Goal: Task Accomplishment & Management: Manage account settings

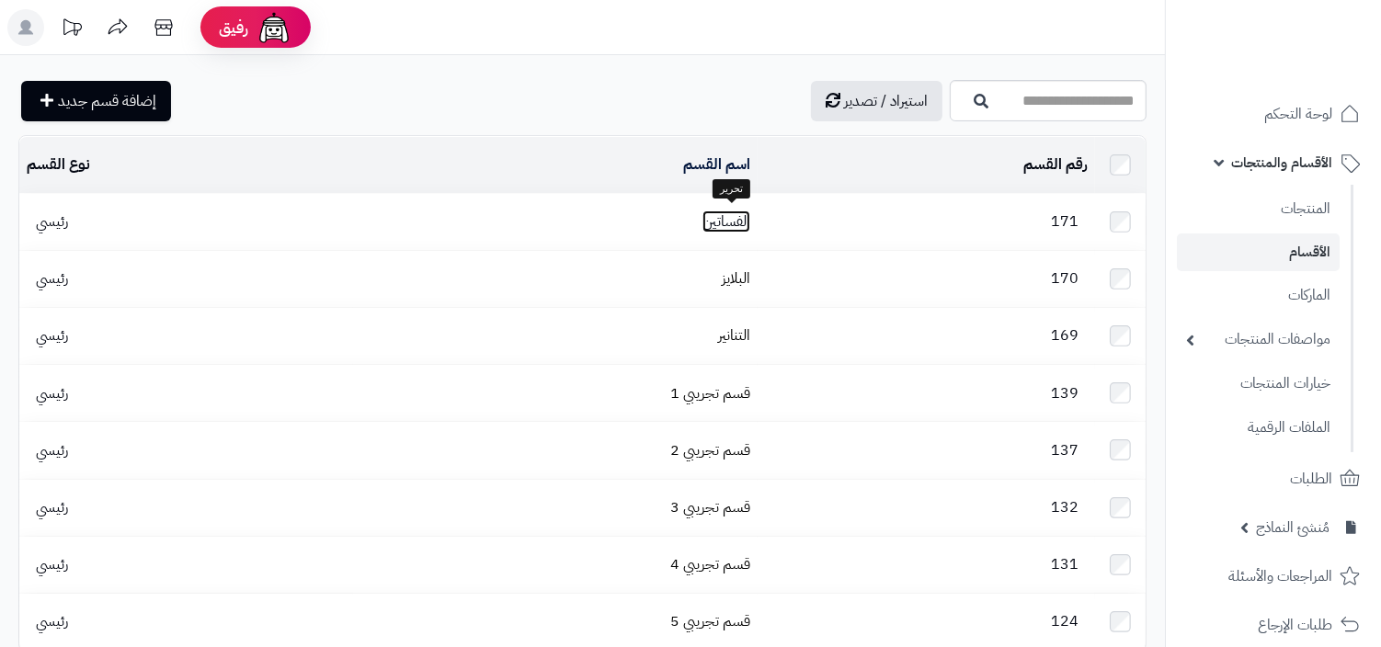
click at [732, 221] on link "الفساتين" at bounding box center [726, 221] width 48 height 22
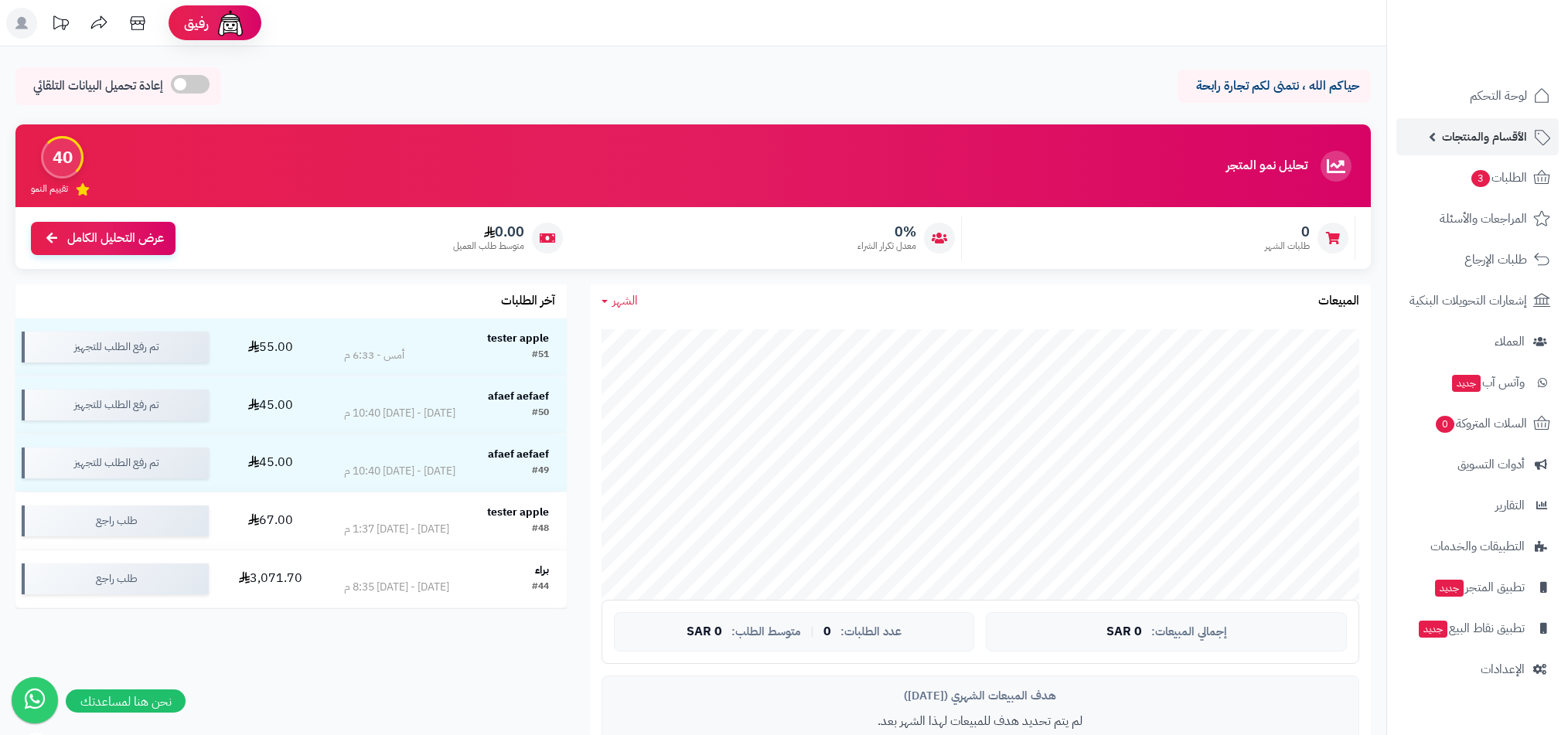
click at [1516, 120] on link "الأقسام والمنتجات" at bounding box center [1477, 137] width 162 height 37
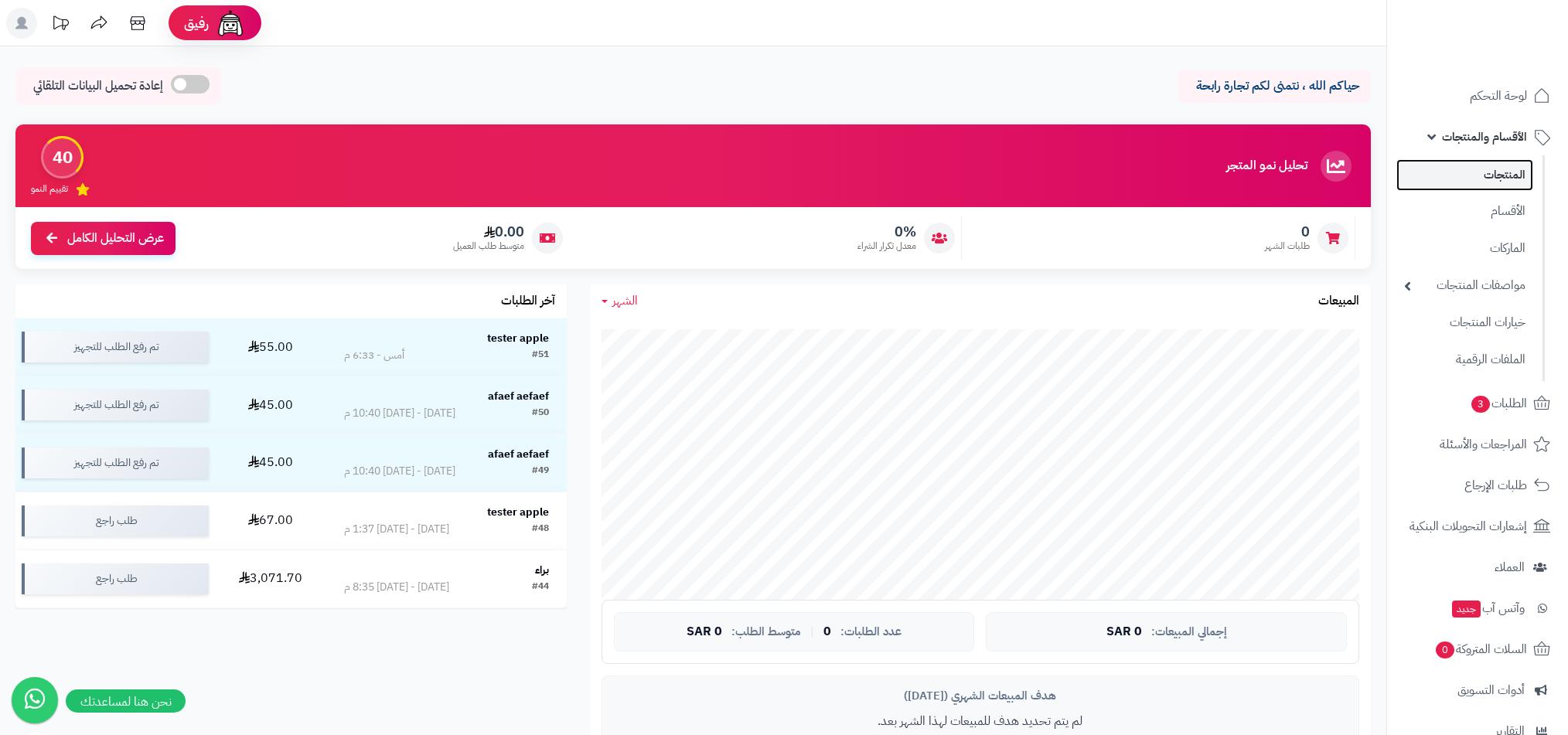
click at [1503, 167] on link "المنتجات" at bounding box center [1465, 175] width 137 height 32
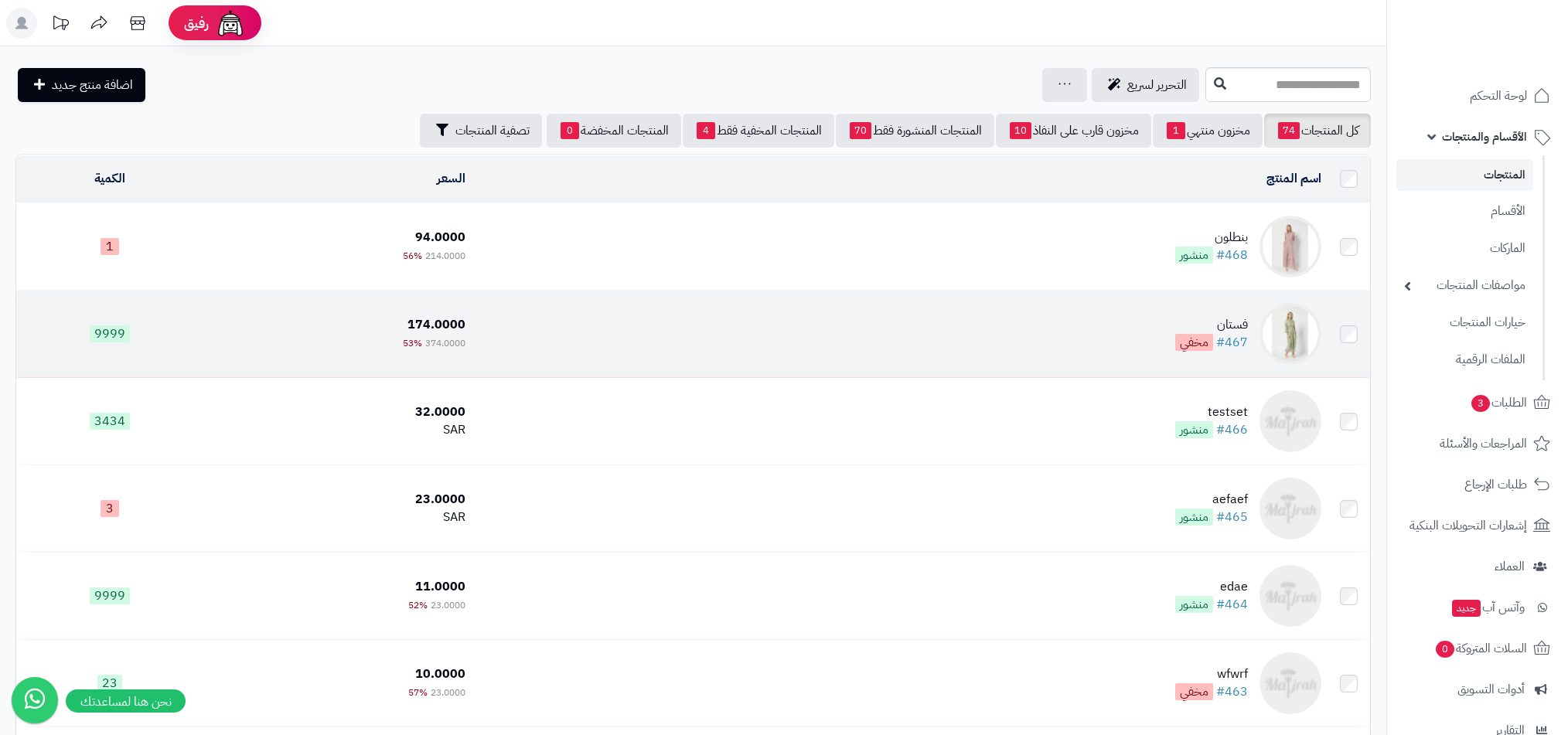
click at [1115, 324] on td "فستان #467 مخفي" at bounding box center [899, 334] width 856 height 87
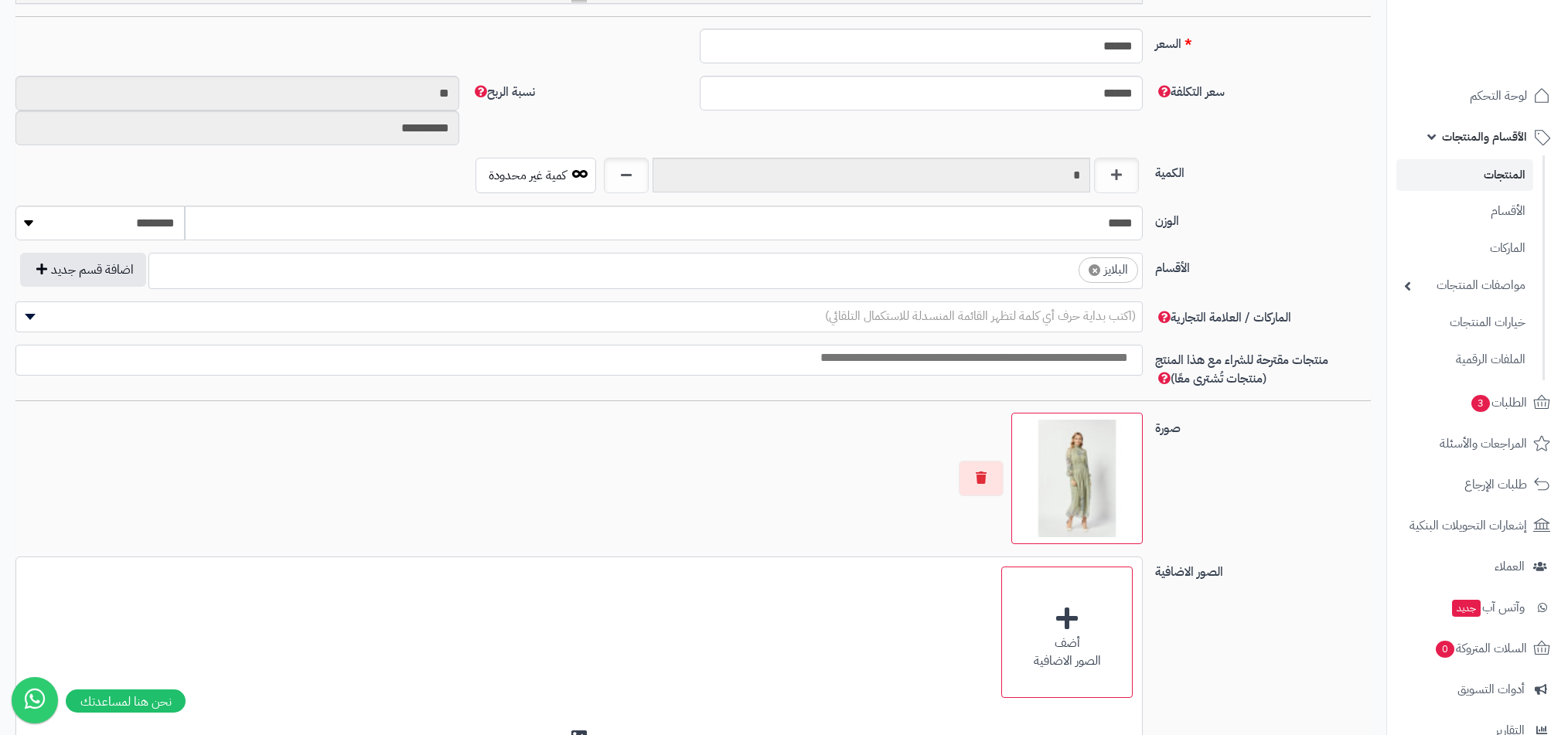
scroll to position [807, 0]
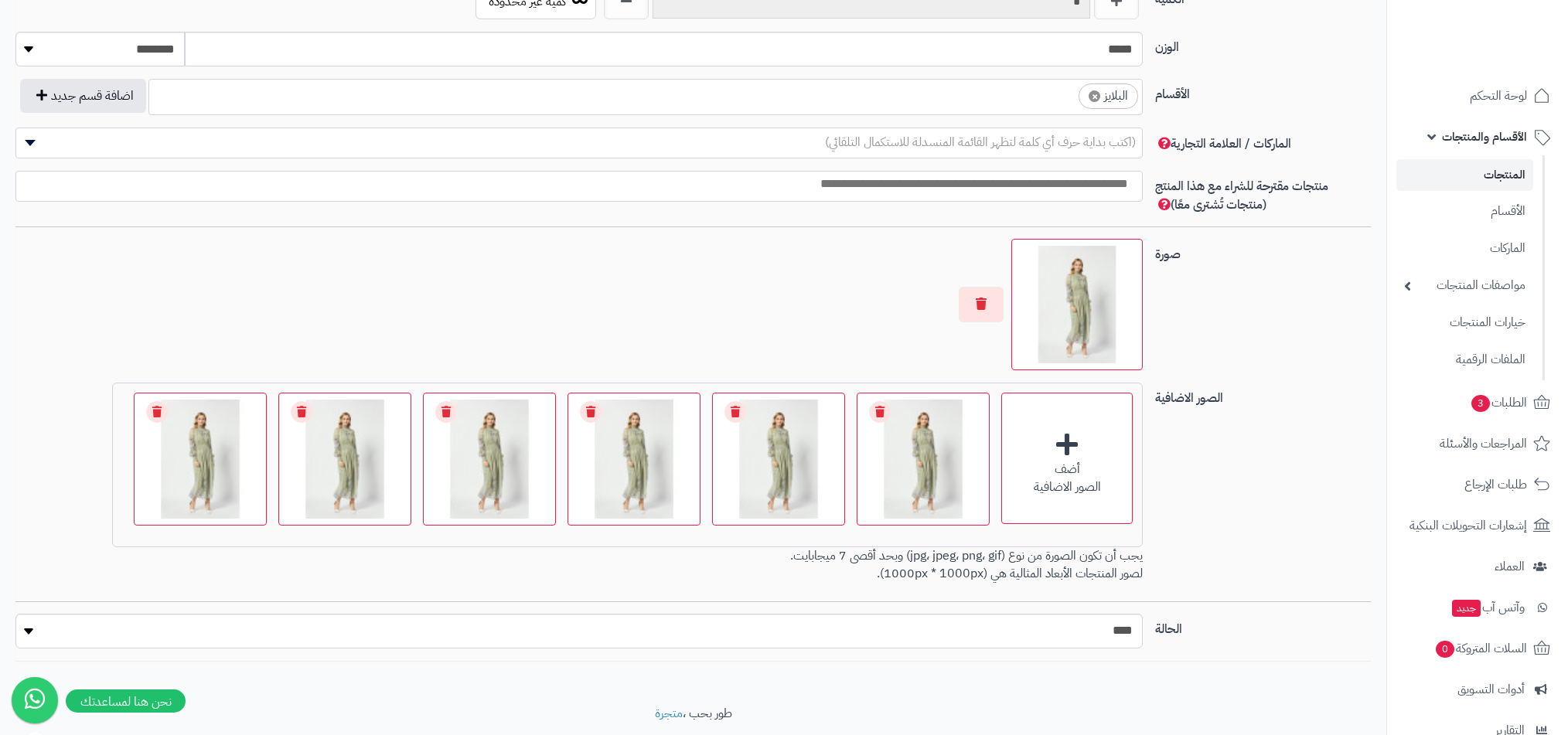
click at [1505, 172] on link "المنتجات" at bounding box center [1465, 175] width 137 height 32
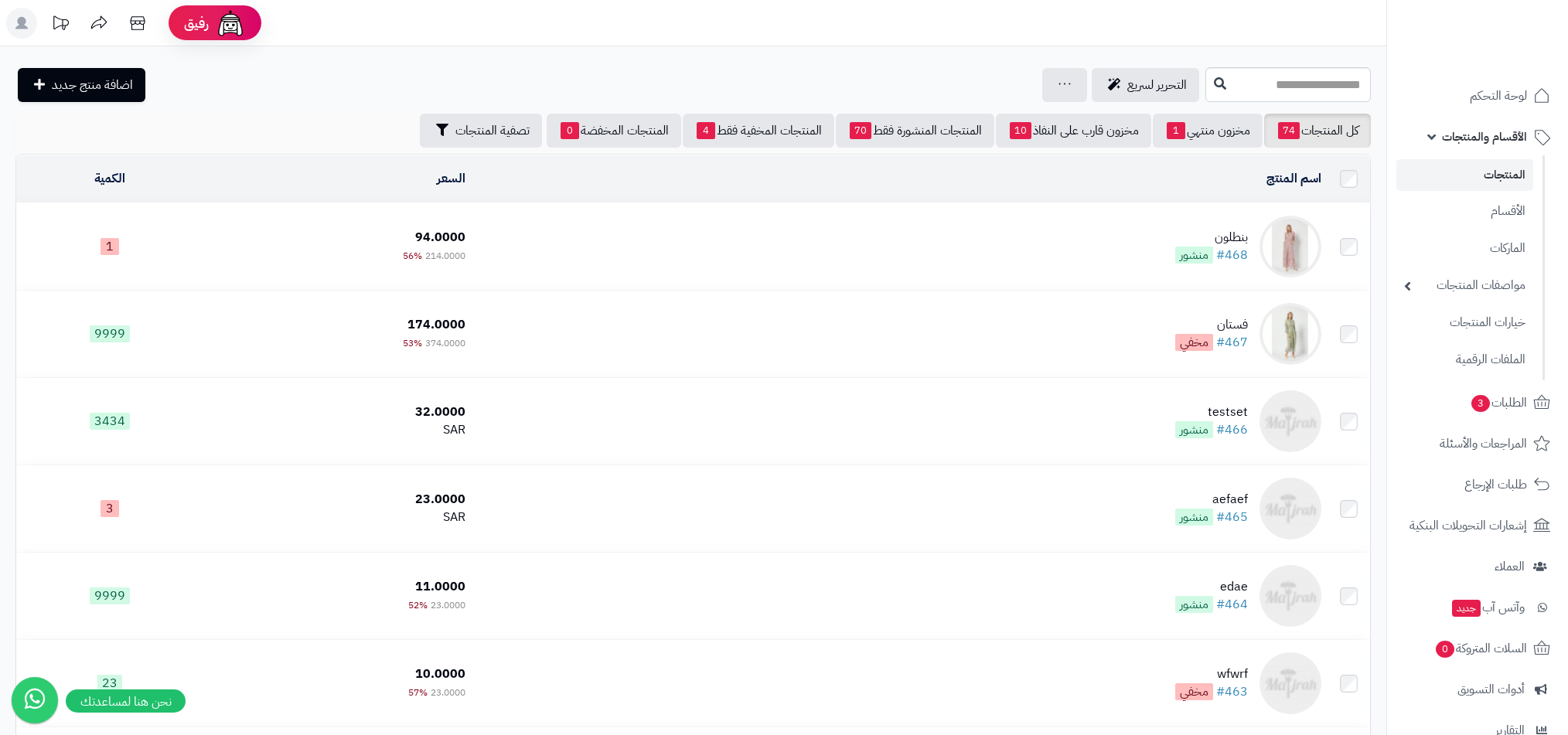
click at [1219, 232] on div "بنطلون" at bounding box center [1211, 237] width 72 height 18
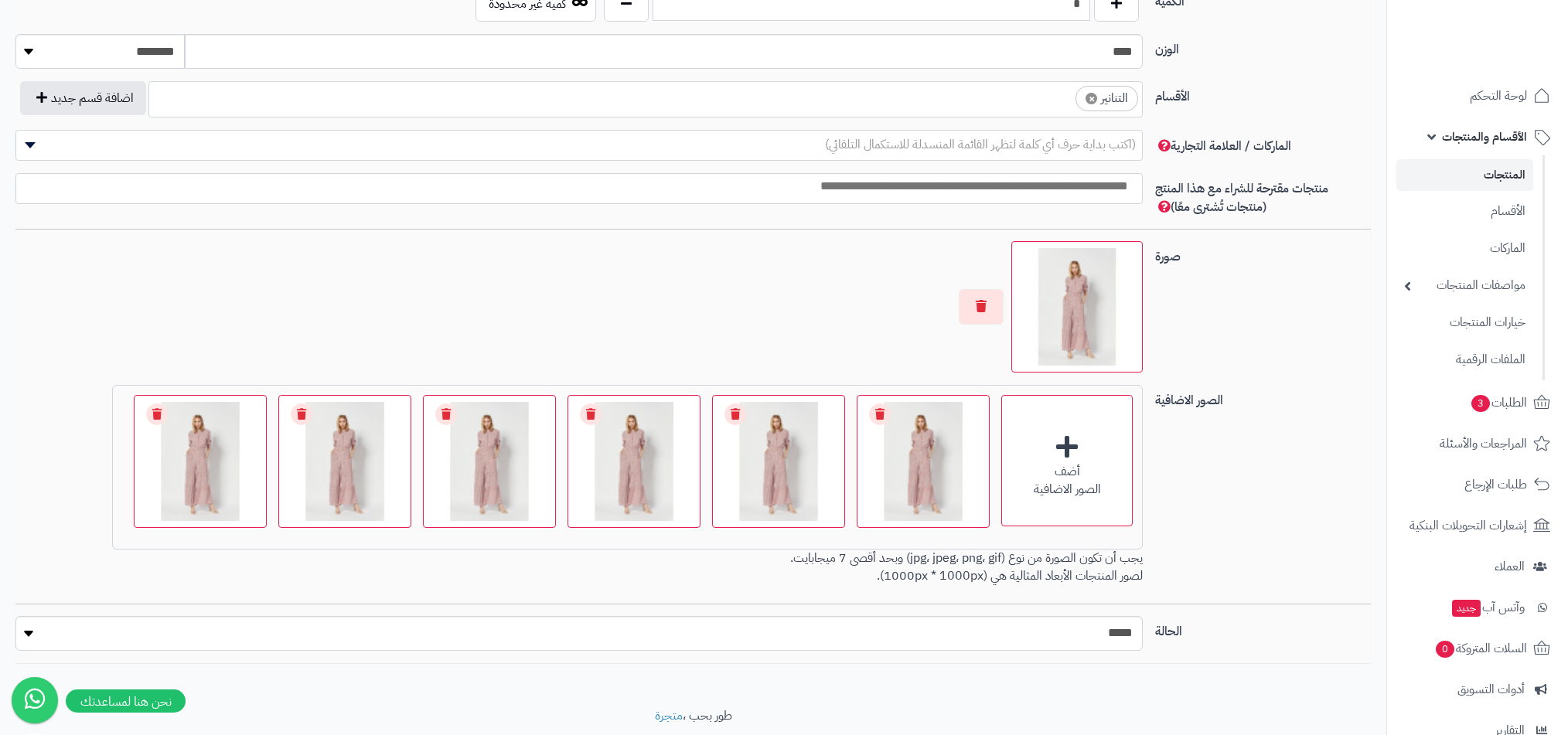
scroll to position [817, 0]
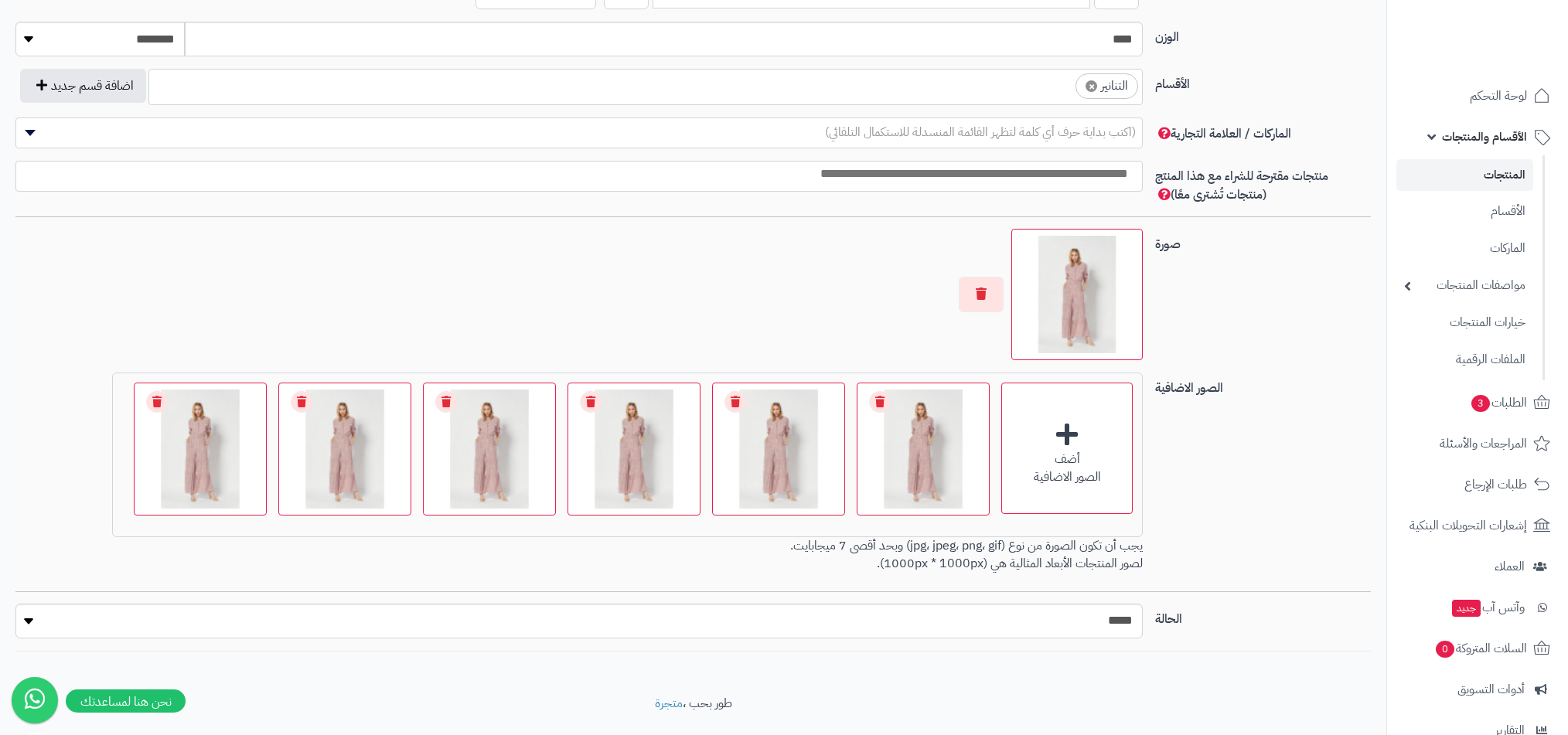
click at [1483, 177] on link "المنتجات" at bounding box center [1465, 175] width 137 height 32
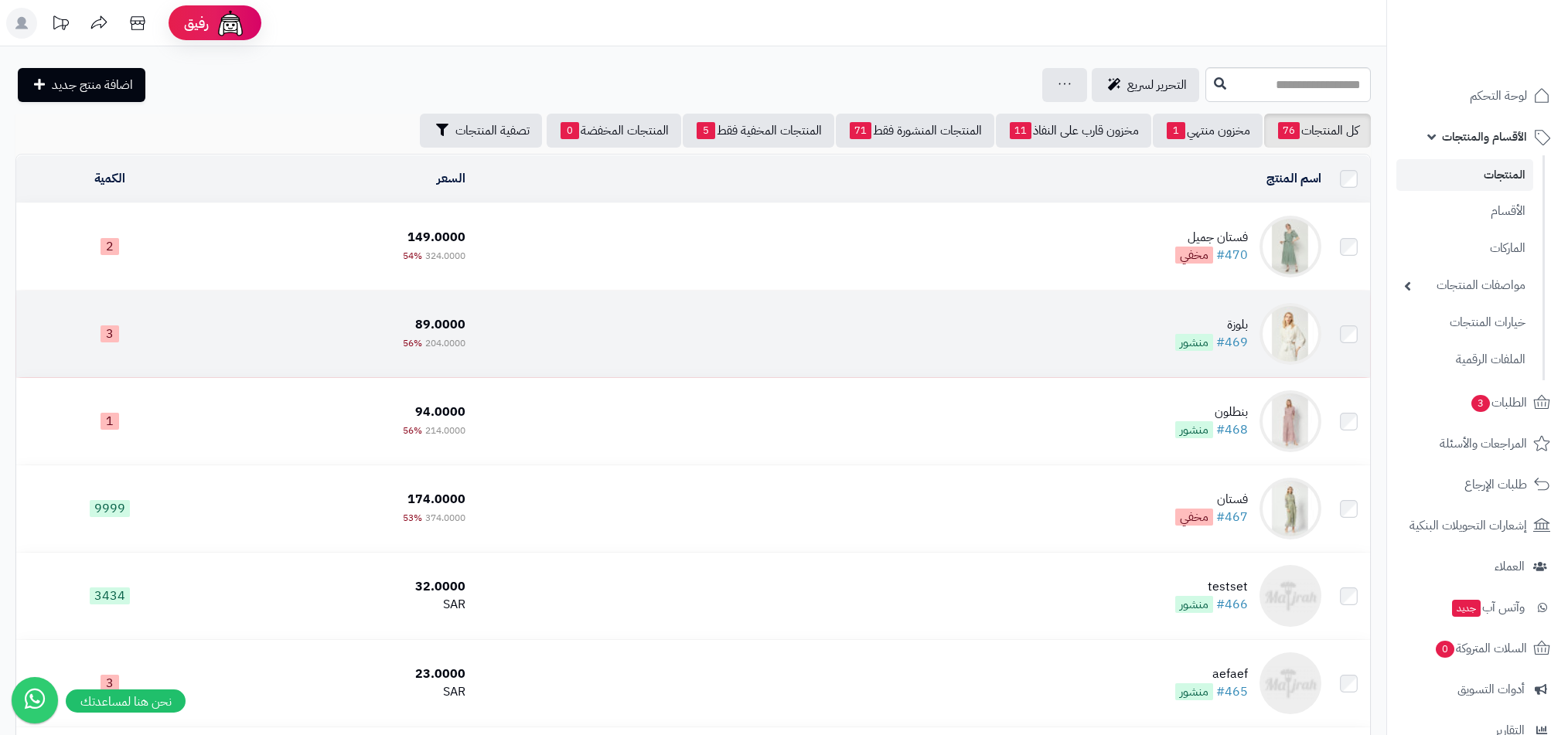
click at [1182, 328] on div "بلوزة" at bounding box center [1211, 325] width 72 height 18
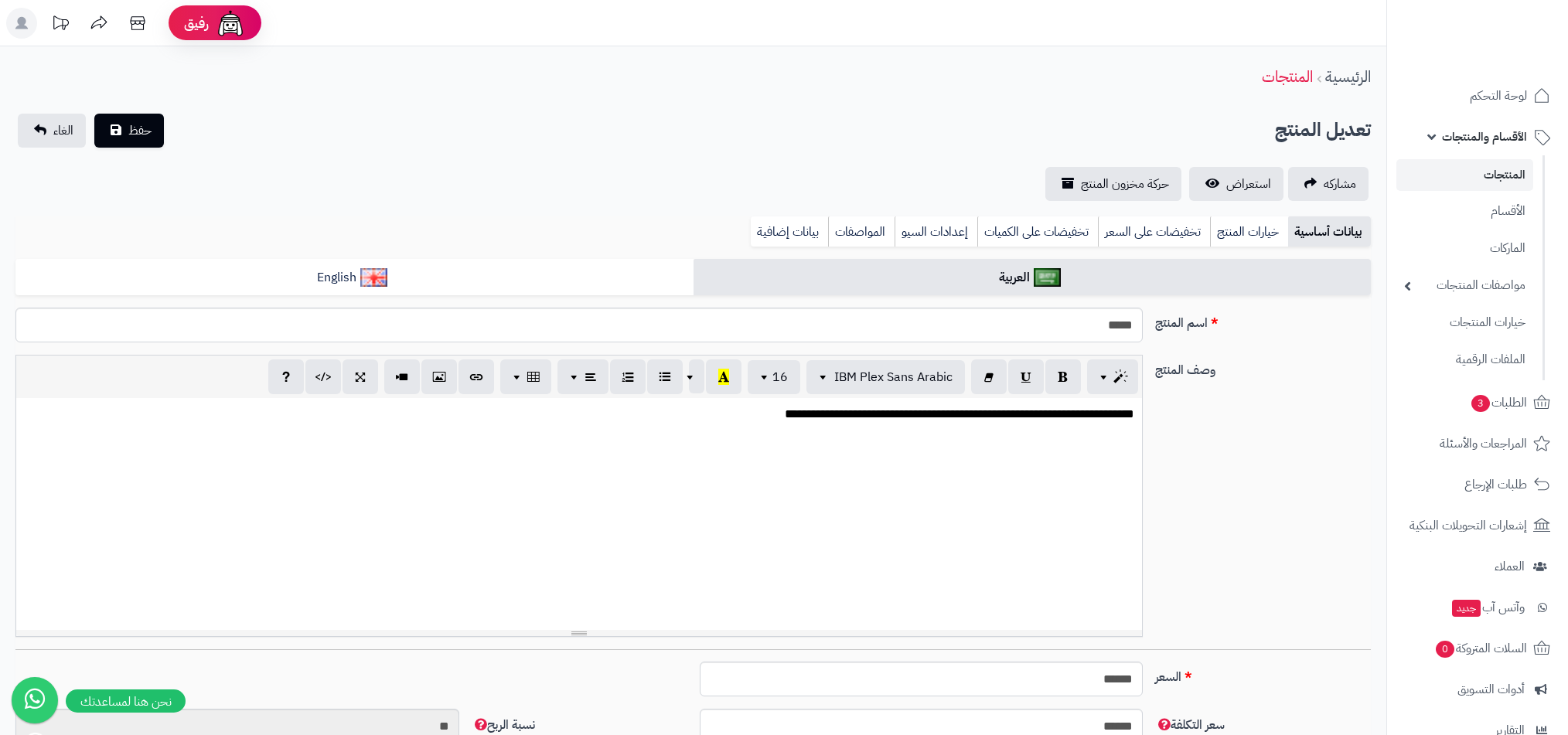
select select
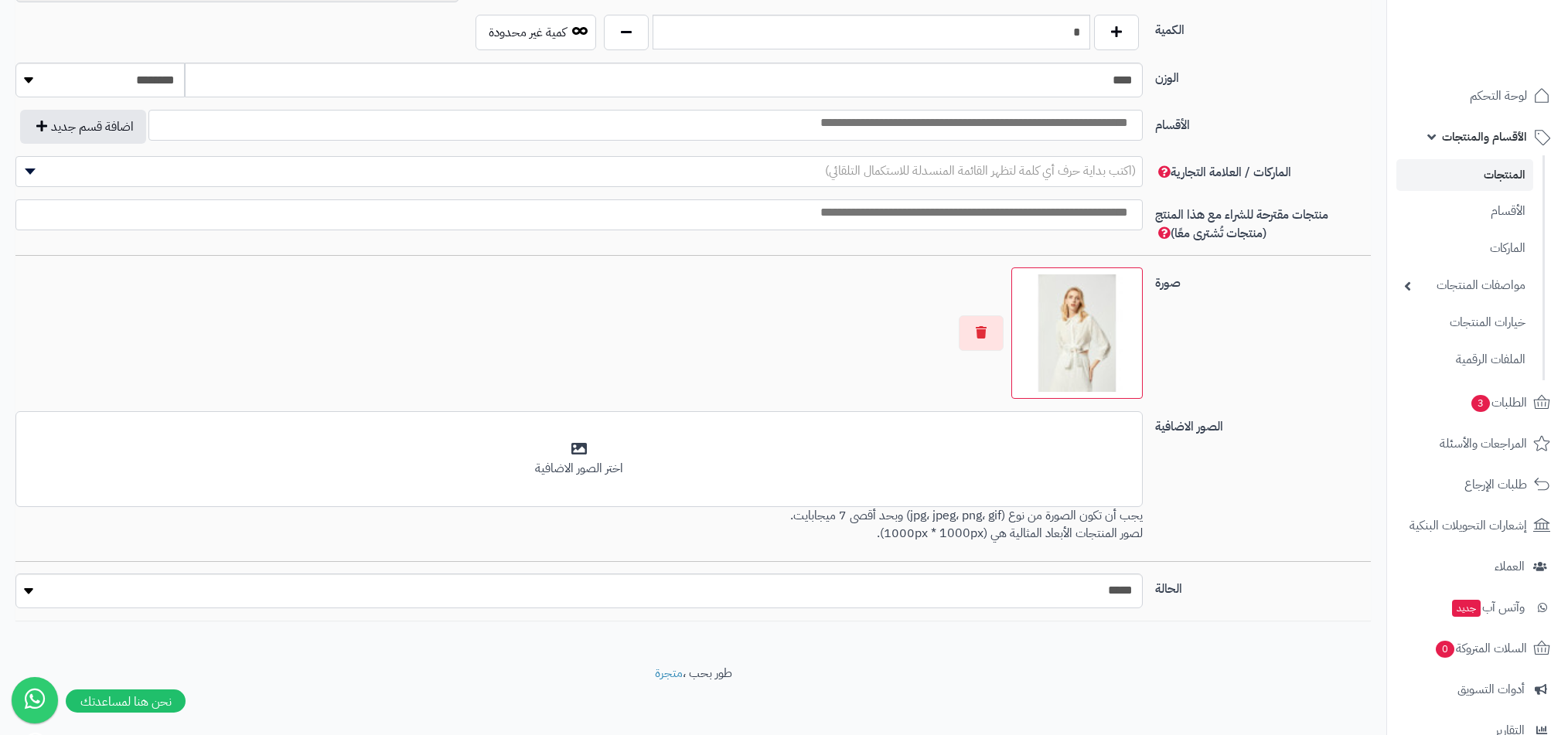
click at [1477, 176] on link "المنتجات" at bounding box center [1465, 175] width 137 height 32
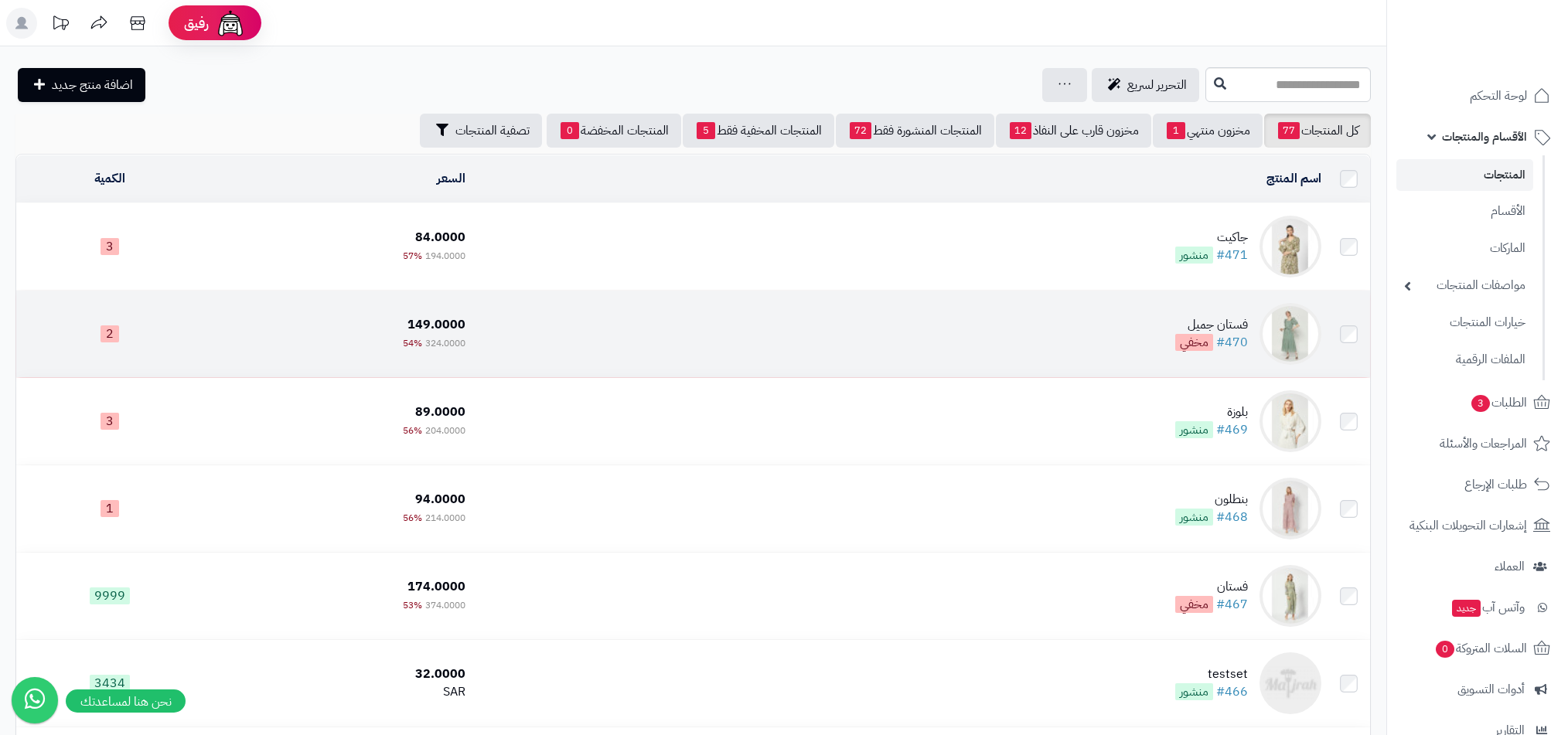
click at [1172, 311] on td "فستان جميل #470 مخفي" at bounding box center [899, 334] width 856 height 87
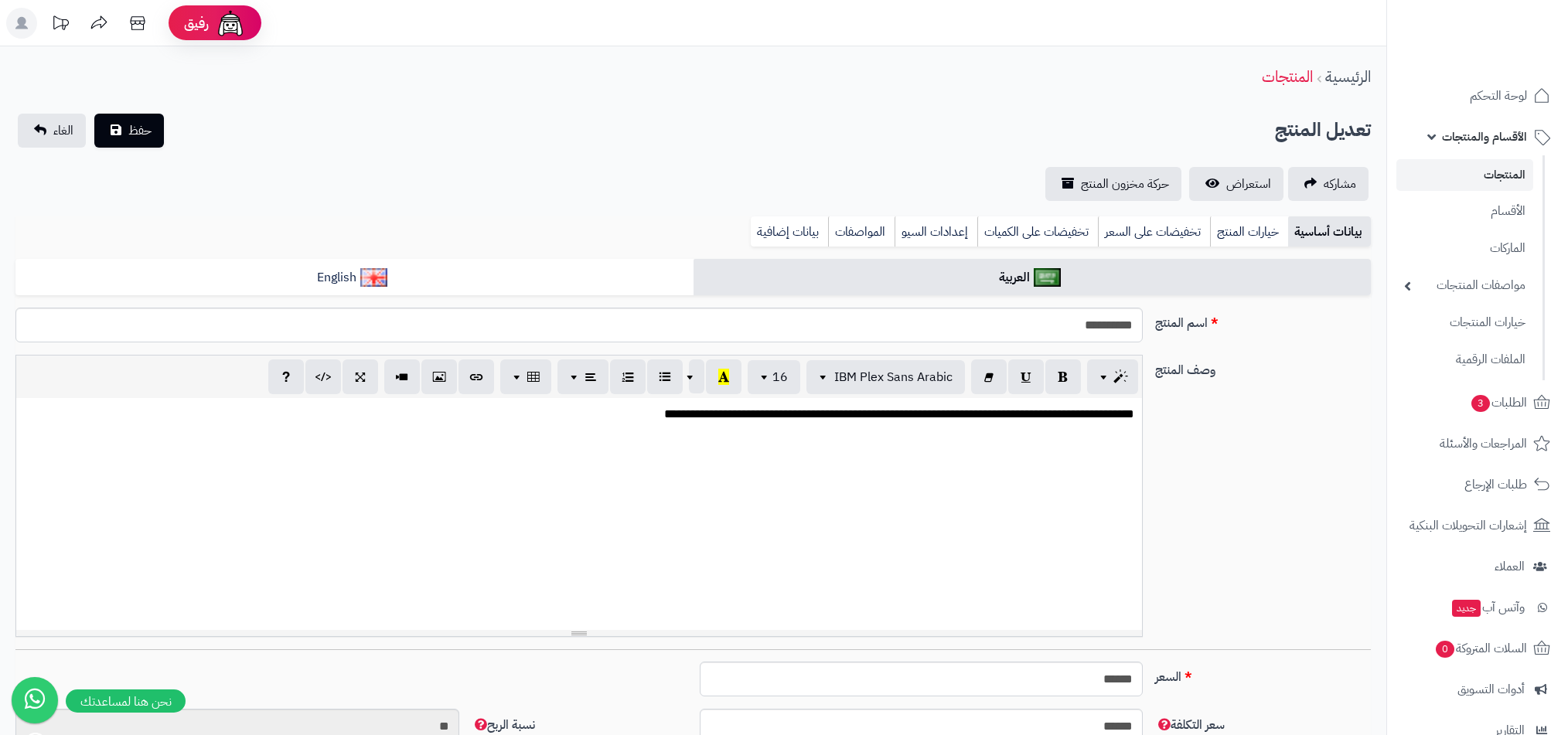
select select
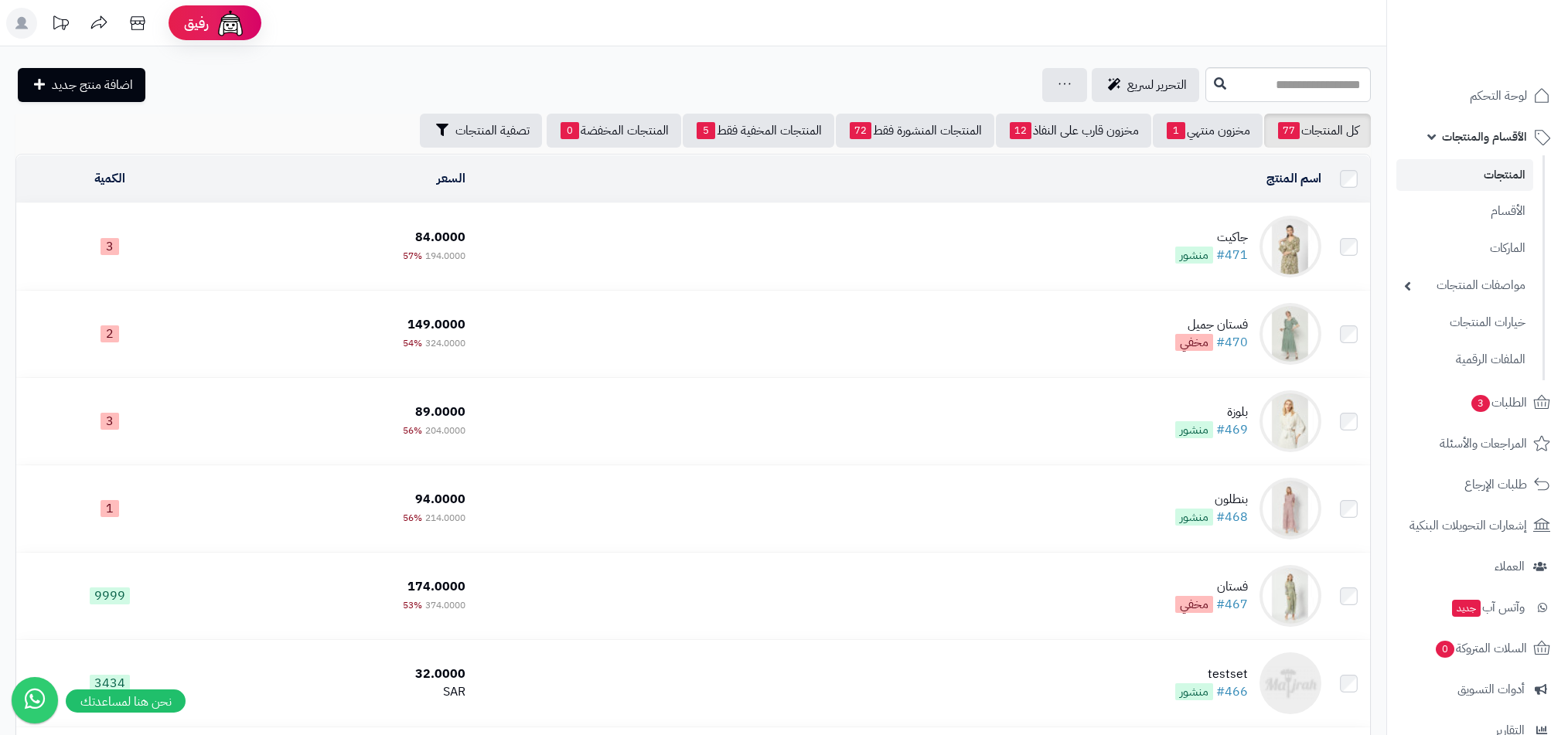
click at [1252, 234] on td "جاكيت #471 منشور" at bounding box center [899, 246] width 856 height 87
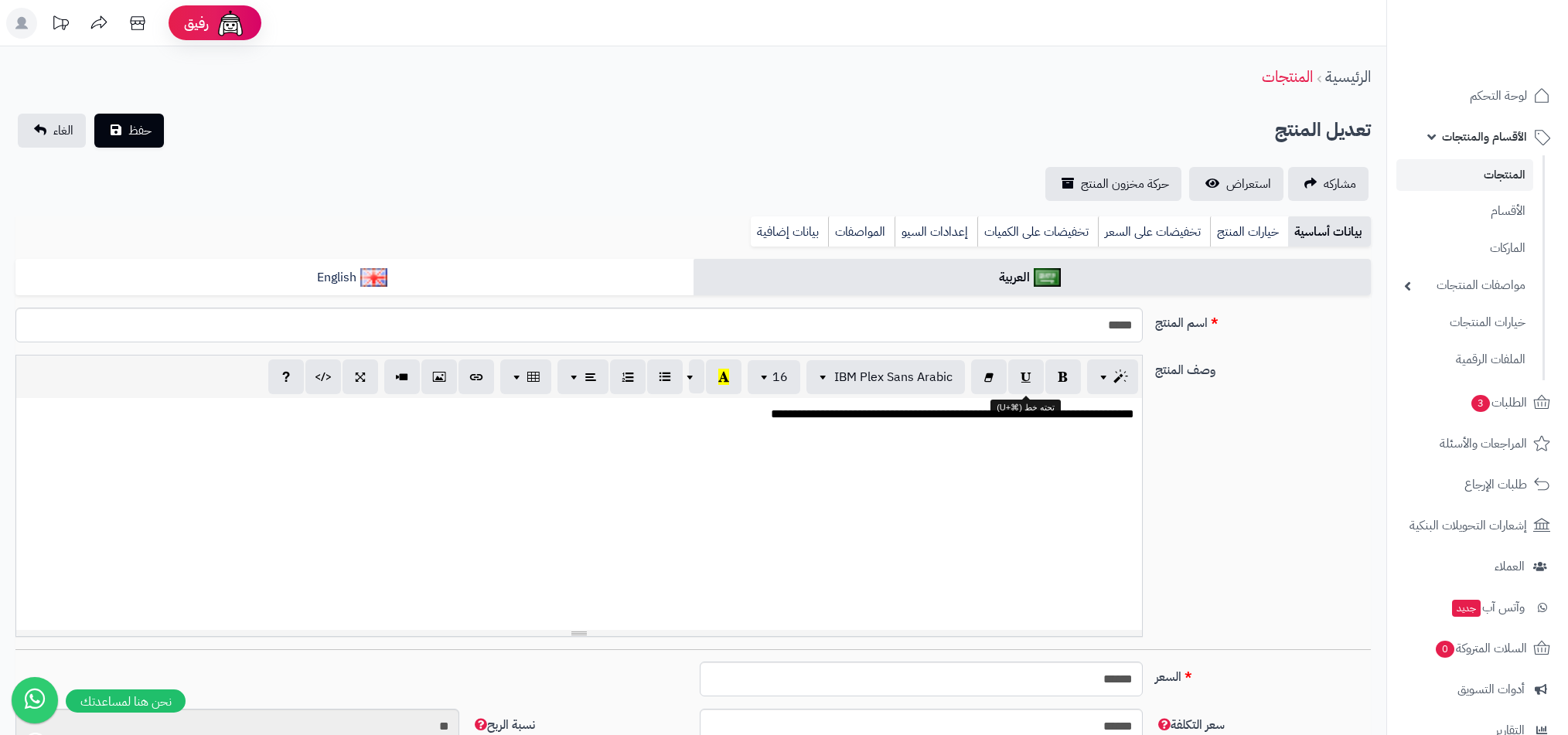
select select
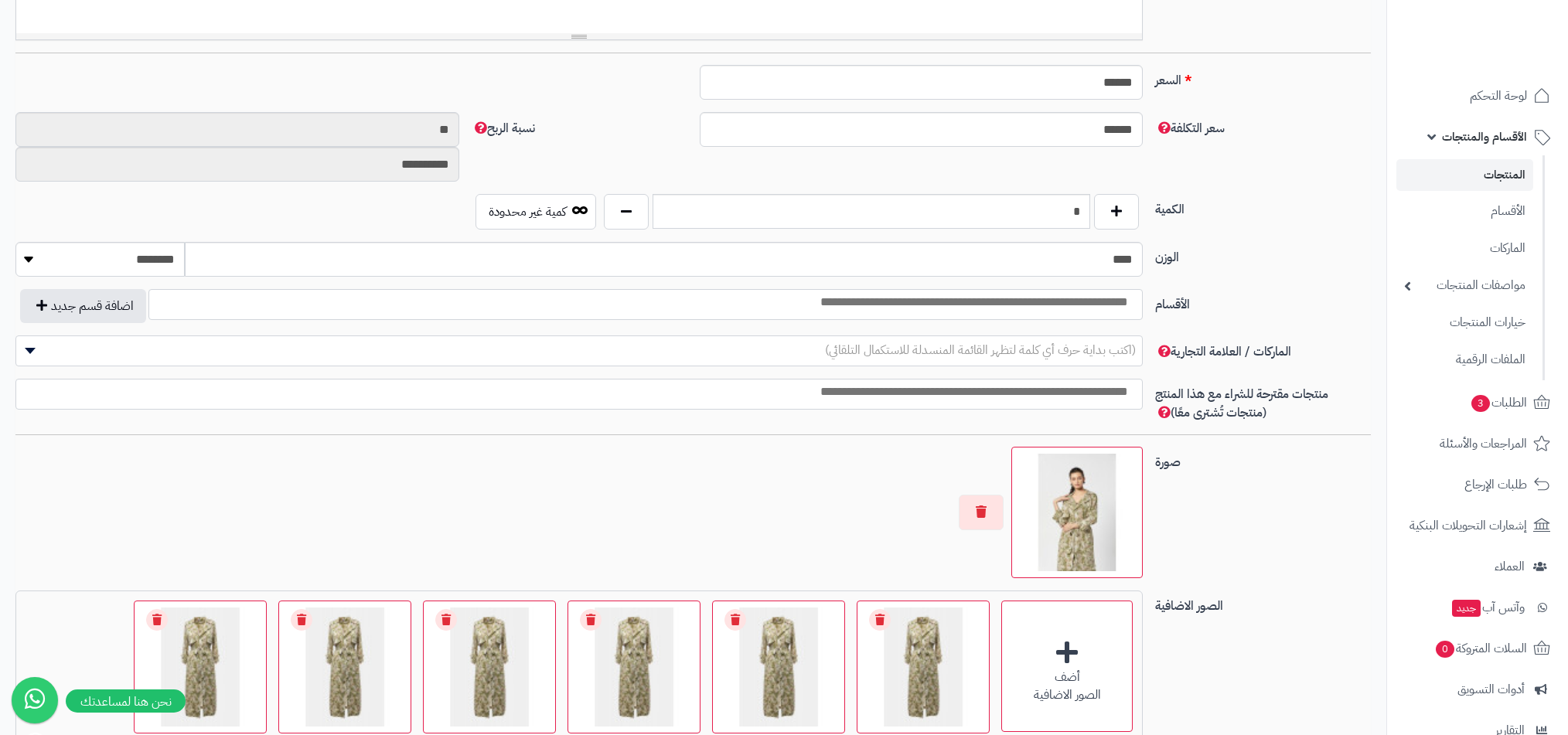
scroll to position [993, 0]
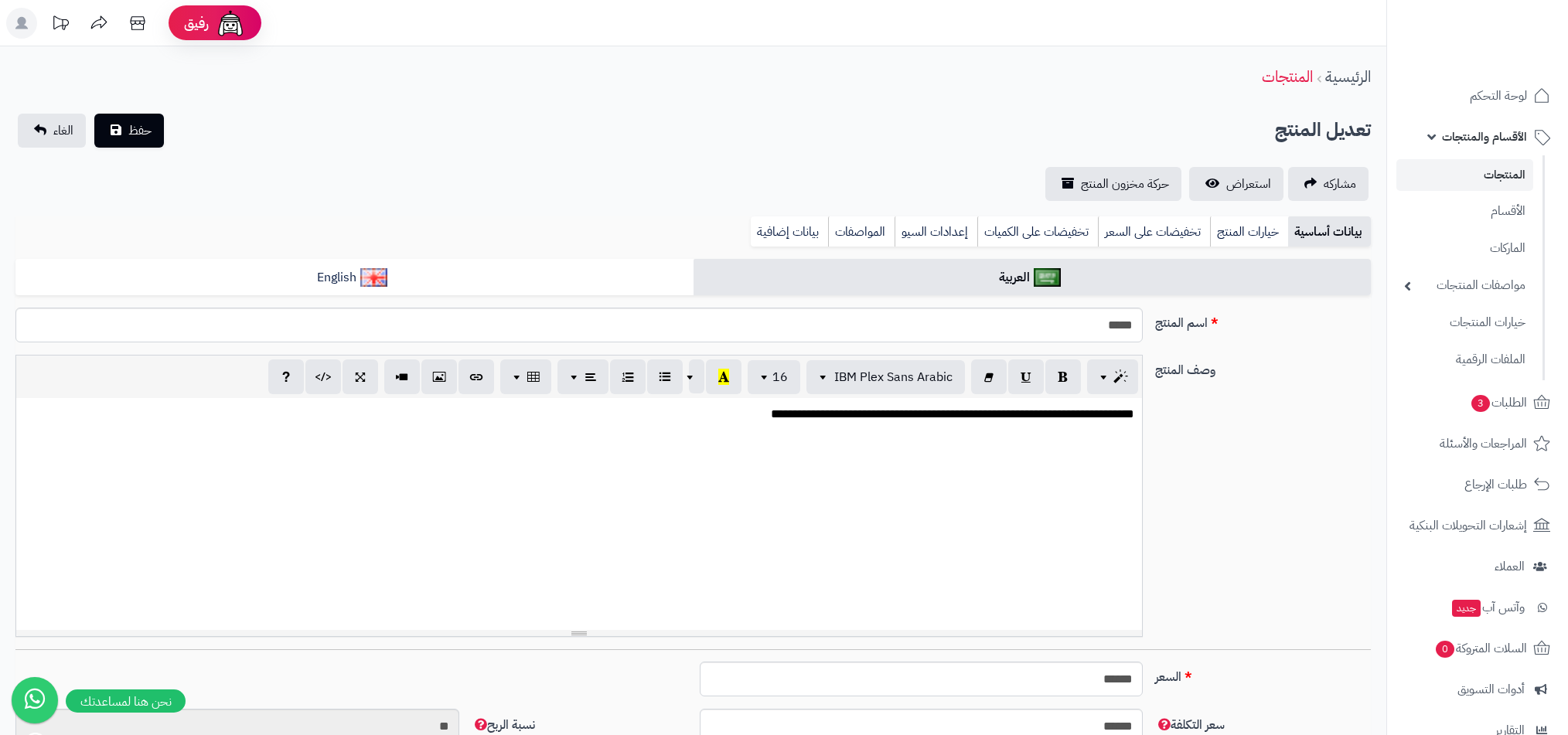
select select
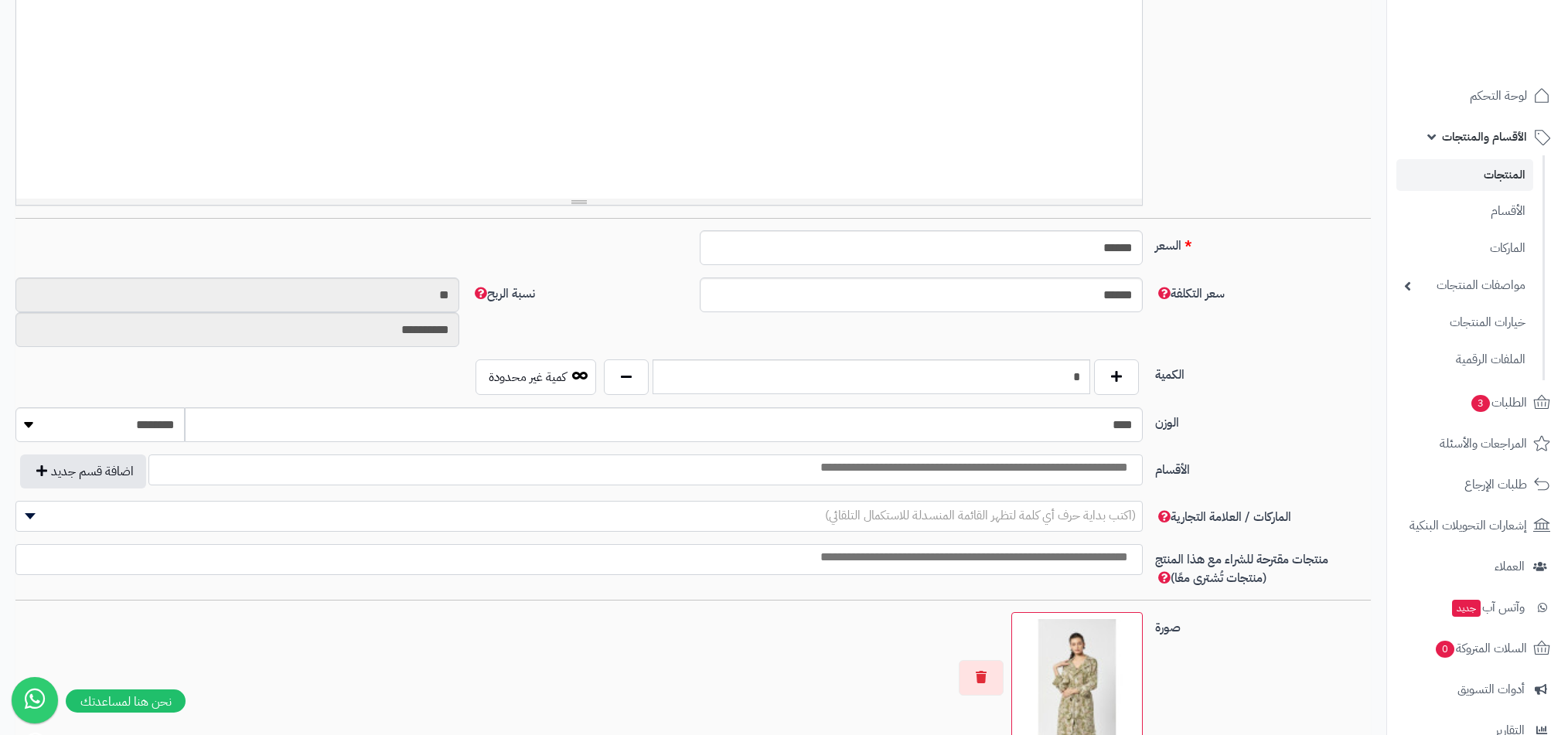
scroll to position [893, 0]
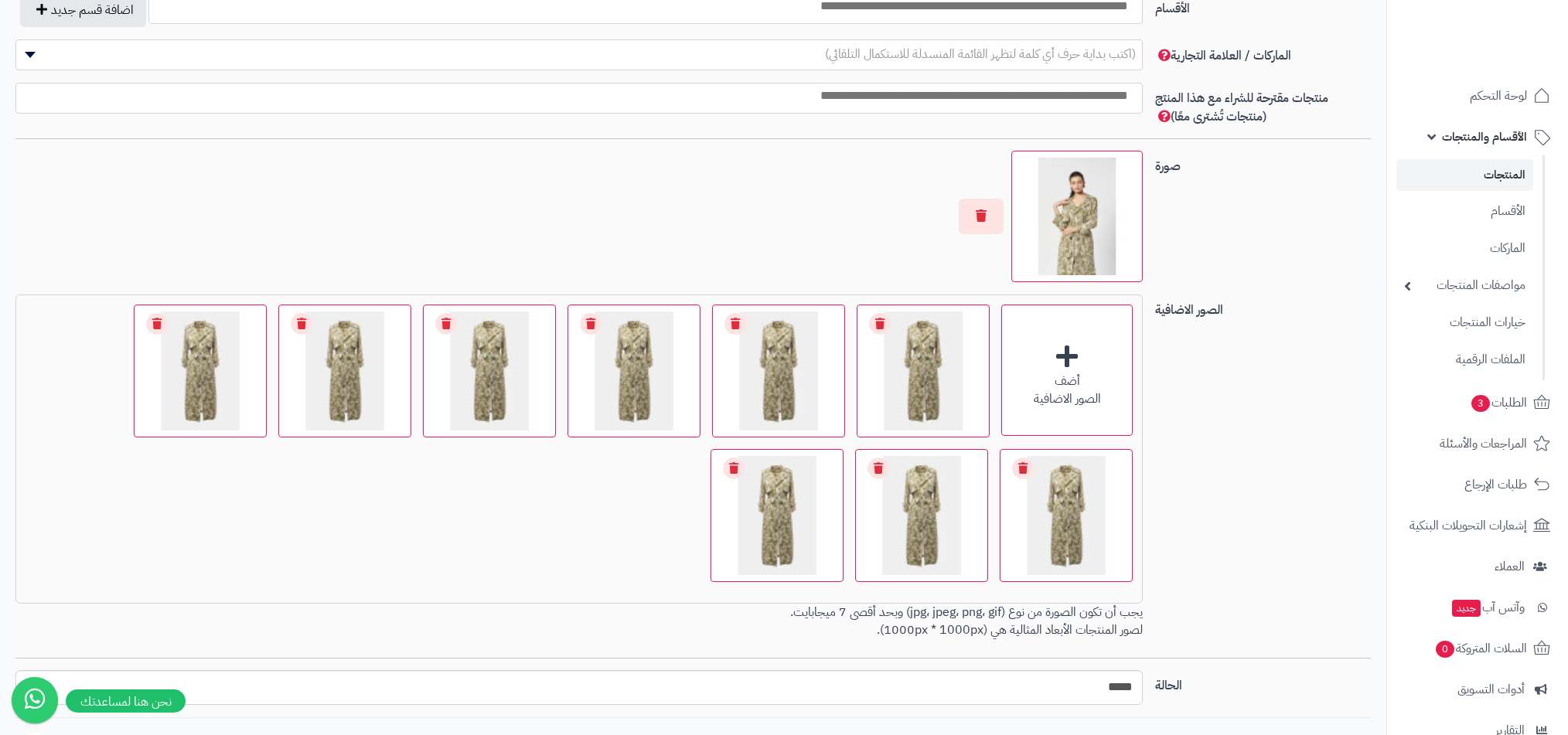
click at [1474, 177] on link "المنتجات" at bounding box center [1465, 175] width 137 height 32
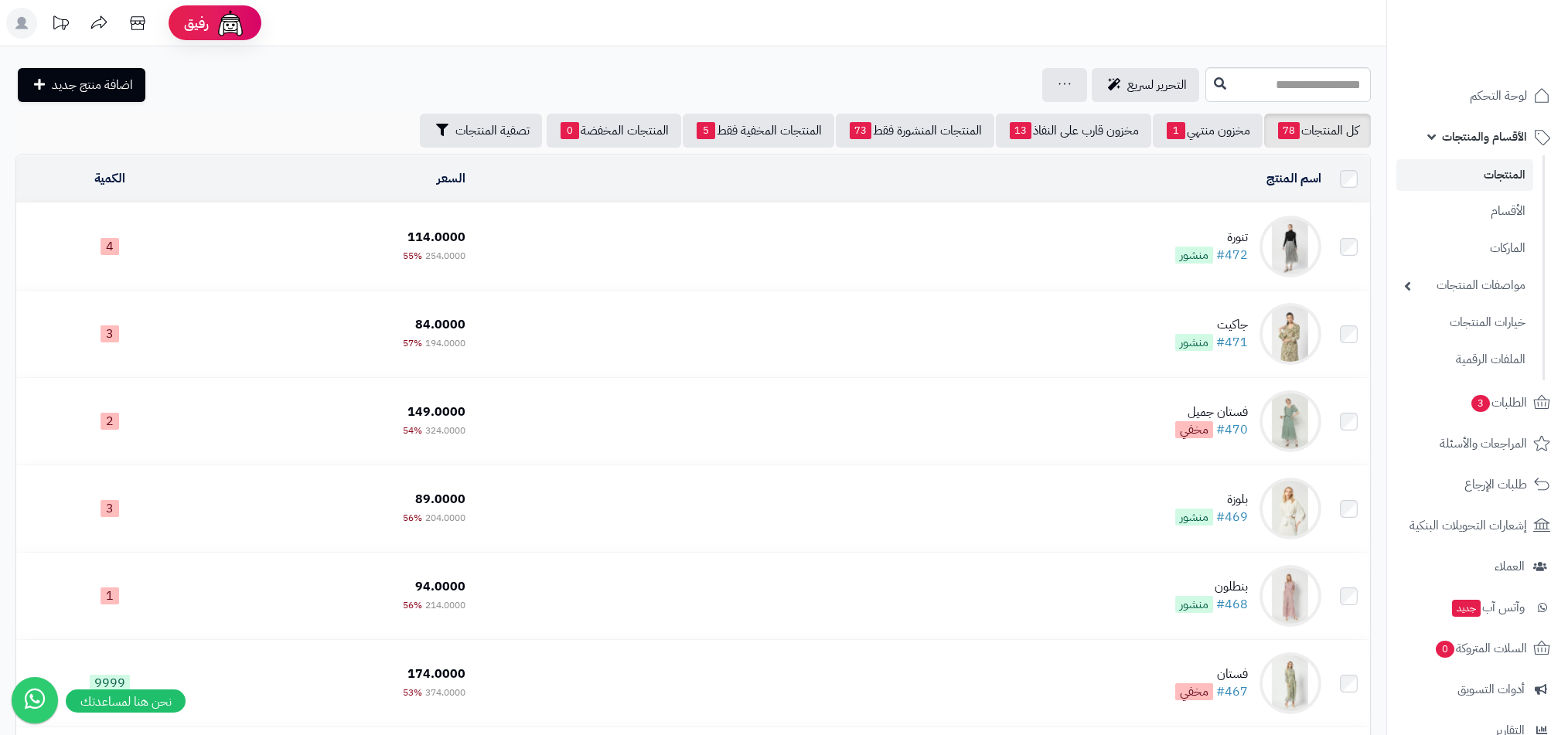
click at [1200, 225] on td "تنورة #472 منشور" at bounding box center [899, 246] width 856 height 87
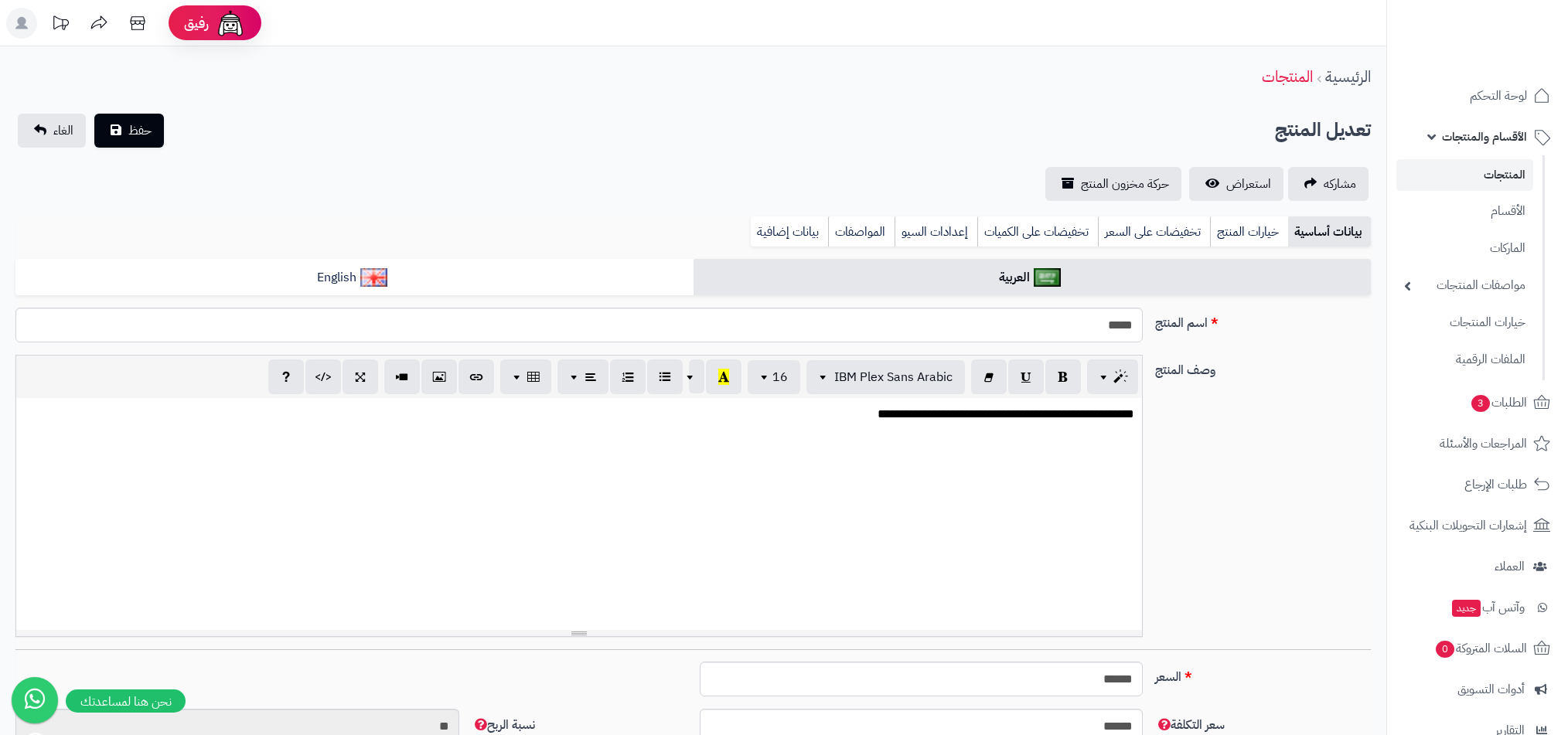
select select
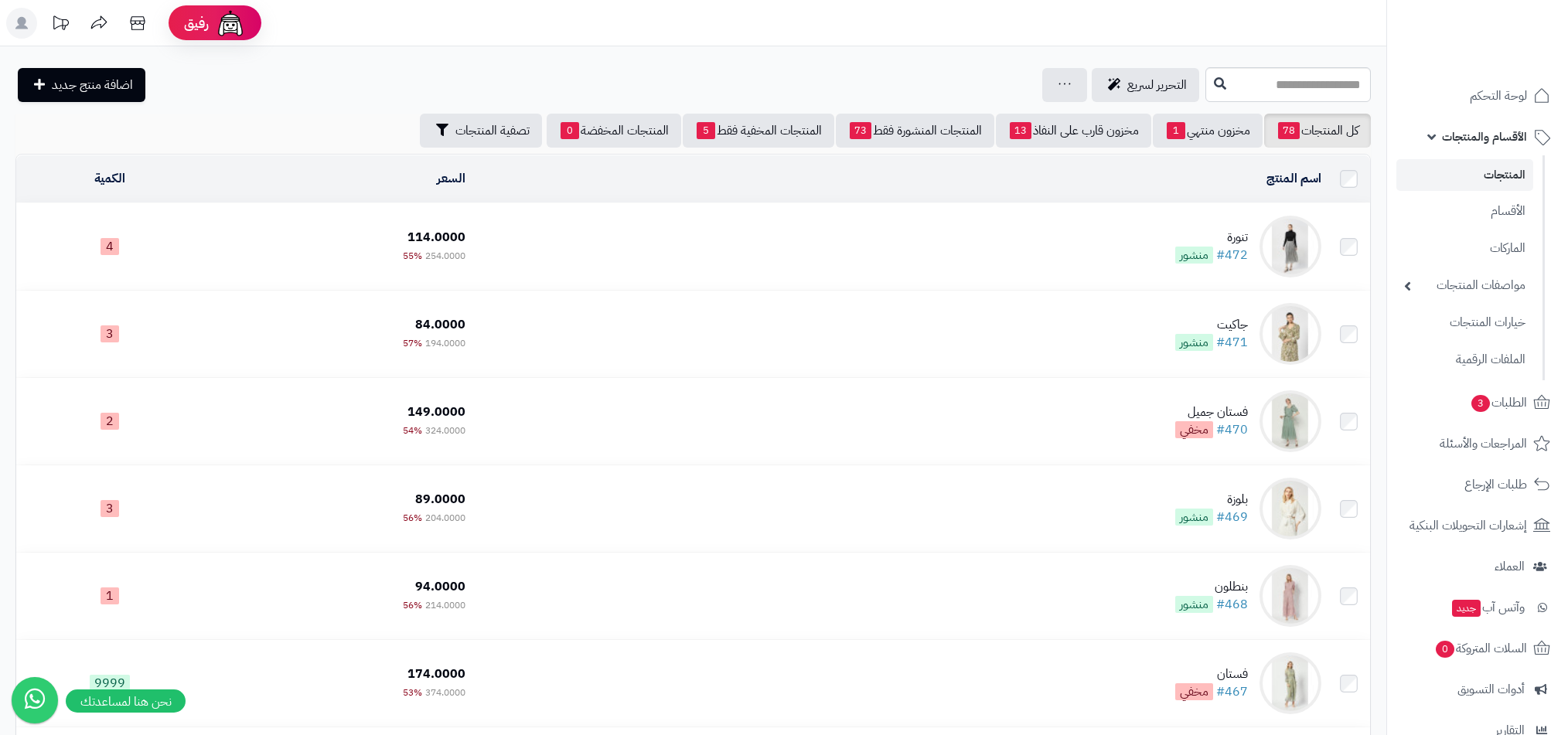
click at [1226, 225] on td "تنورة #472 منشور" at bounding box center [899, 246] width 856 height 87
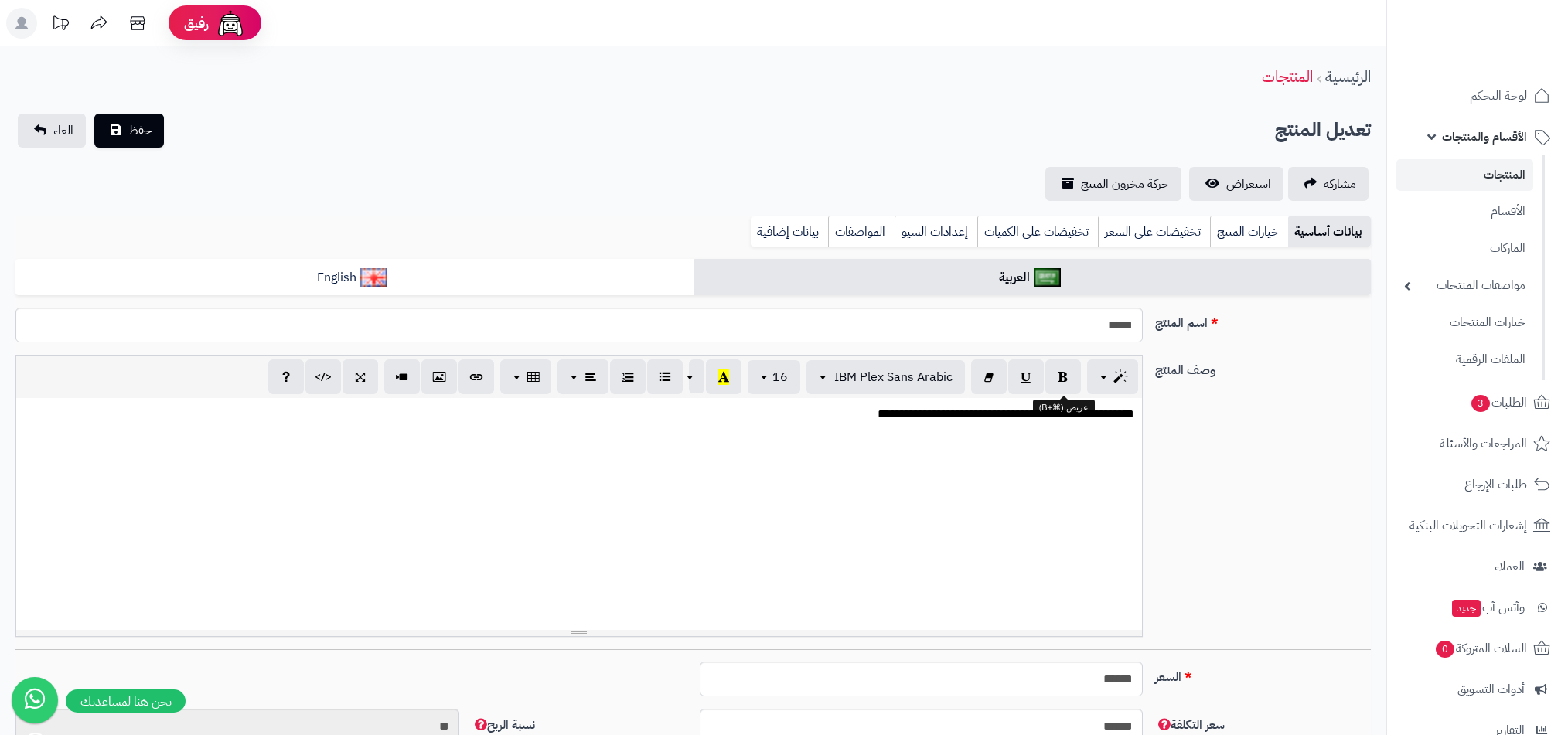
select select
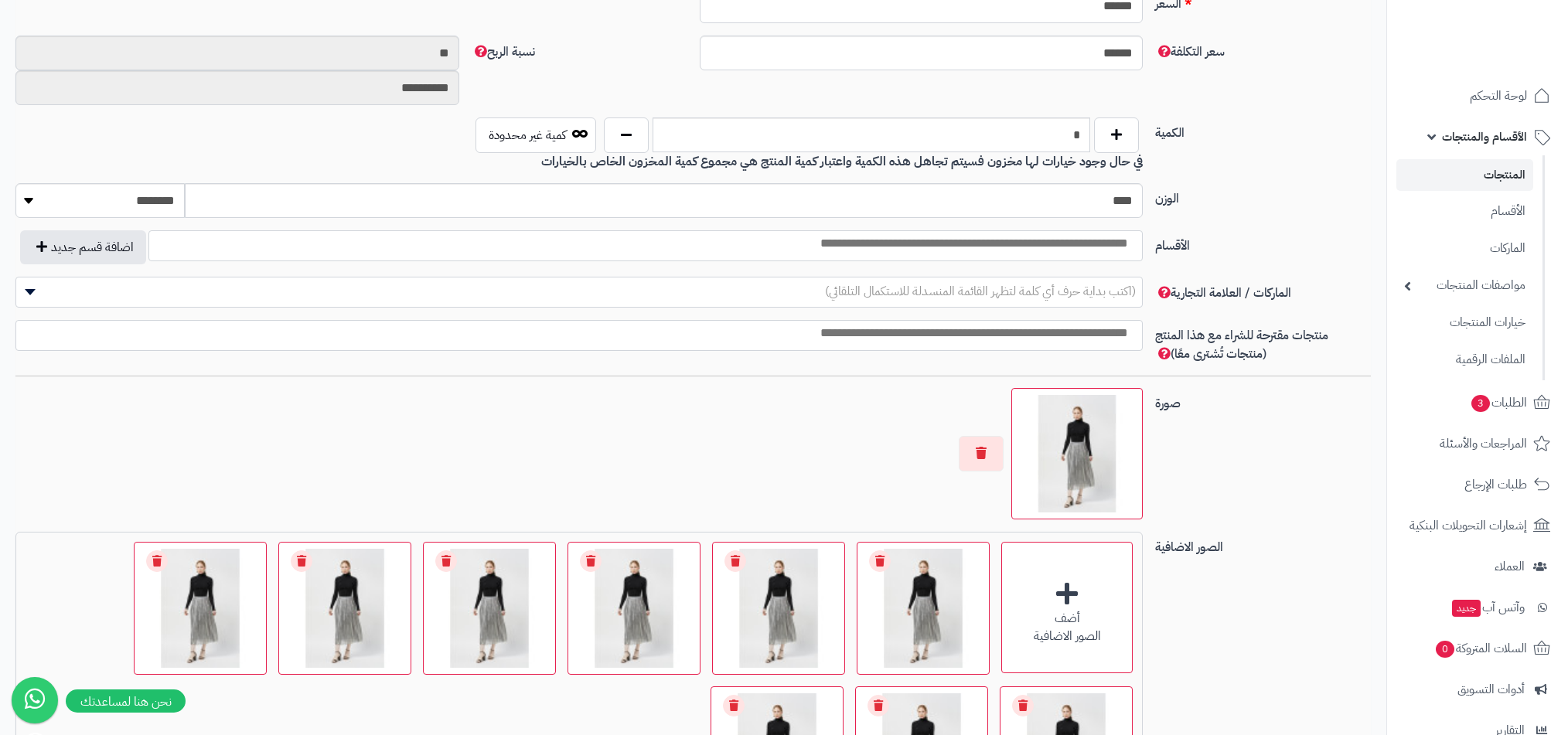
scroll to position [913, 0]
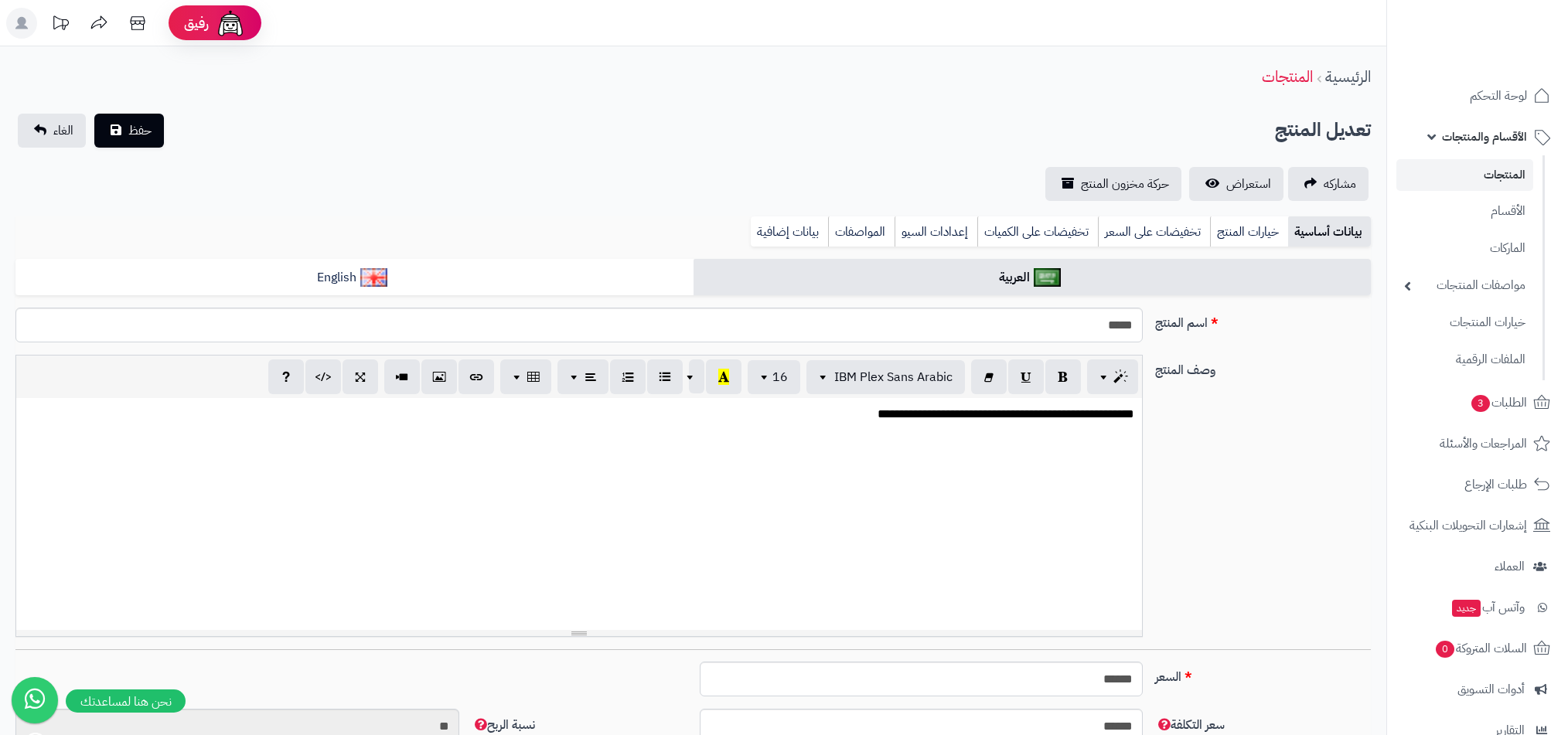
select select
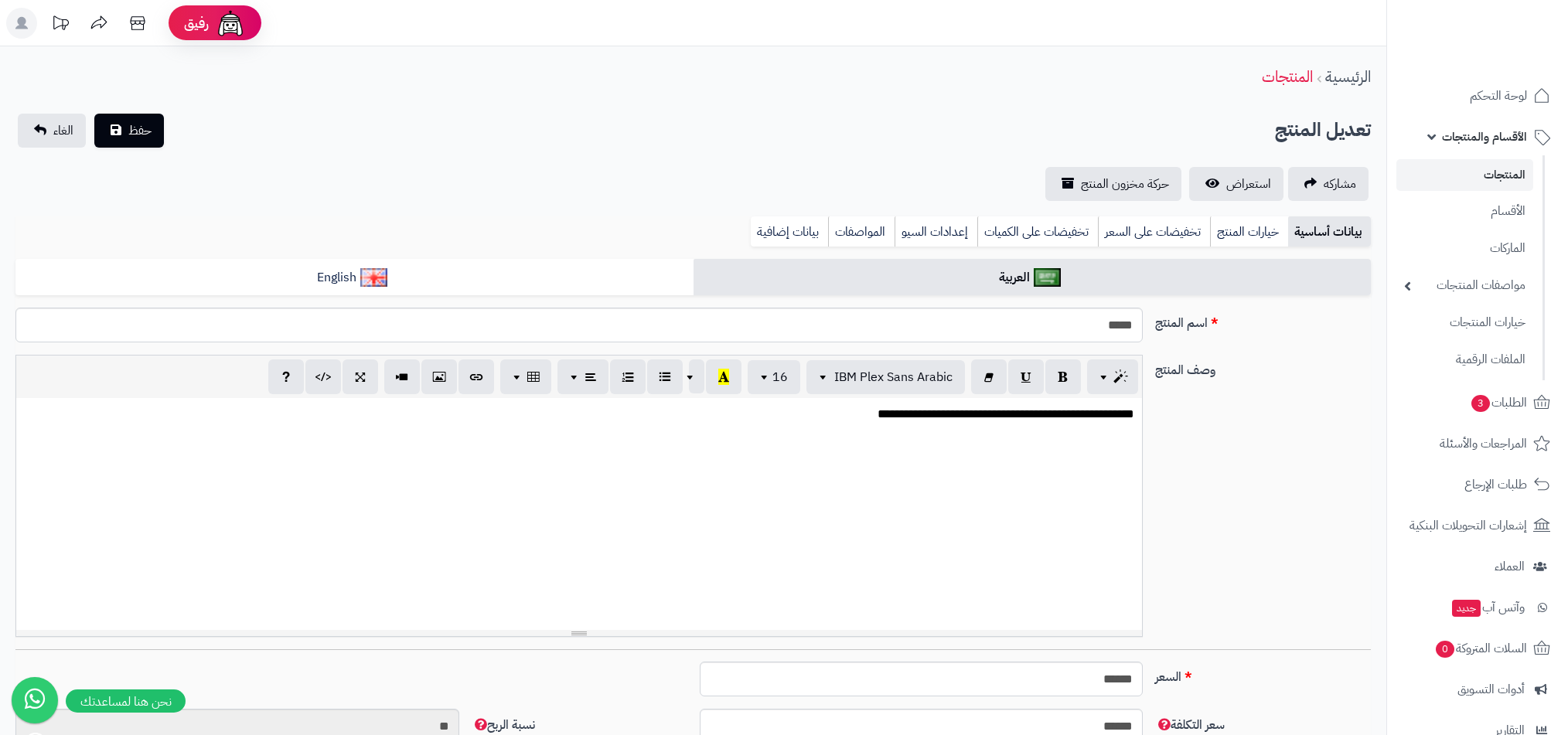
scroll to position [942, 0]
select select
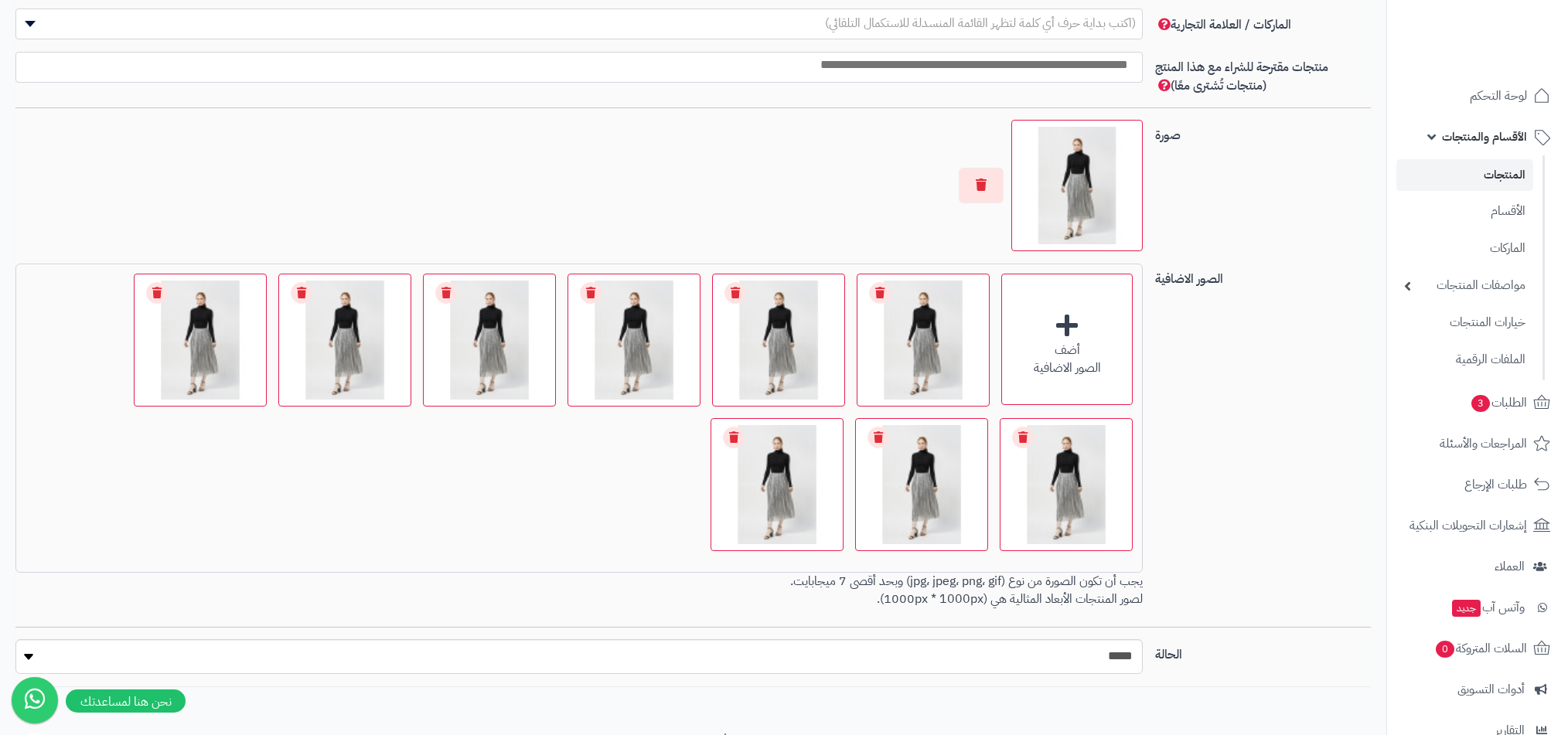
click at [1483, 181] on link "المنتجات" at bounding box center [1465, 175] width 137 height 32
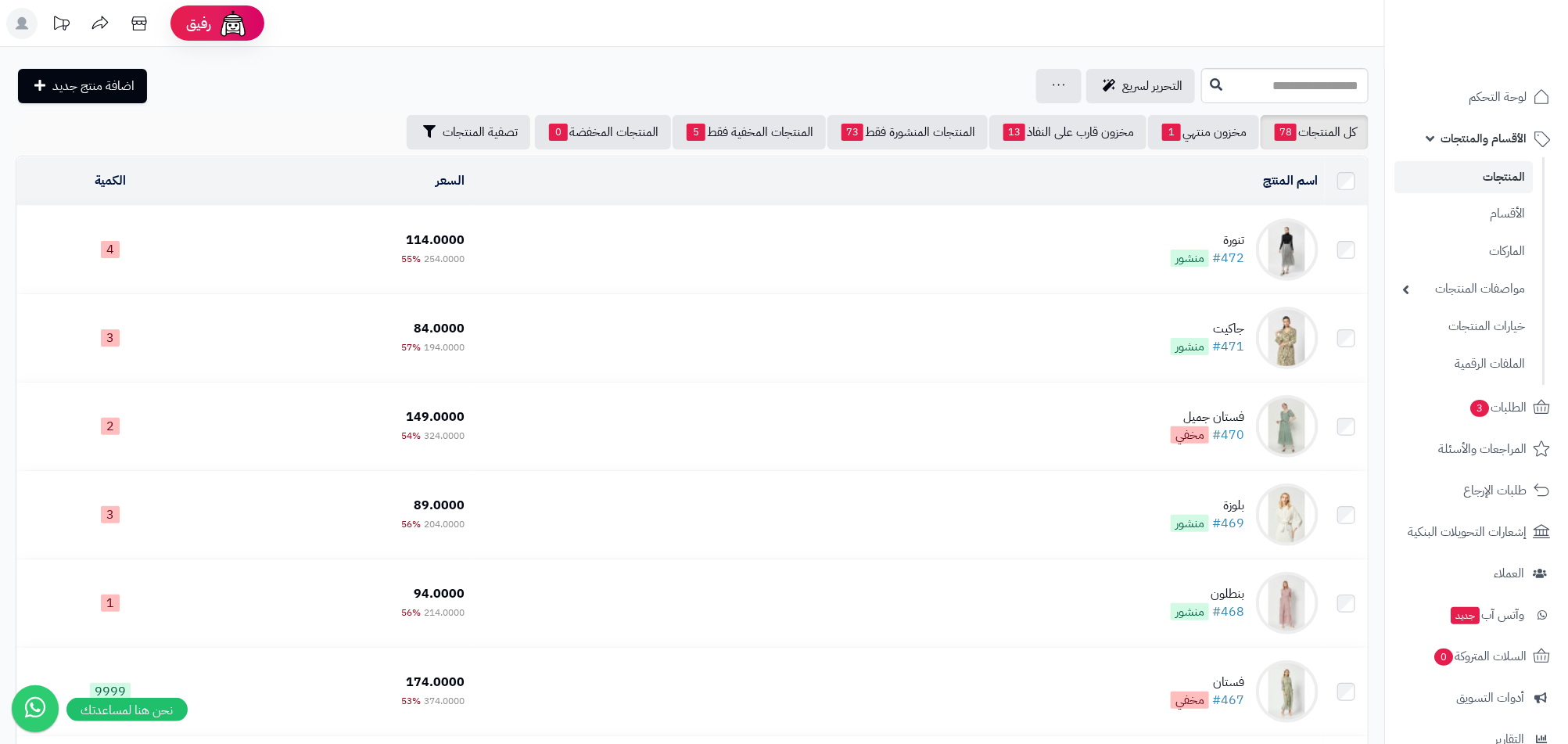
click at [1512, 176] on link "المنتجات" at bounding box center [1463, 177] width 139 height 32
click at [1036, 80] on div "جرد مخزون المنتجات جرد مخزون الخيارات فقط تعديل أسعار المنتجات الملصقات تصدير ا…" at bounding box center [1058, 86] width 45 height 34
click at [1038, 79] on div "جرد مخزون المنتجات جرد مخزون الخيارات فقط تعديل أسعار المنتجات الملصقات تصدير ا…" at bounding box center [1058, 86] width 45 height 34
click at [1489, 210] on link "الأقسام" at bounding box center [1463, 214] width 139 height 32
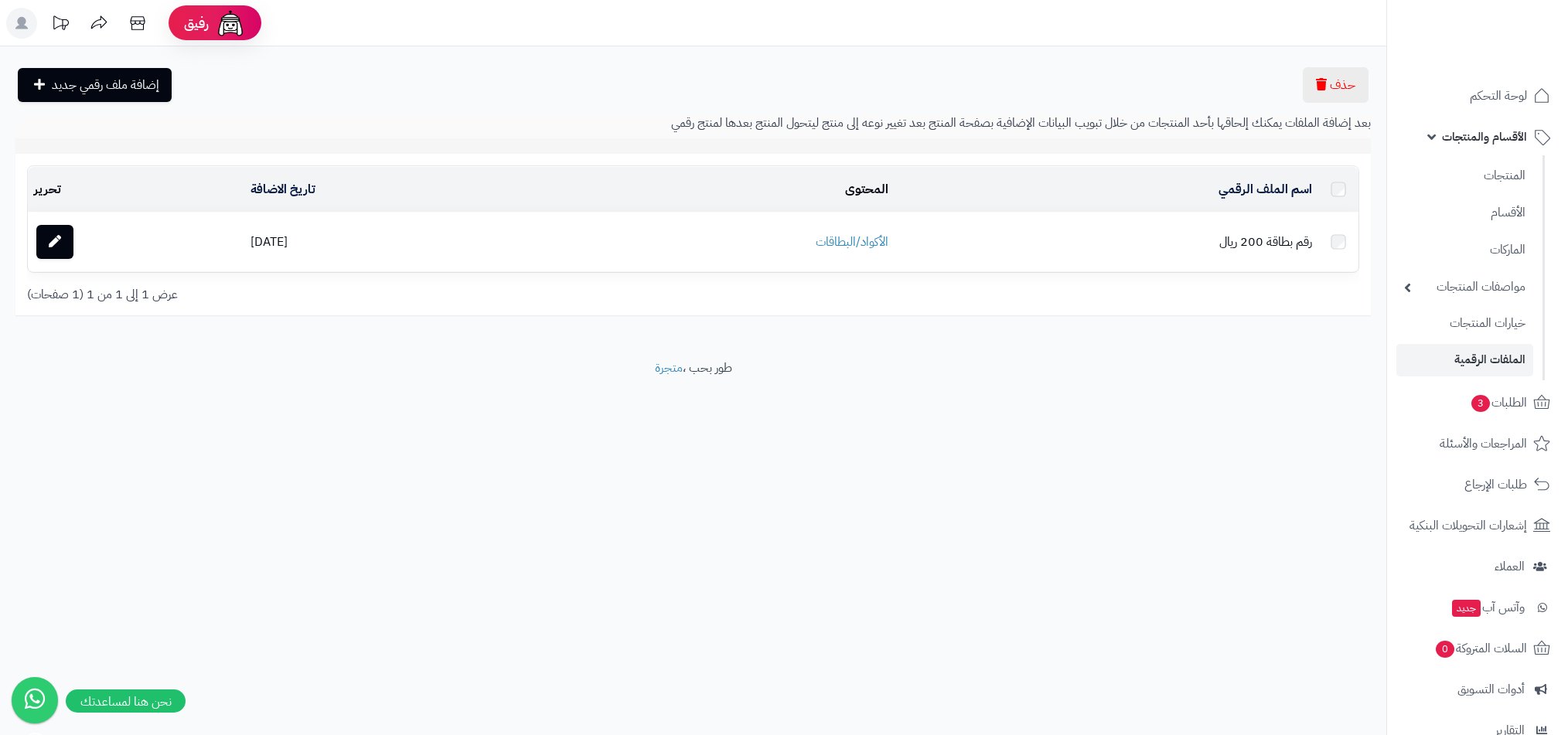
click at [1497, 462] on li "المراجعات والأسئلة" at bounding box center [1477, 444] width 181 height 37
click at [1496, 454] on span "المراجعات والأسئلة" at bounding box center [1483, 444] width 87 height 22
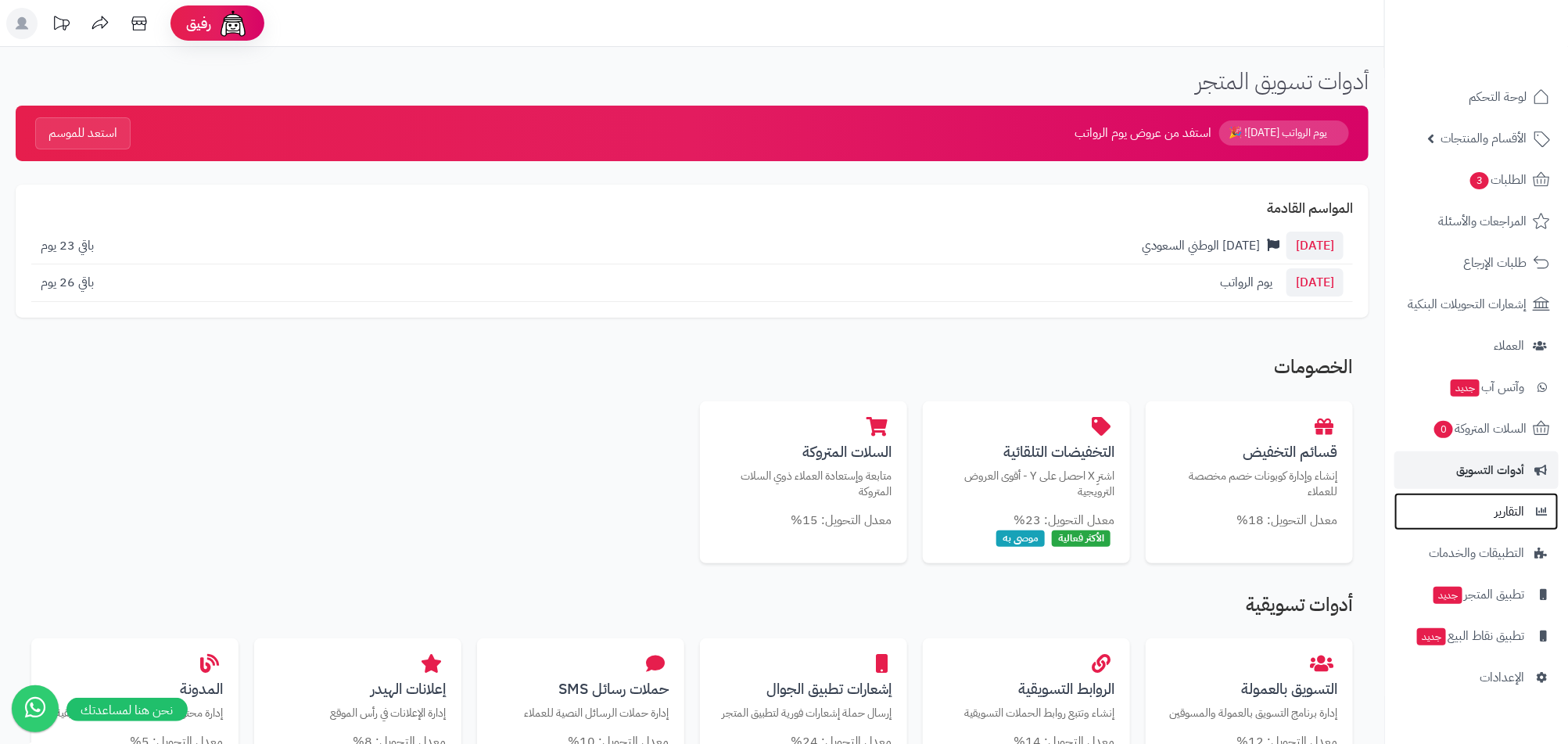
click at [1505, 509] on span "التقارير" at bounding box center [1508, 512] width 30 height 22
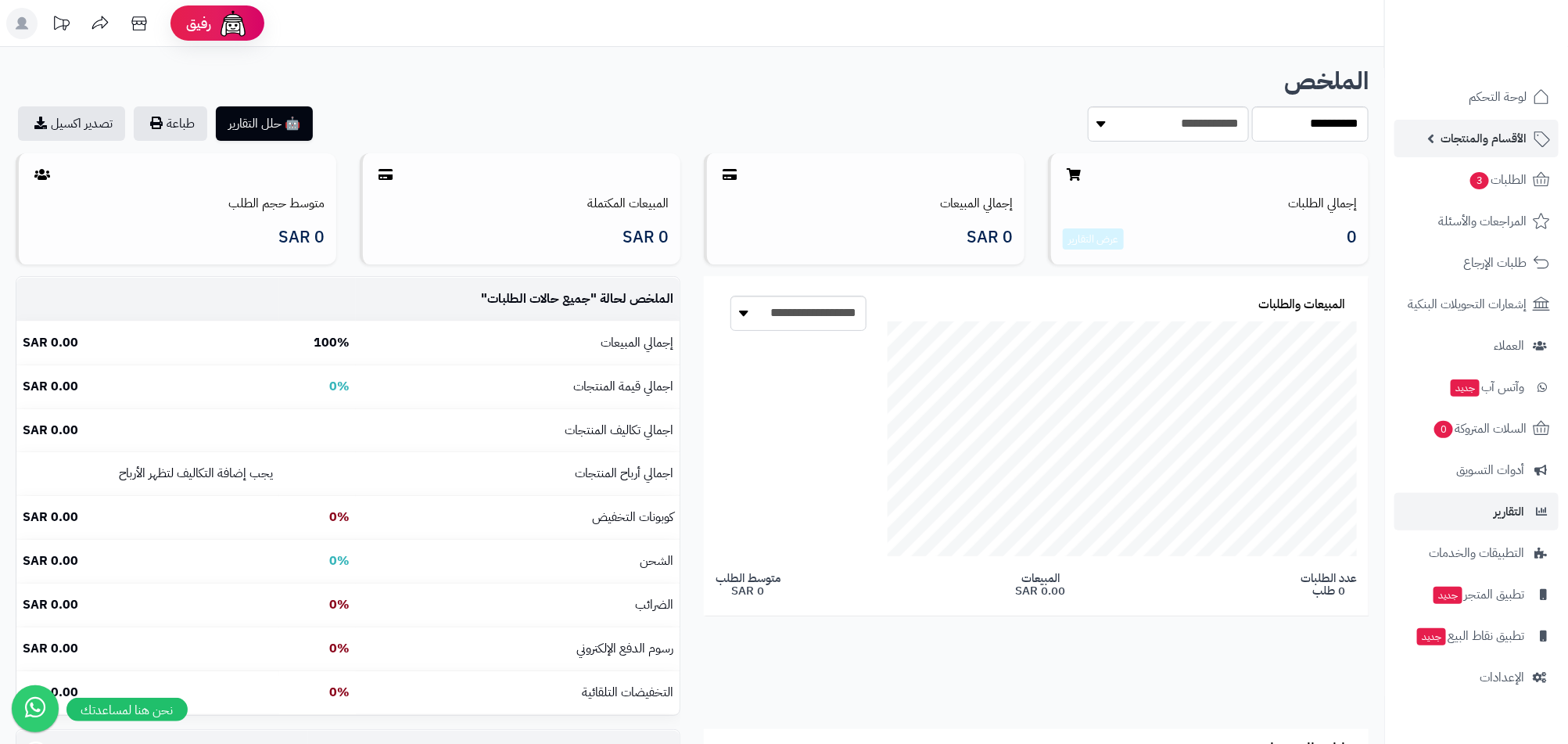
click at [1506, 145] on span "الأقسام والمنتجات" at bounding box center [1483, 139] width 86 height 22
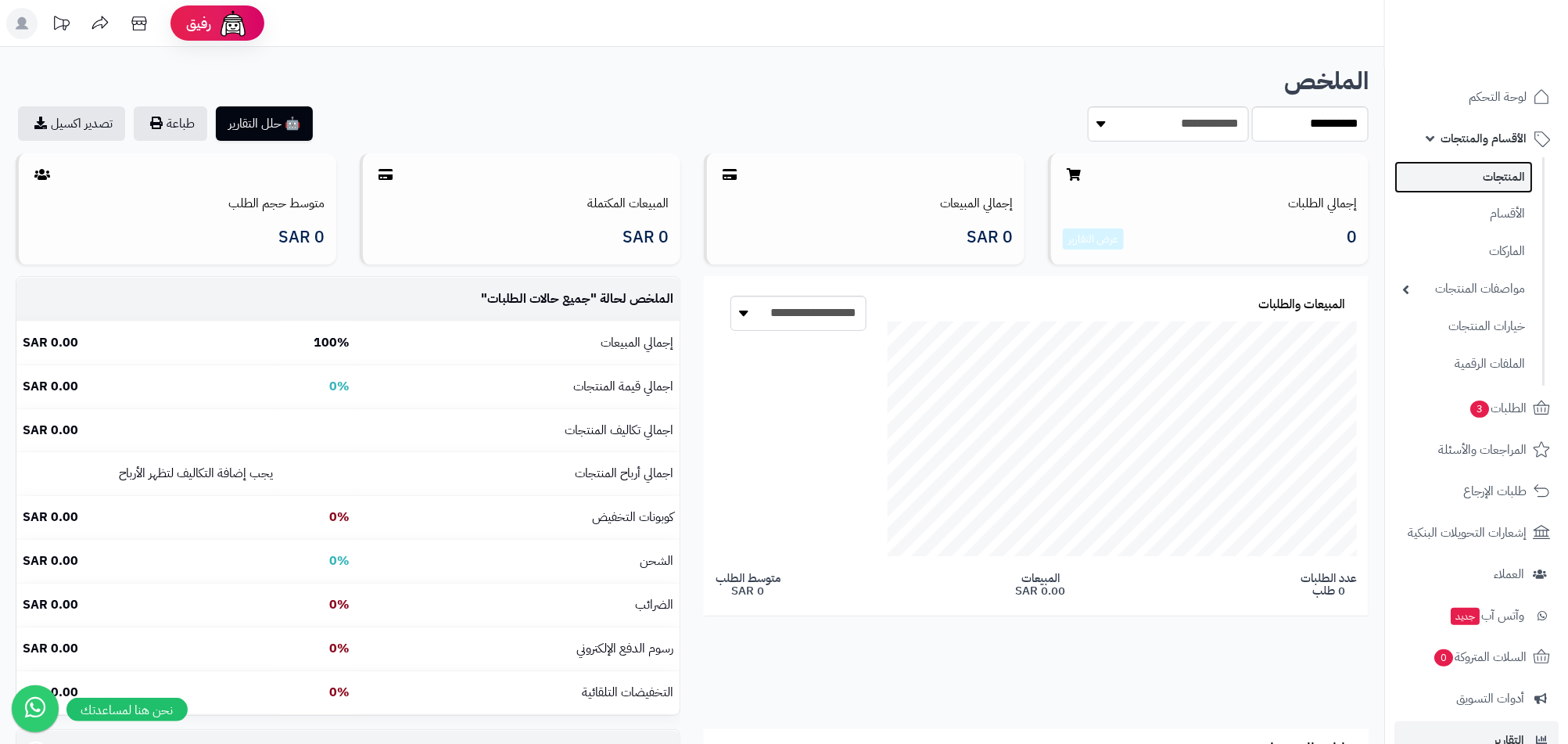
click at [1503, 179] on link "المنتجات" at bounding box center [1463, 177] width 139 height 32
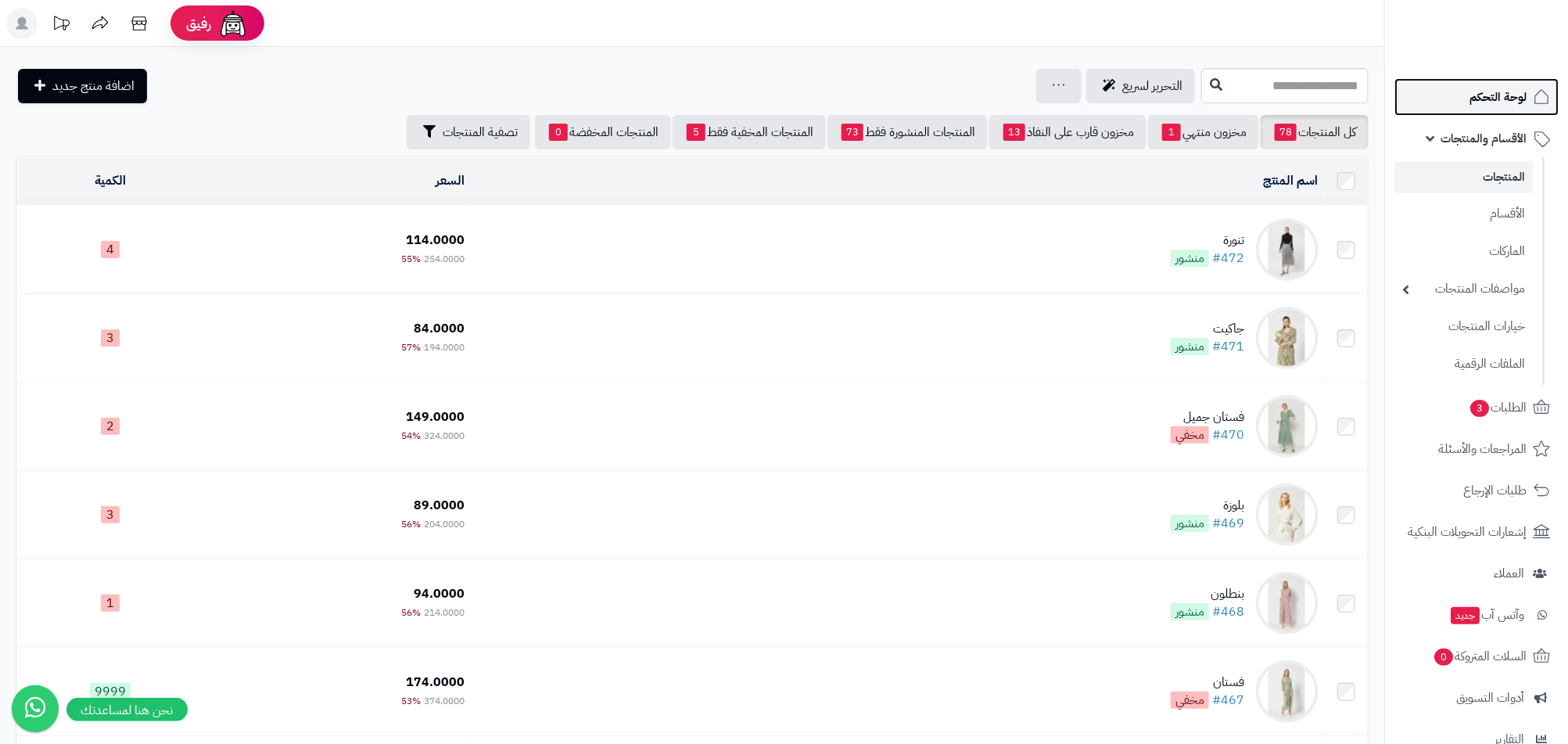
click at [1495, 87] on span "لوحة التحكم" at bounding box center [1497, 97] width 57 height 22
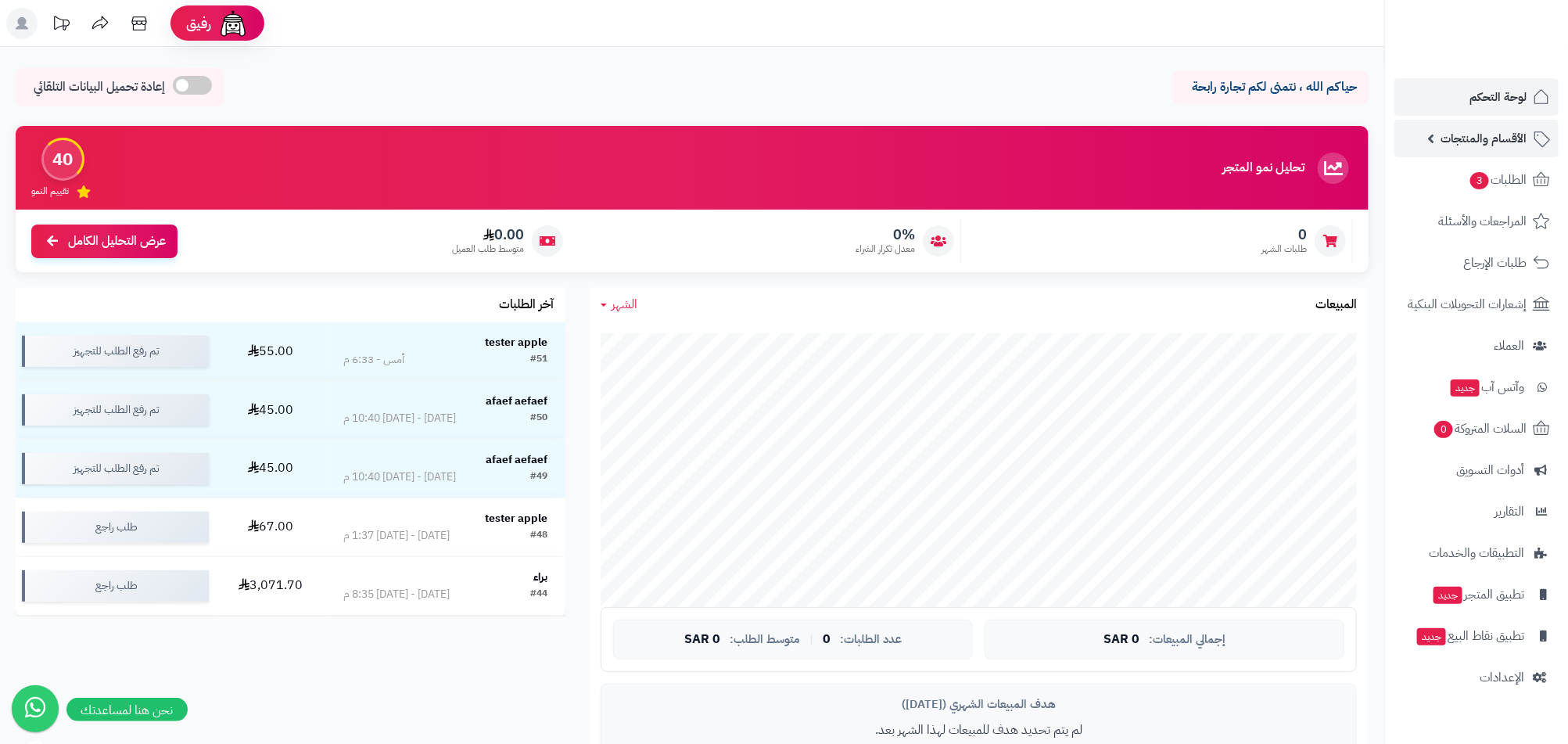
click at [1460, 128] on span "الأقسام والمنتجات" at bounding box center [1483, 139] width 86 height 22
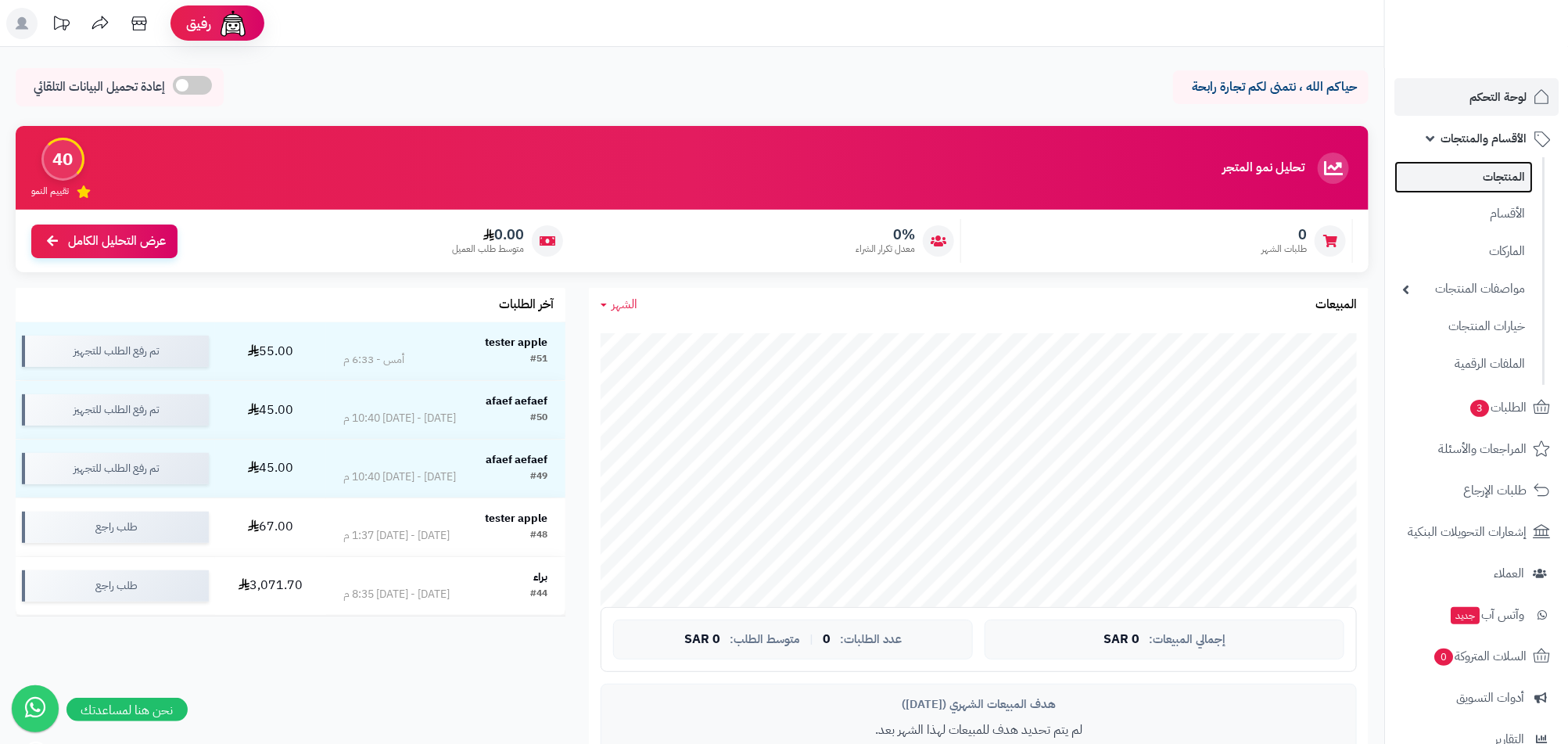
click at [1507, 176] on link "المنتجات" at bounding box center [1463, 177] width 139 height 32
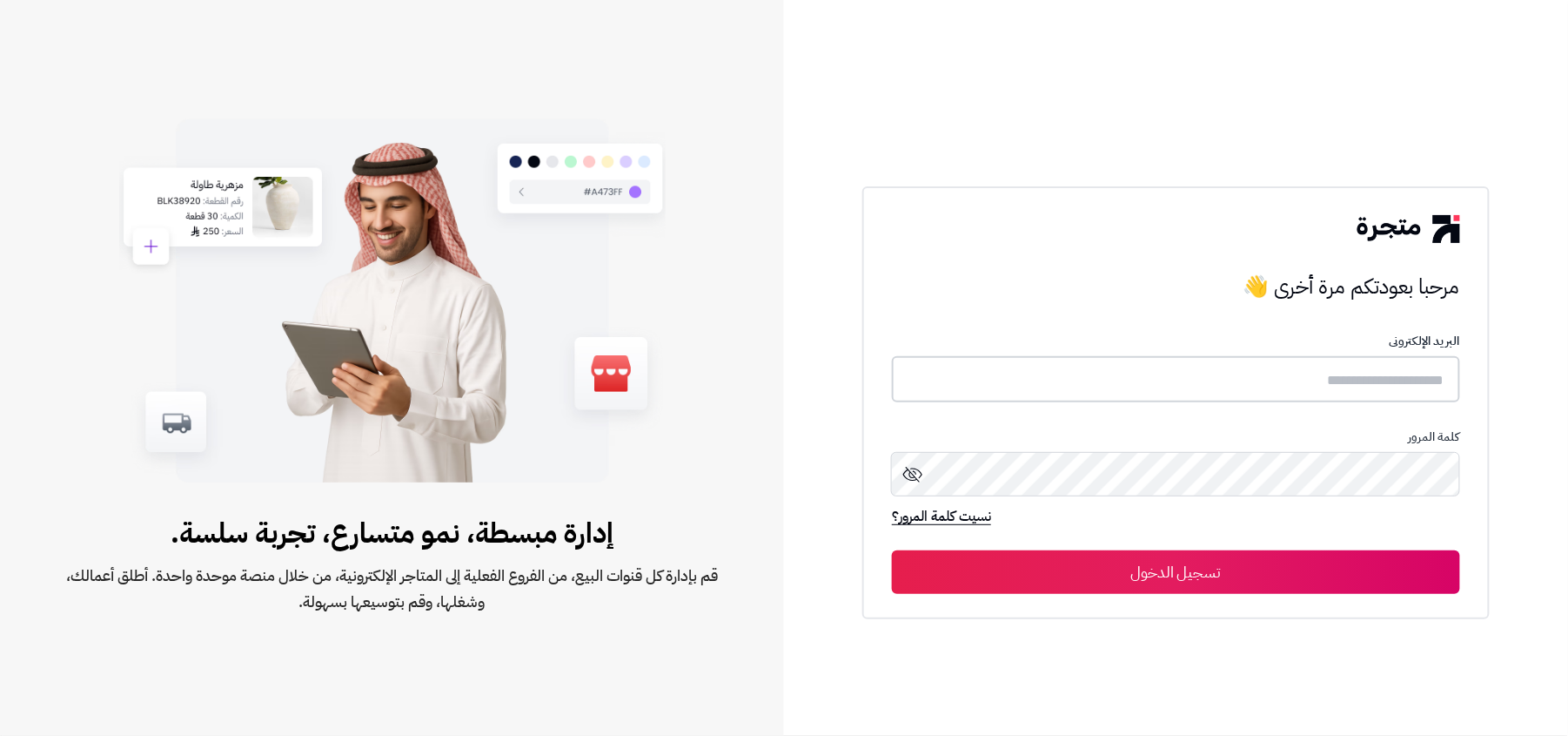
type input "**********"
click at [1315, 512] on p "نسيت كلمة المرور؟" at bounding box center [1176, 515] width 568 height 17
drag, startPoint x: 1329, startPoint y: 545, endPoint x: 1339, endPoint y: 573, distance: 29.7
click at [1329, 548] on form "**********" at bounding box center [1176, 464] width 568 height 258
click at [1339, 574] on button "تسجيل الدخول" at bounding box center [1176, 571] width 568 height 44
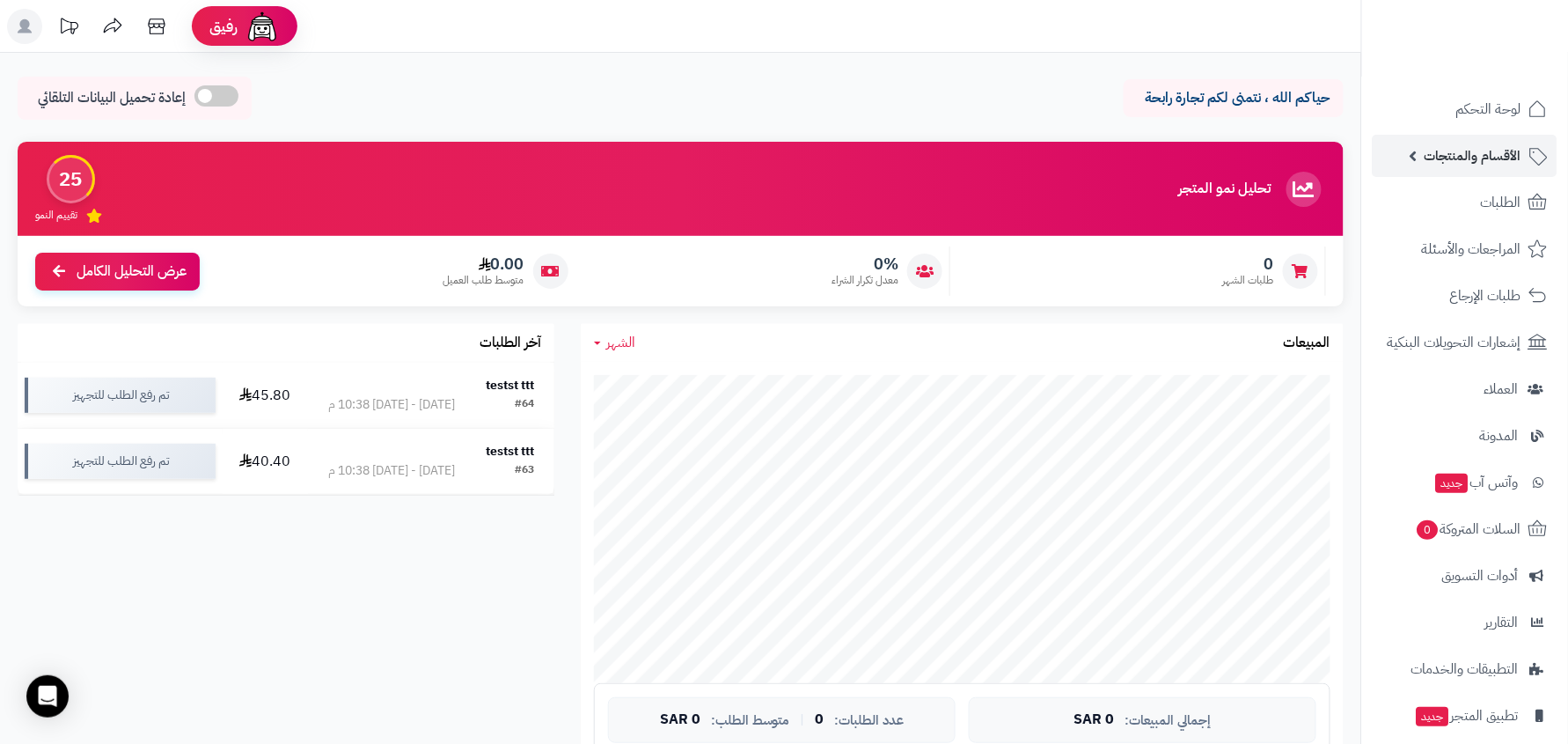
click at [1471, 162] on span "الأقسام والمنتجات" at bounding box center [1472, 156] width 97 height 25
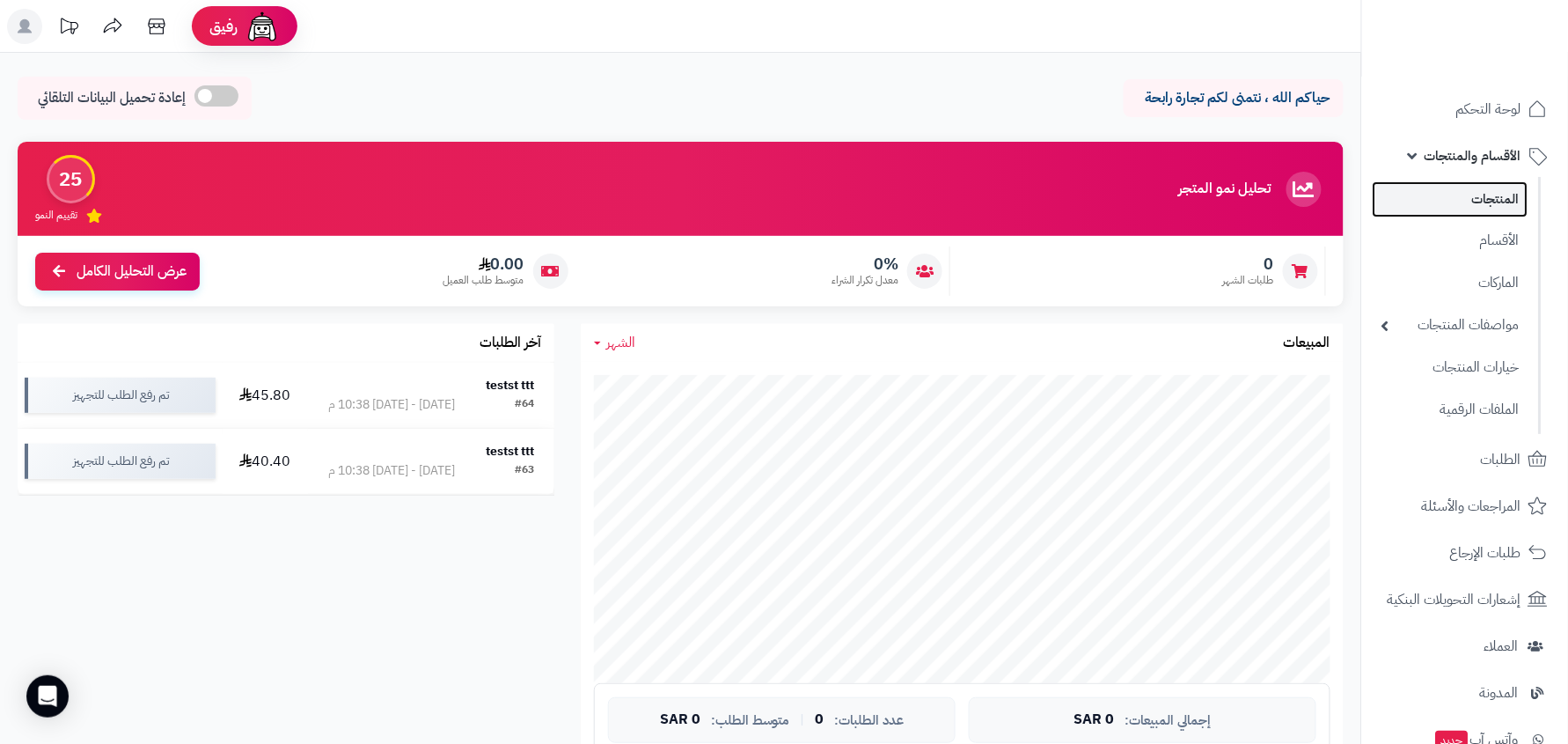
click at [1476, 189] on link "المنتجات" at bounding box center [1450, 199] width 156 height 36
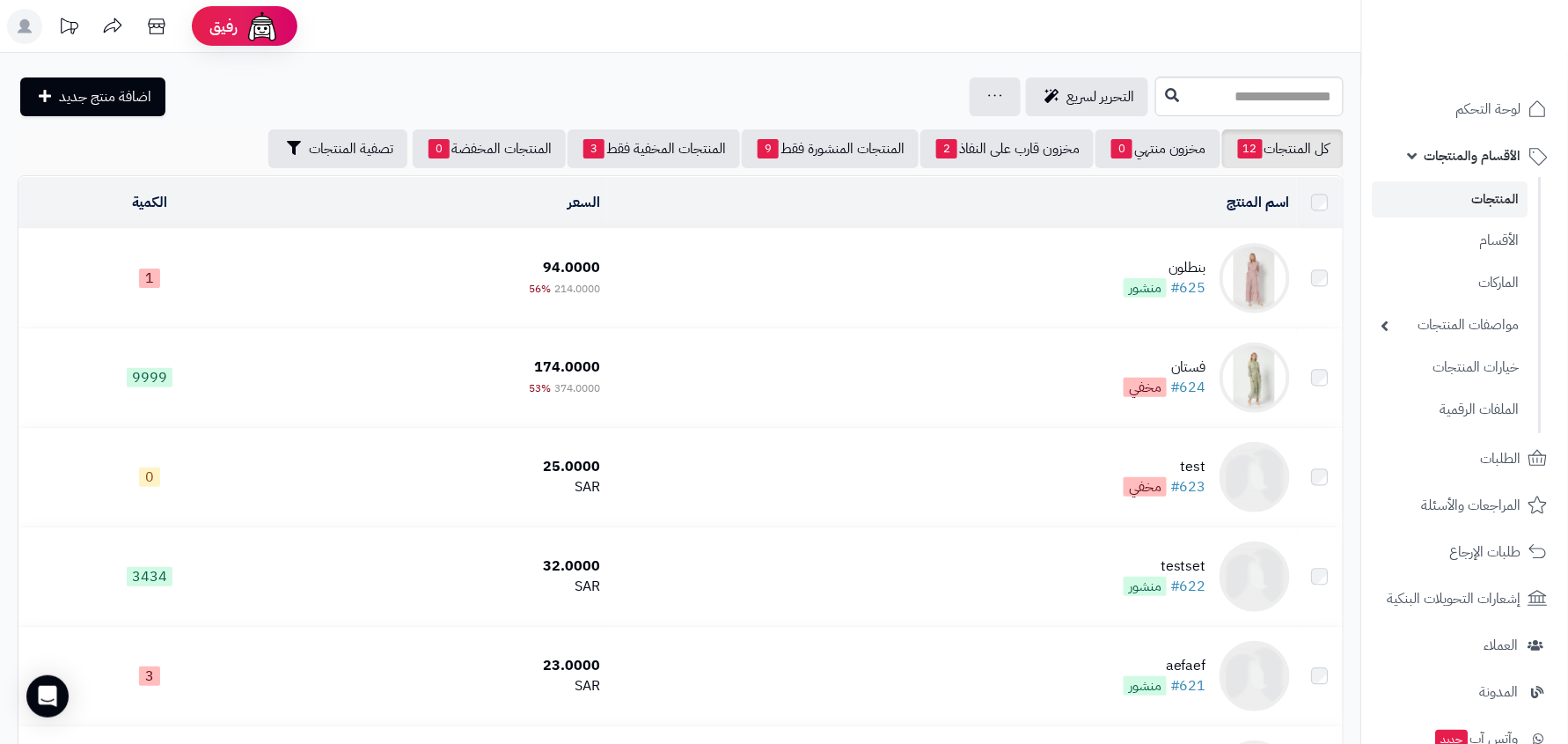
click at [1134, 348] on td "فستان #624 مخفي" at bounding box center [952, 377] width 690 height 99
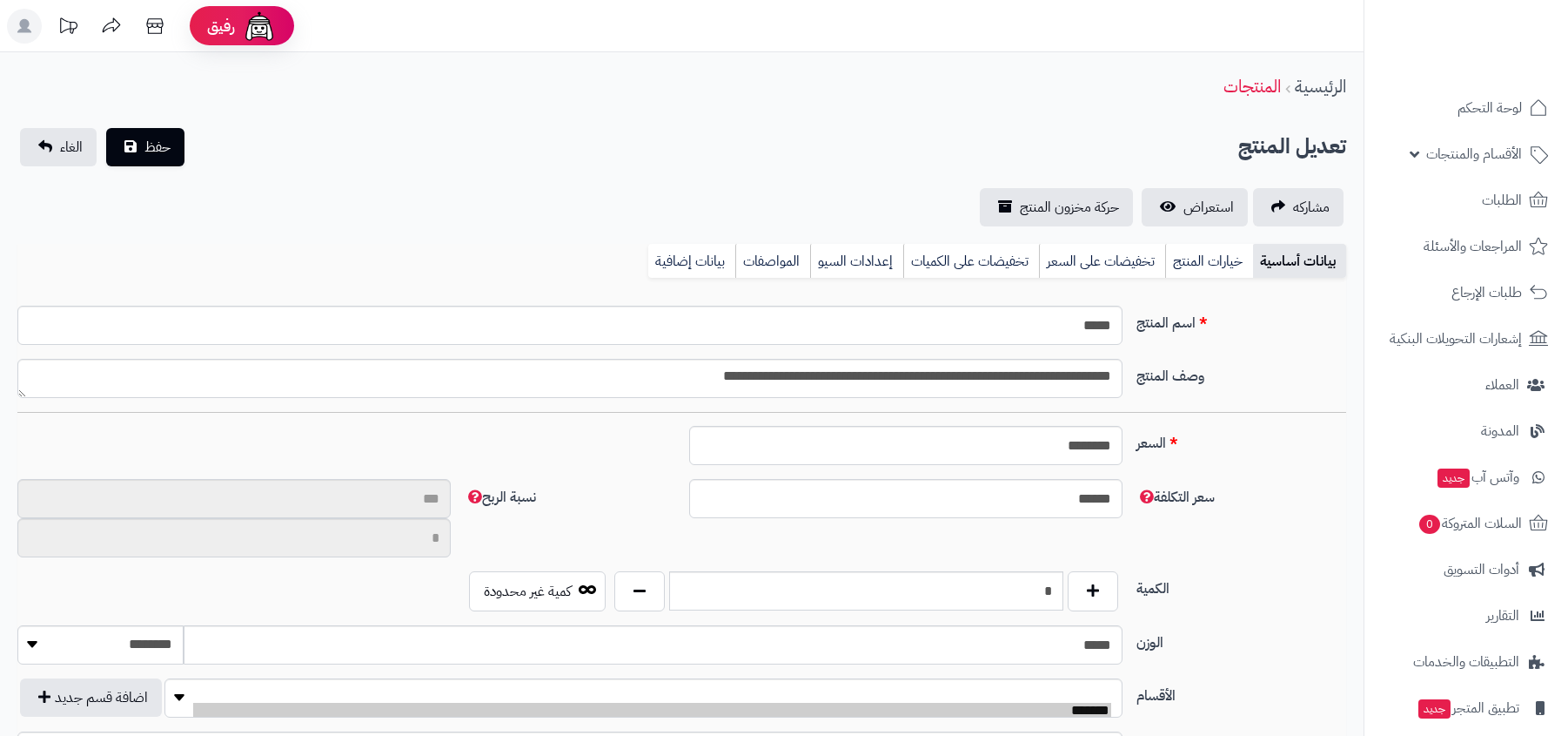
type input "**"
type input "**********"
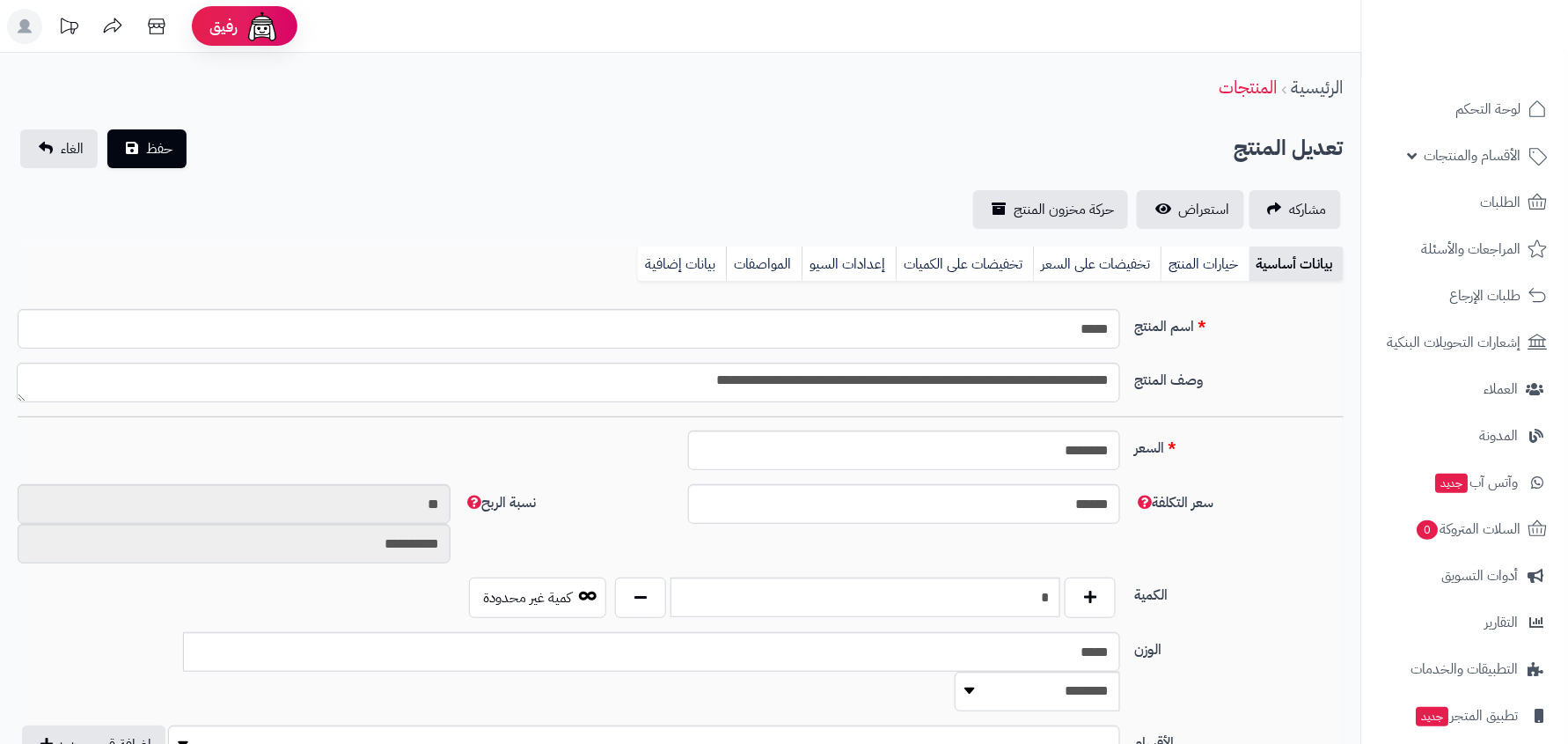
type input "******"
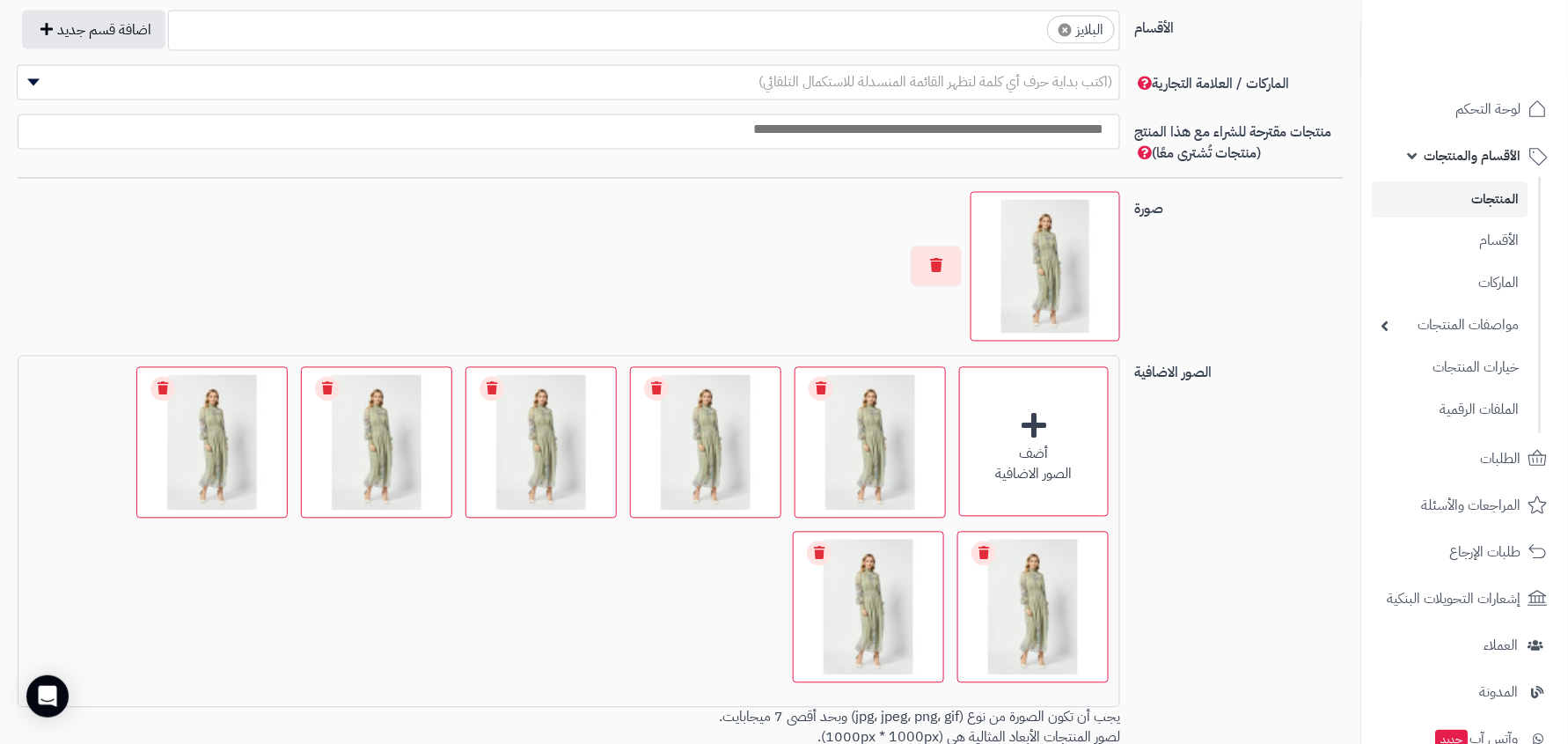
scroll to position [1106, 0]
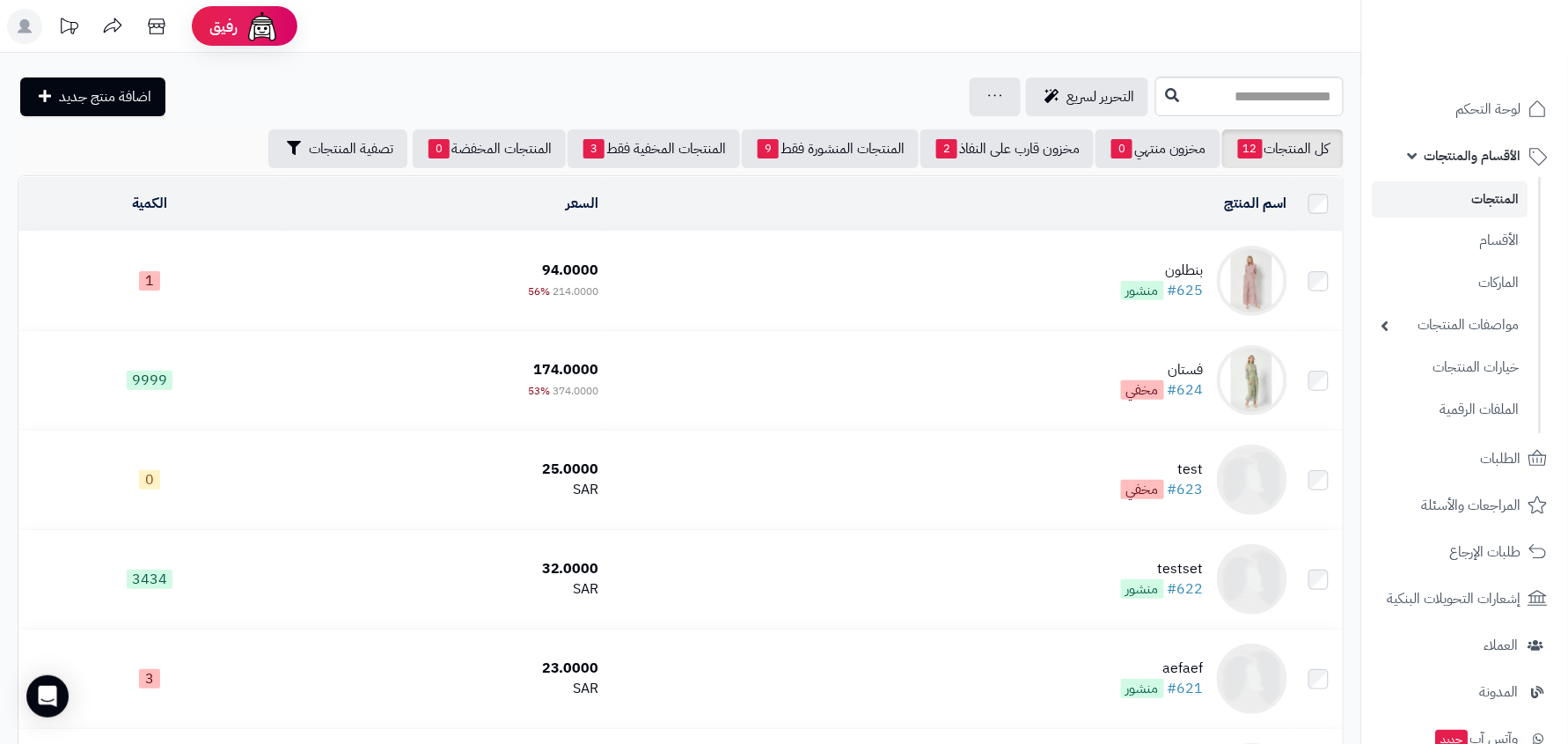
click at [1198, 265] on div "بنطلون" at bounding box center [1162, 270] width 82 height 20
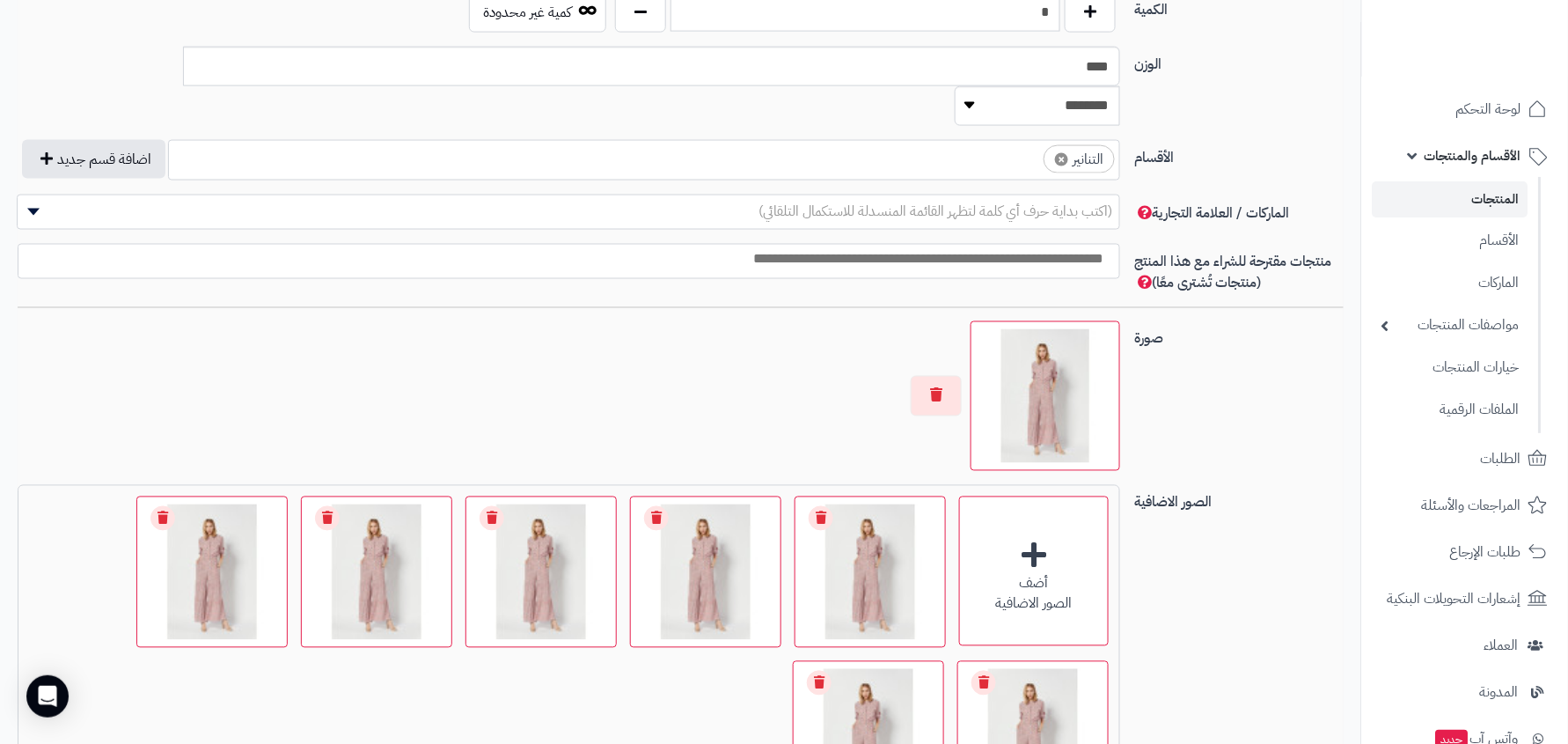
scroll to position [989, 0]
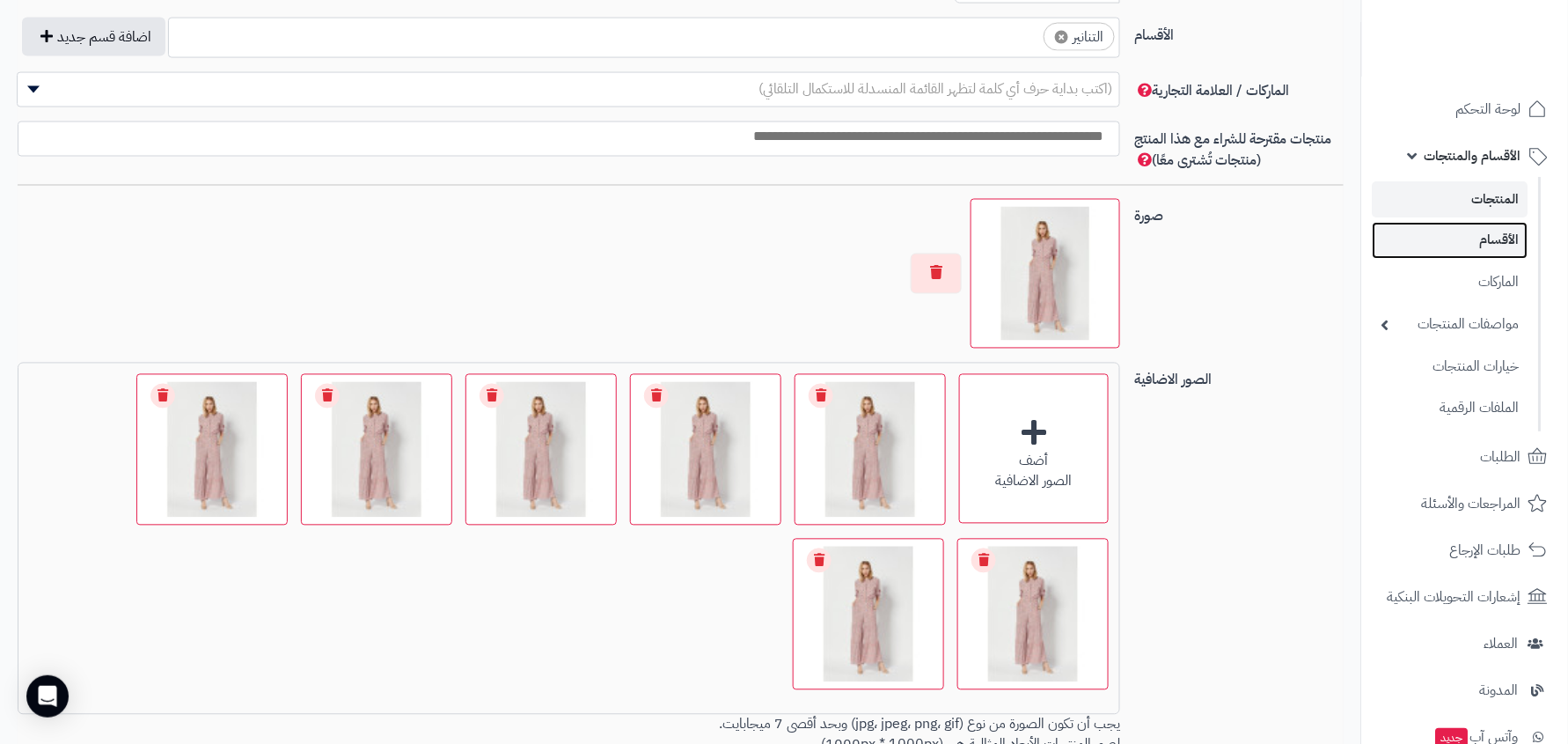
click at [1448, 240] on link "الأقسام" at bounding box center [1450, 240] width 156 height 36
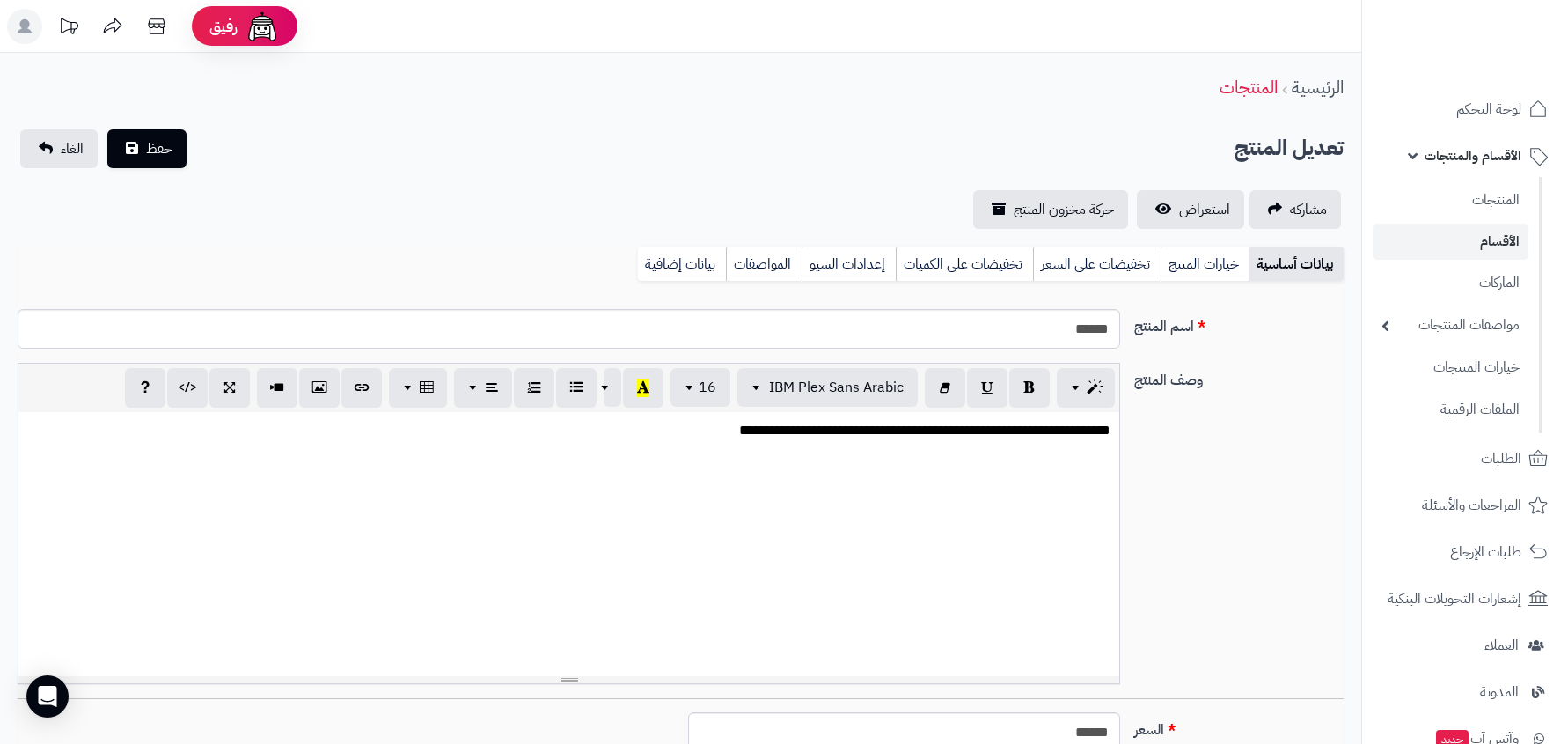
scroll to position [989, 0]
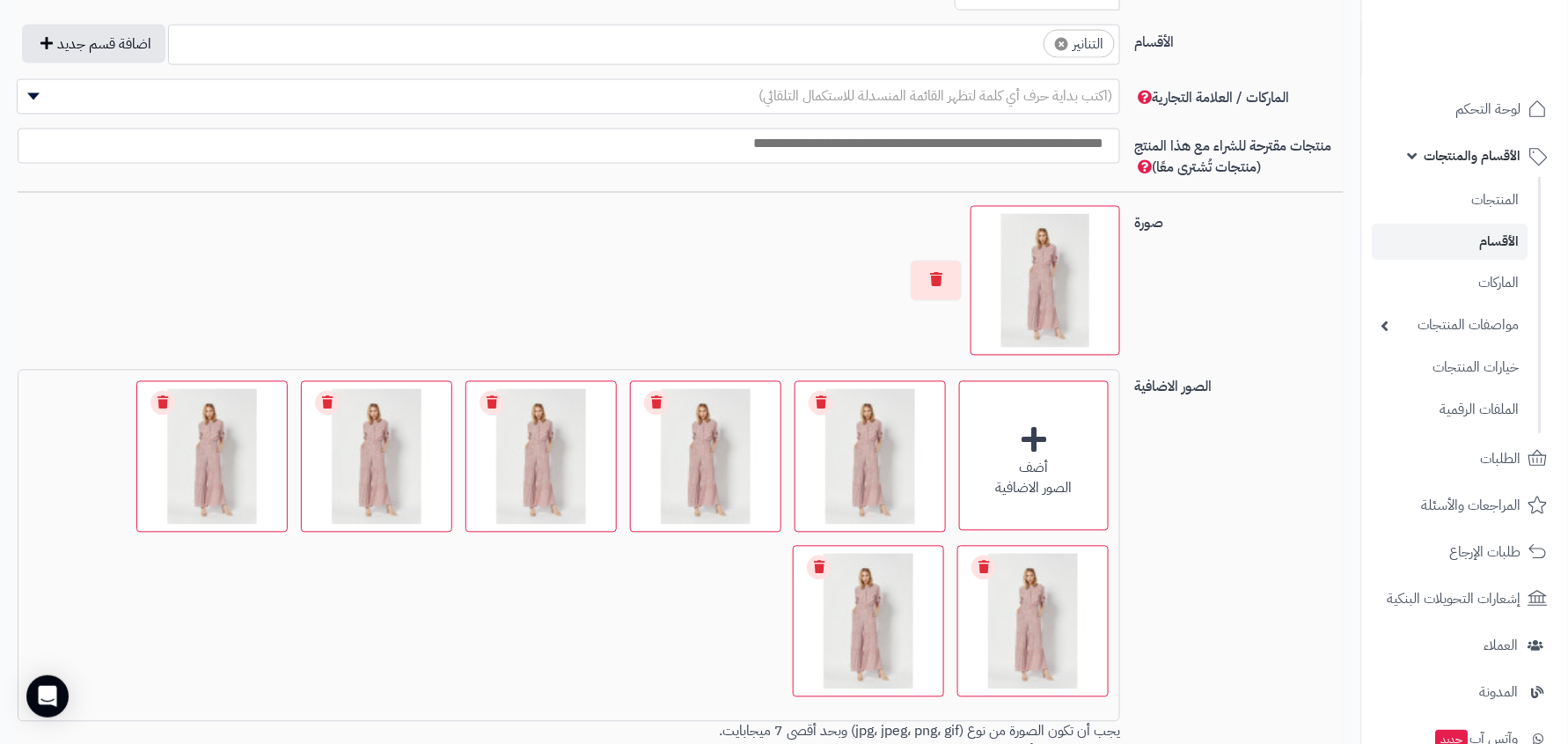
scroll to position [30, 0]
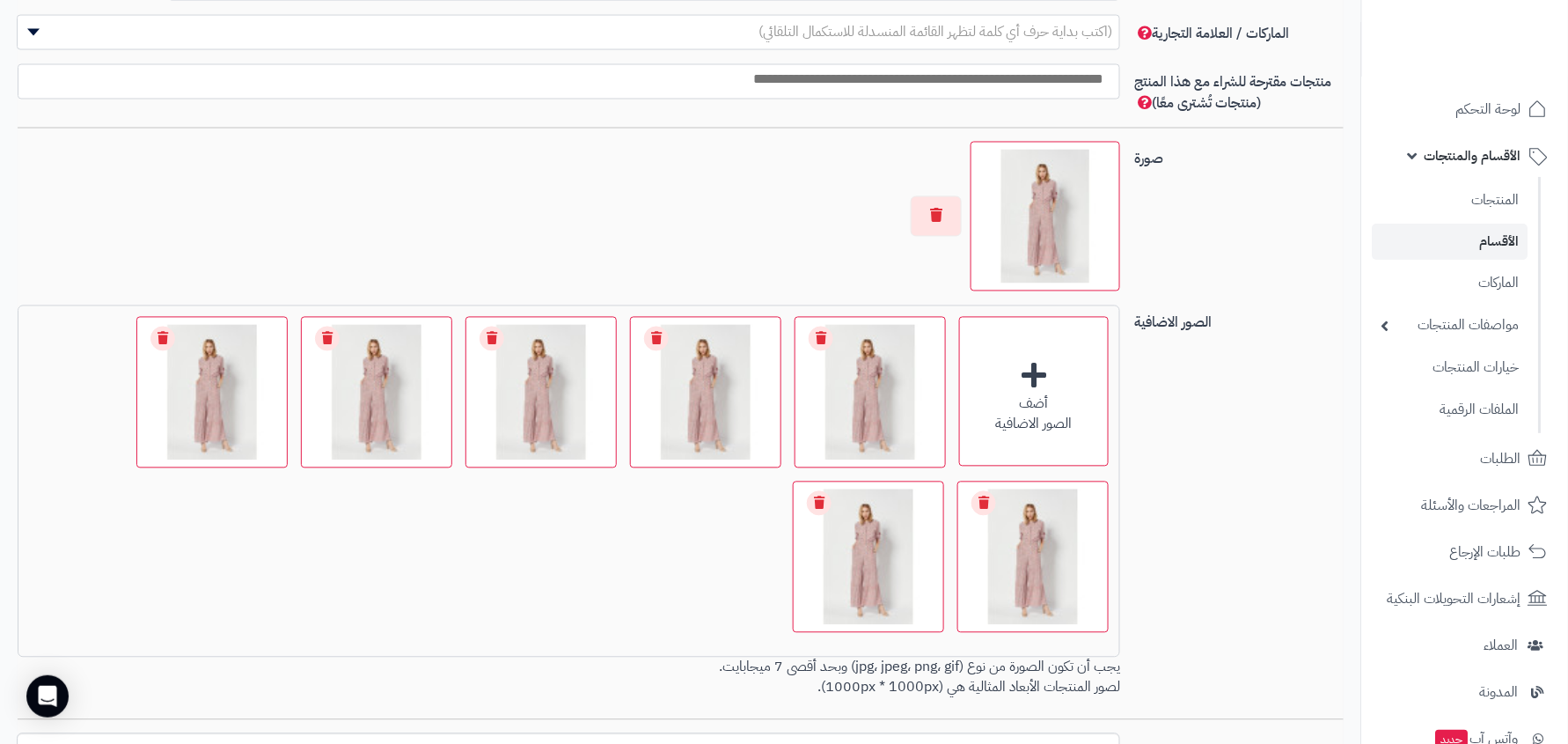
scroll to position [1181, 0]
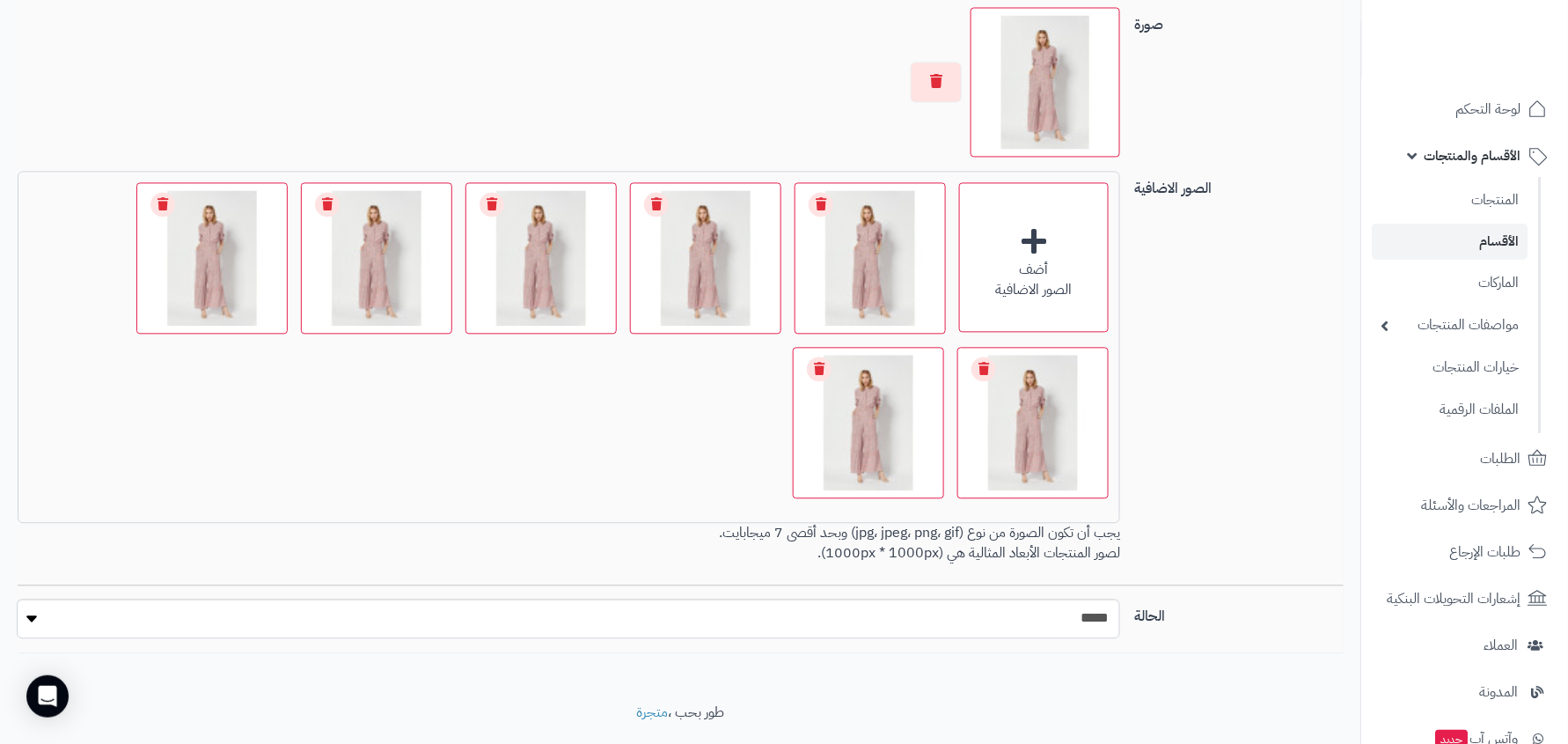
click at [1504, 227] on link "الأقسام" at bounding box center [1450, 241] width 156 height 36
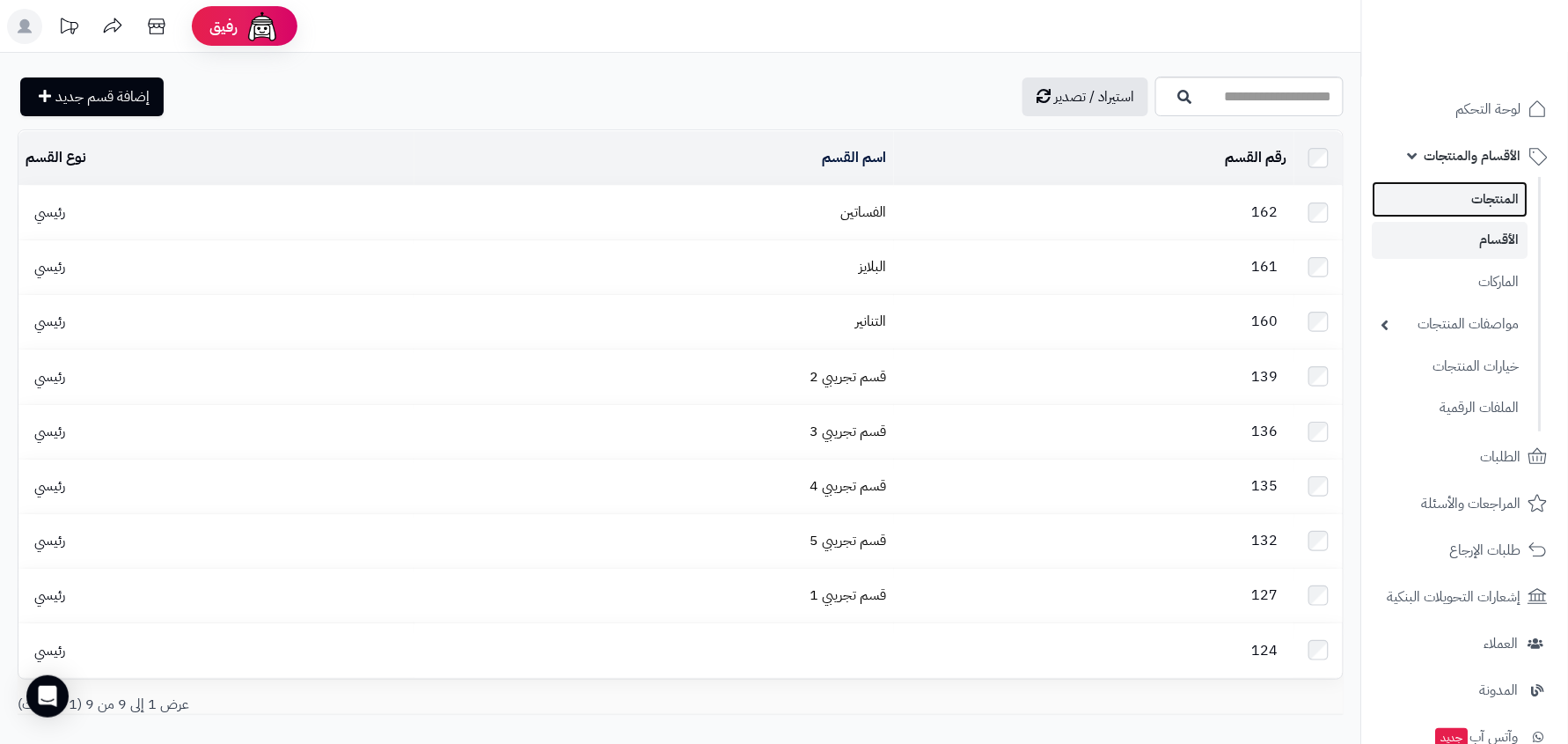
click at [1493, 206] on link "المنتجات" at bounding box center [1450, 199] width 156 height 36
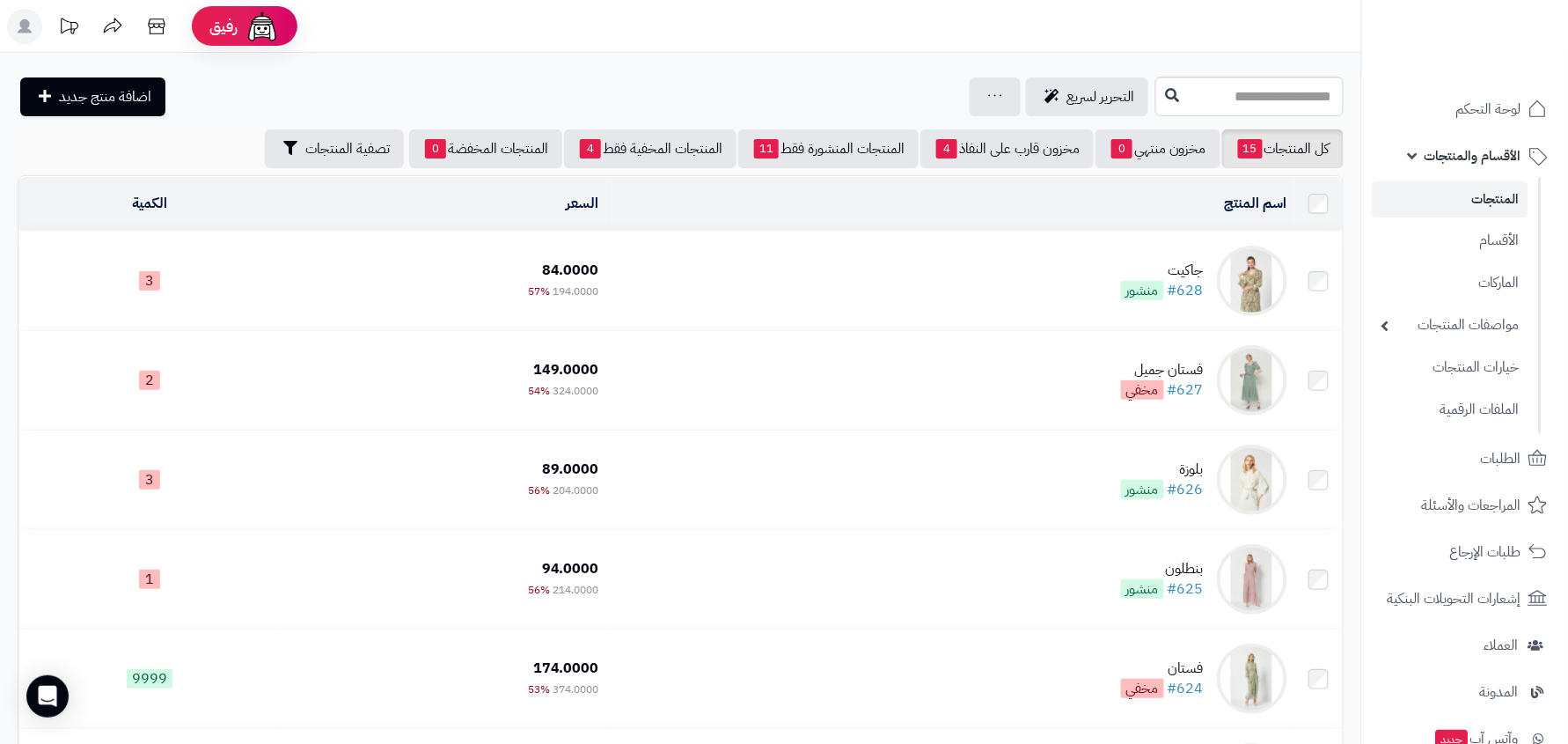
click at [1161, 264] on div "جاكيت" at bounding box center [1162, 270] width 82 height 20
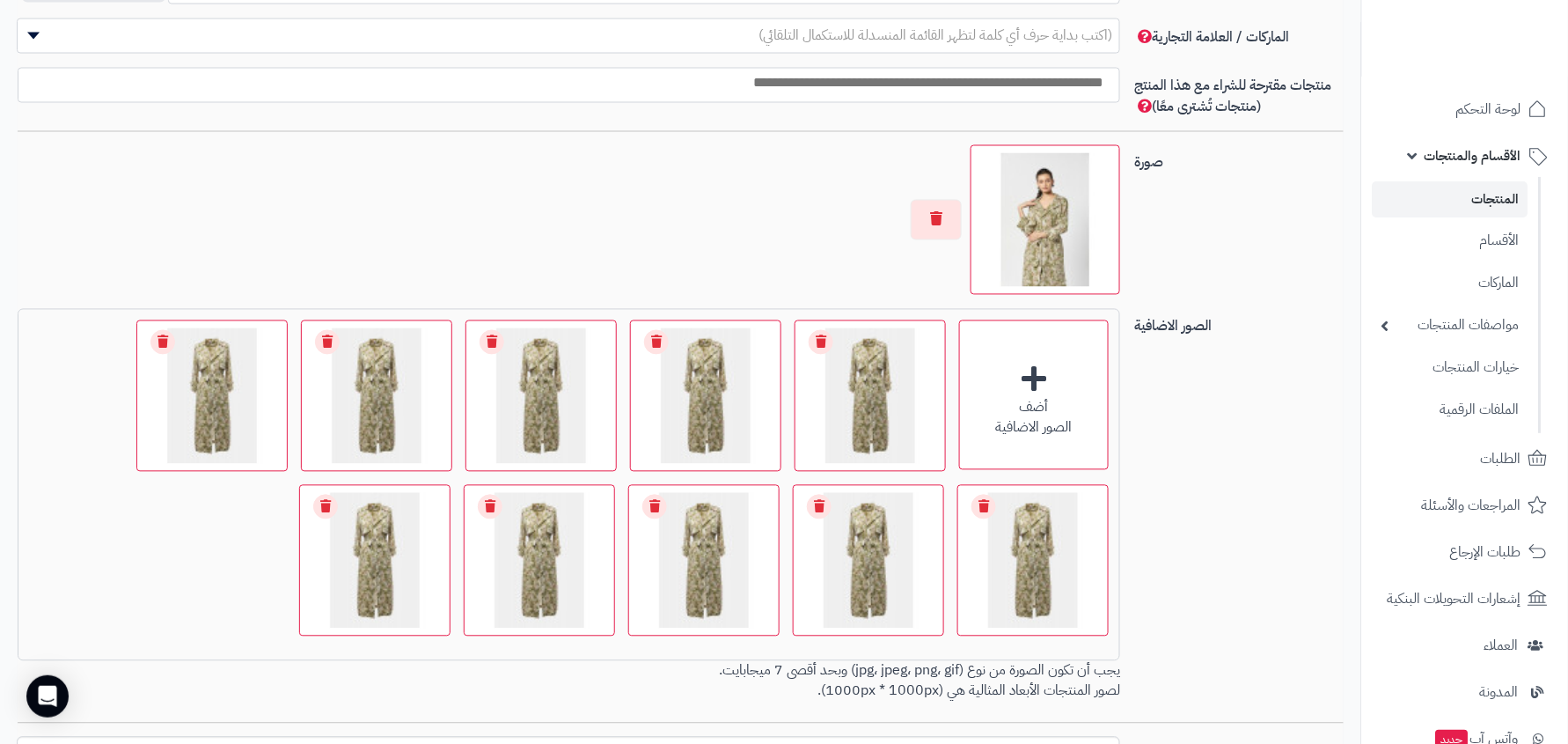
scroll to position [1193, 0]
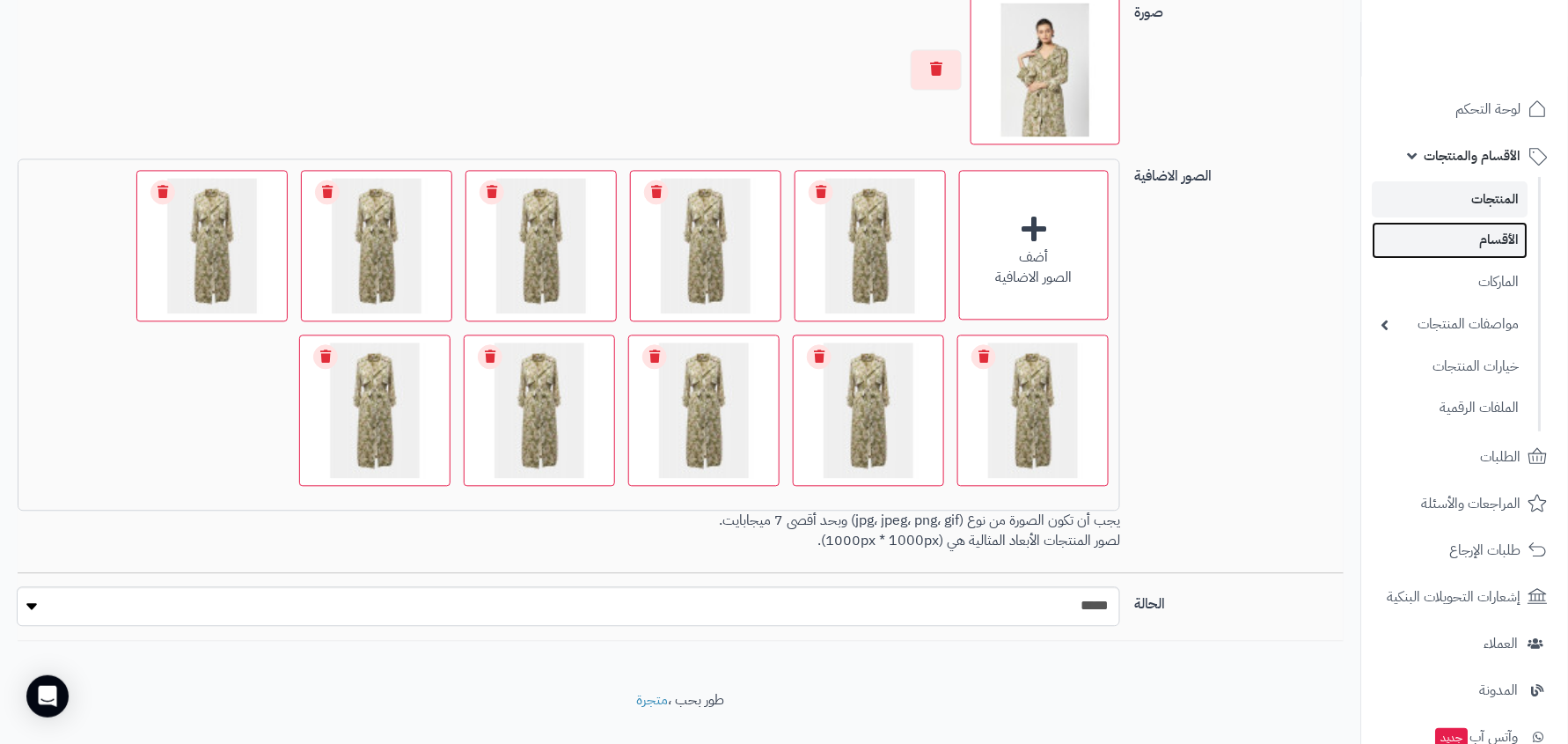
click at [1482, 256] on link "الأقسام" at bounding box center [1450, 240] width 156 height 36
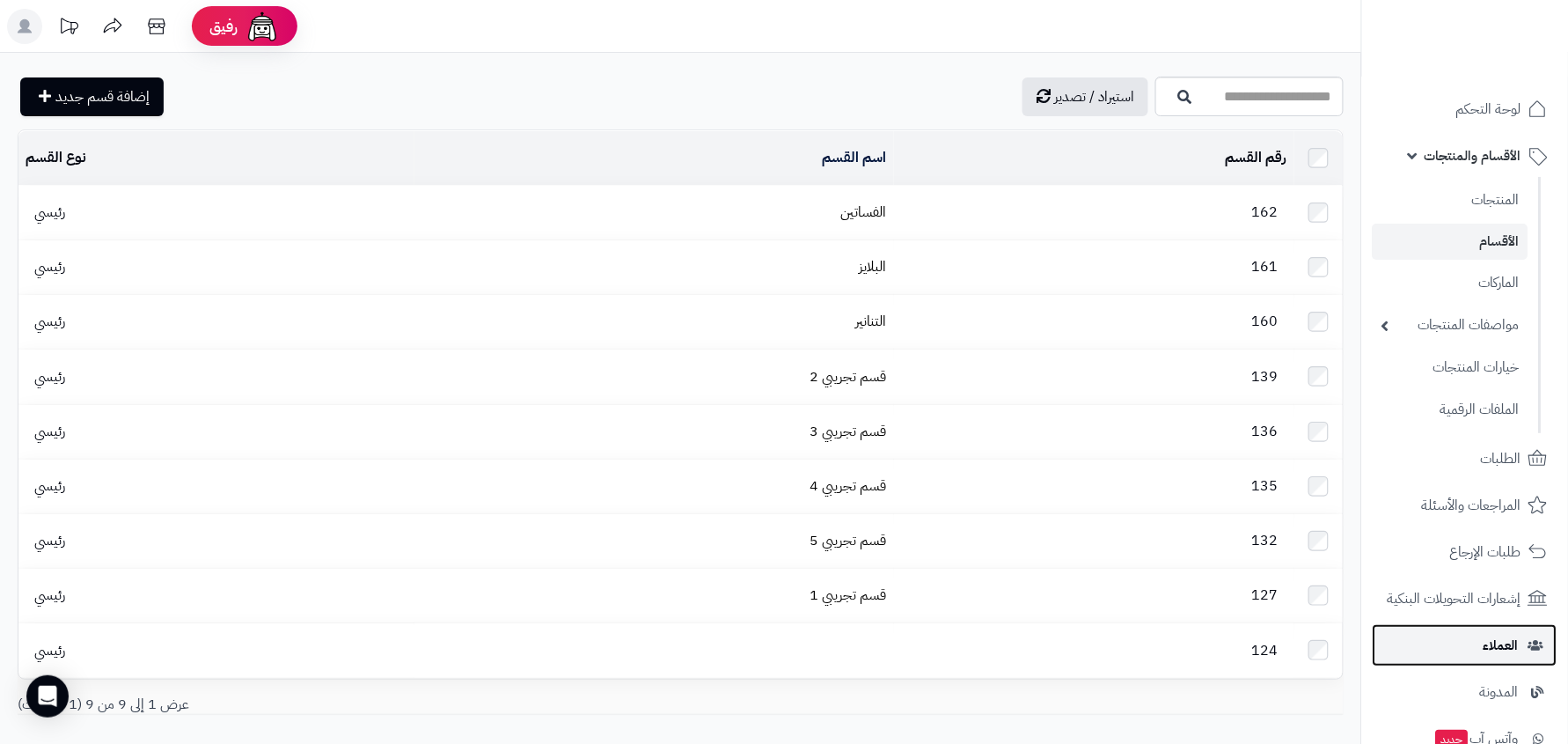
click at [1493, 641] on span "العملاء" at bounding box center [1501, 645] width 35 height 25
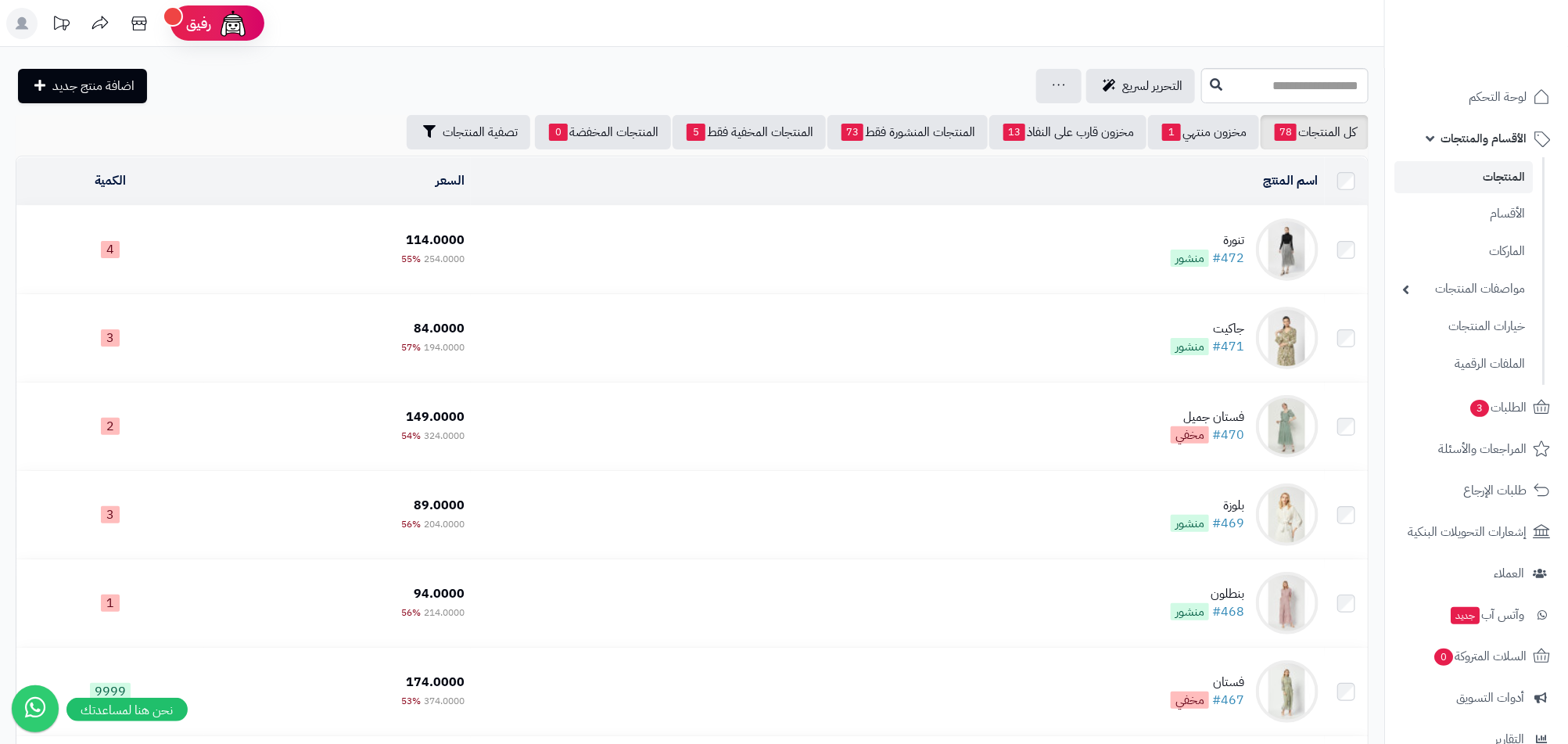
click at [1189, 249] on span "منشور" at bounding box center [1189, 258] width 38 height 17
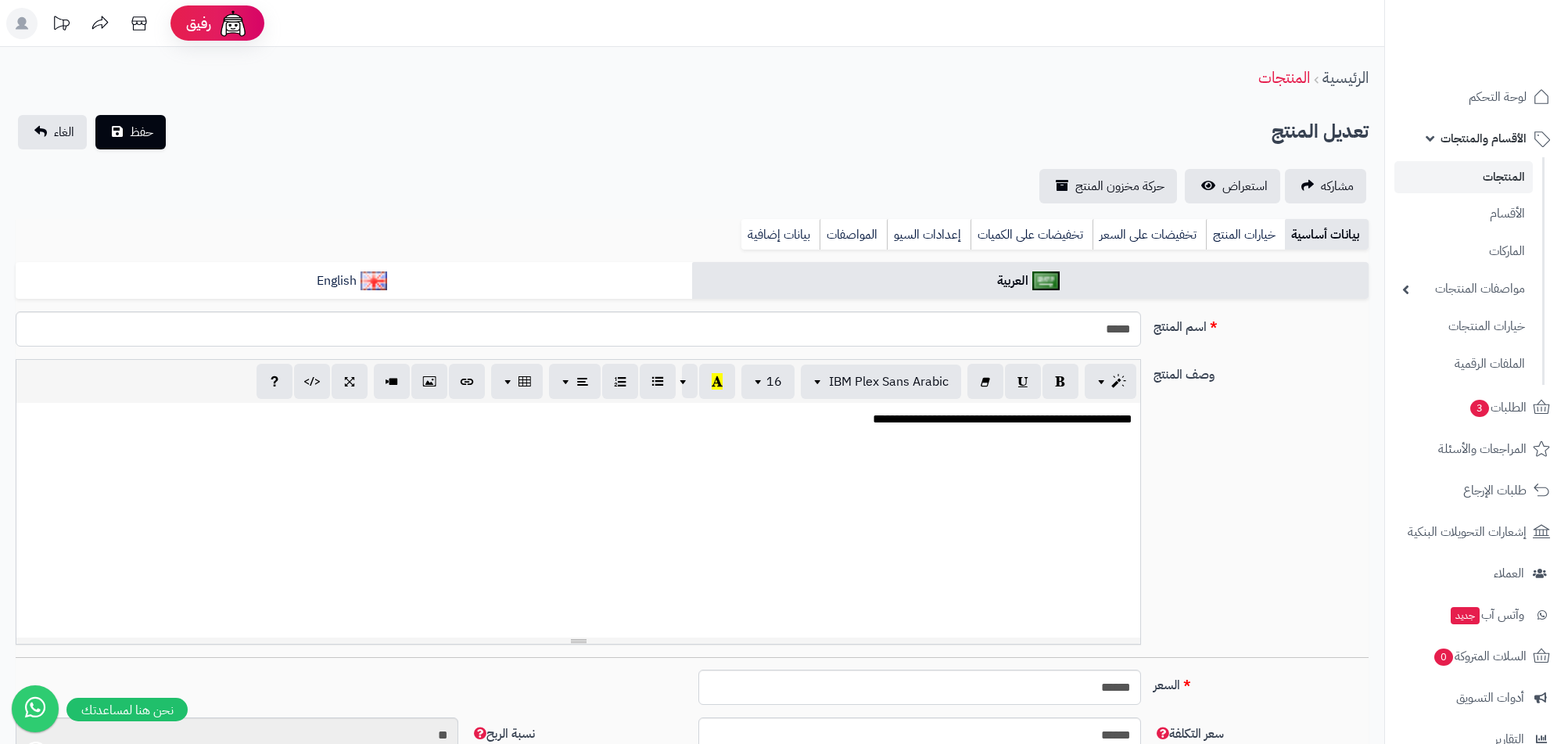
select select
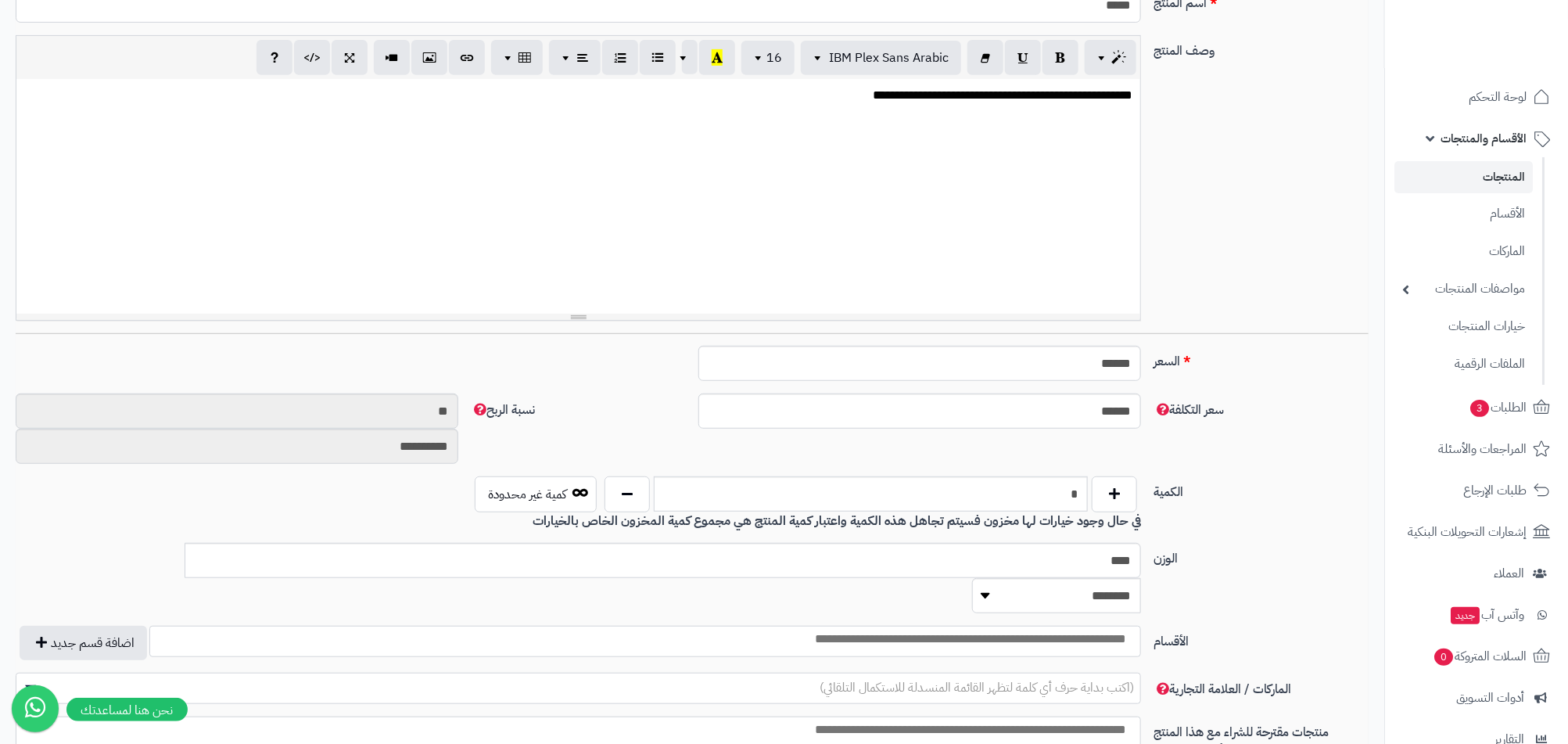
scroll to position [498, 0]
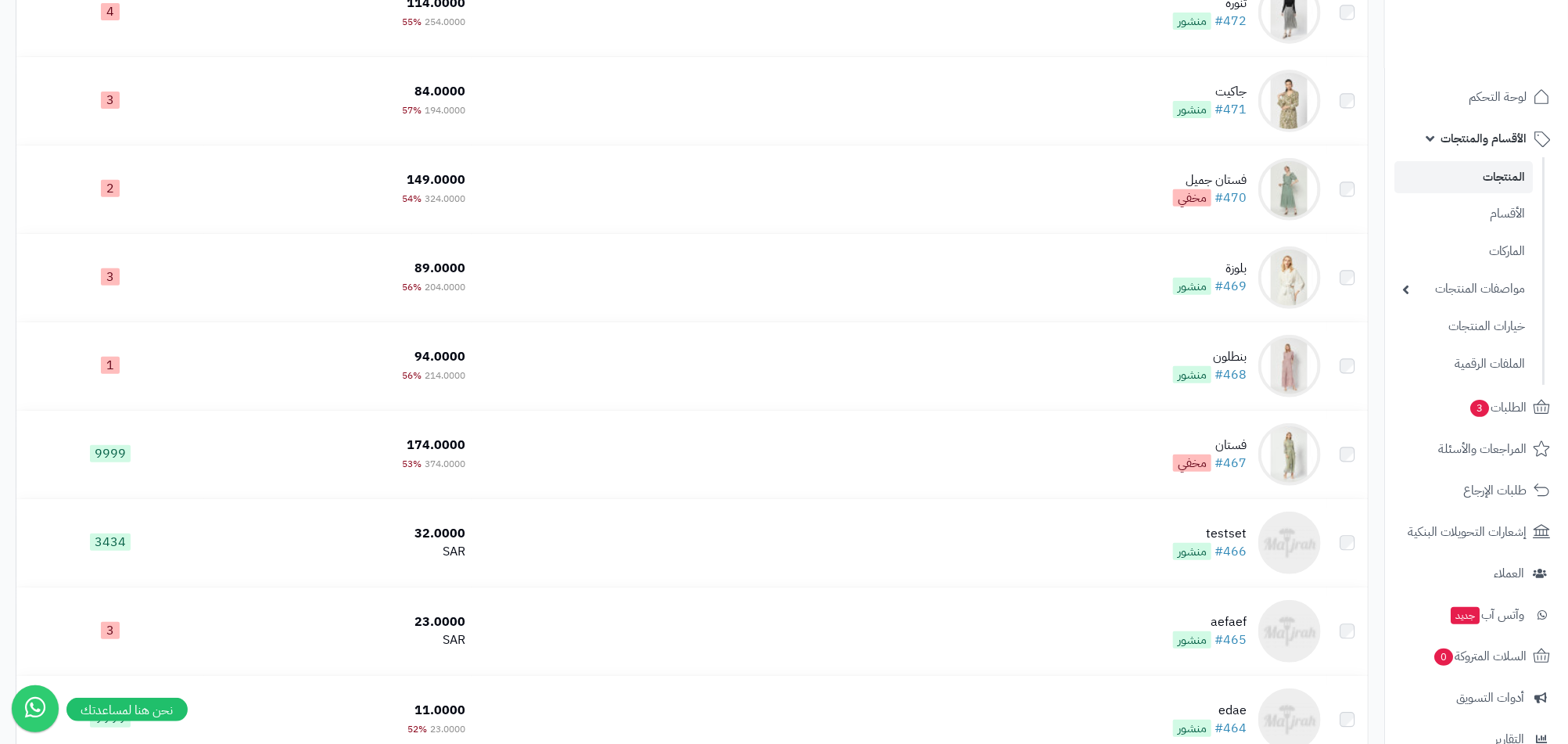
scroll to position [236, 0]
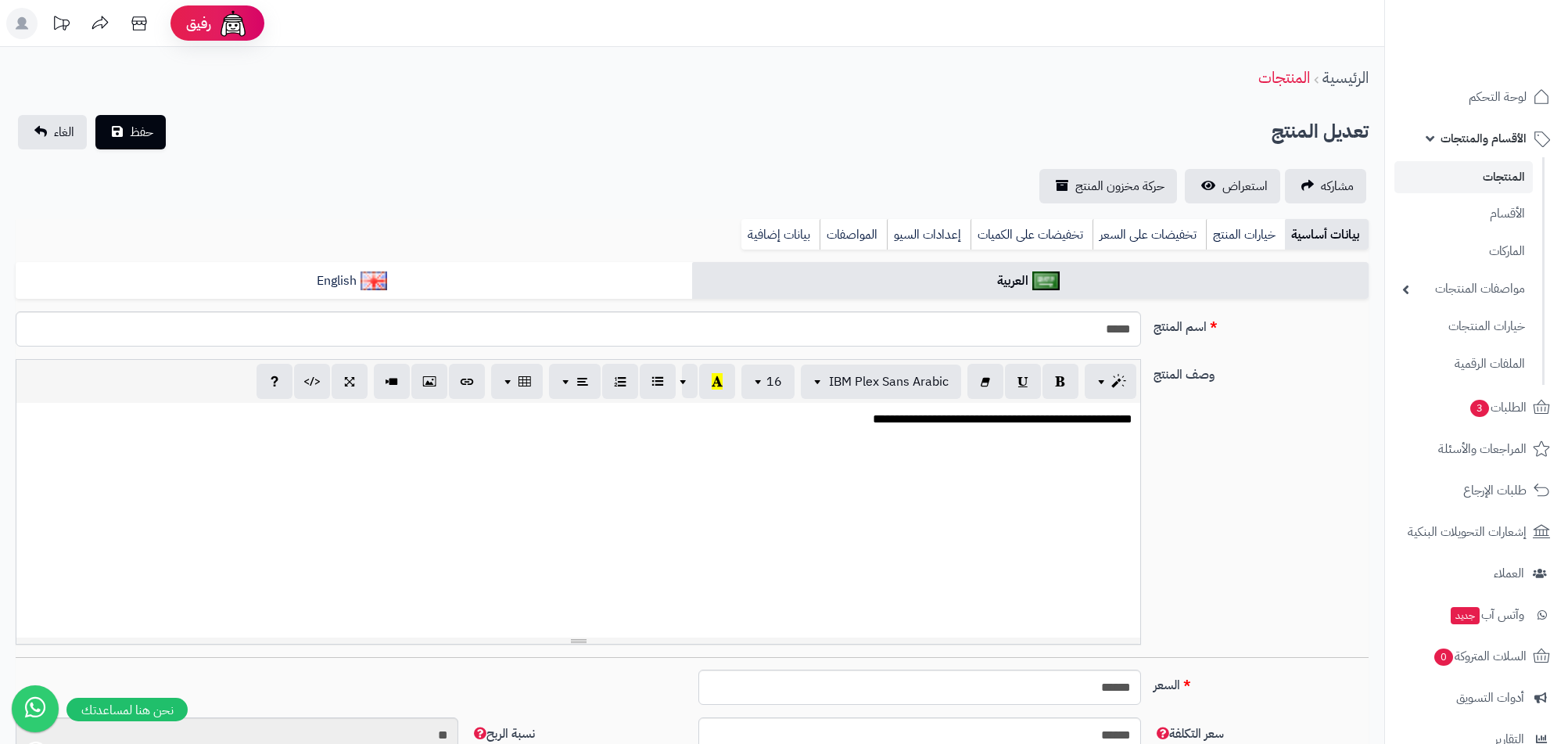
select select
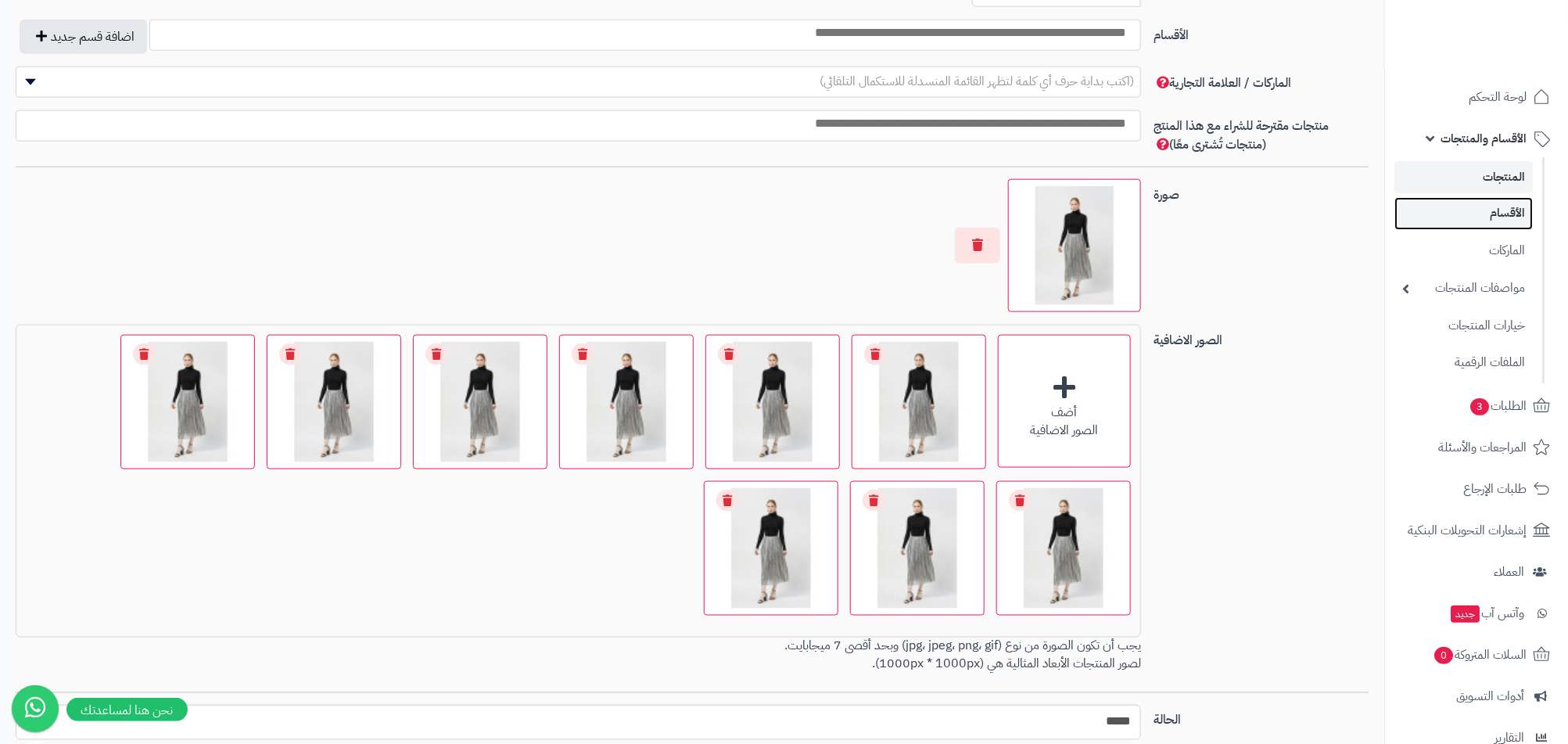
click at [1462, 208] on link "الأقسام" at bounding box center [1463, 214] width 139 height 32
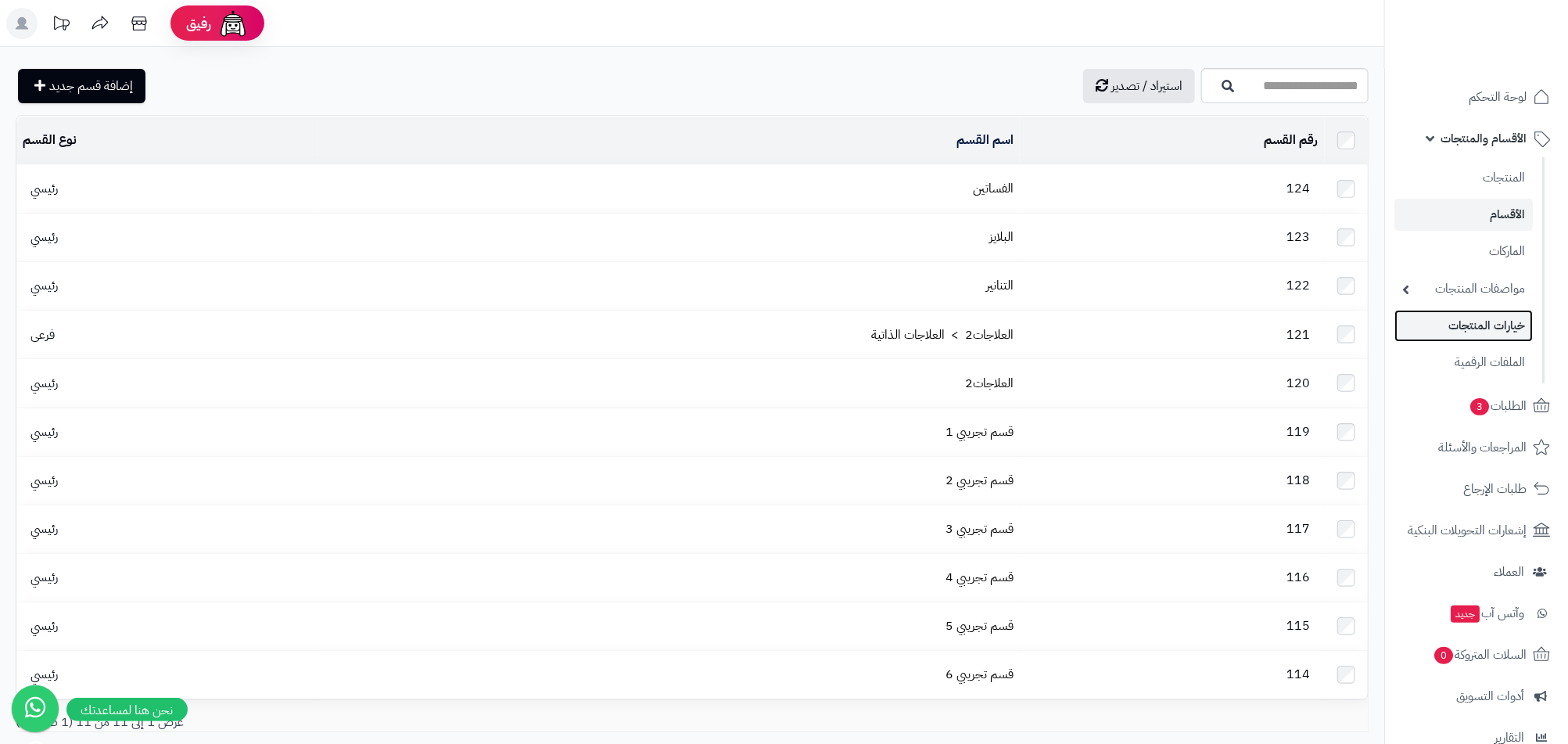
click at [1504, 319] on link "خيارات المنتجات" at bounding box center [1463, 326] width 139 height 32
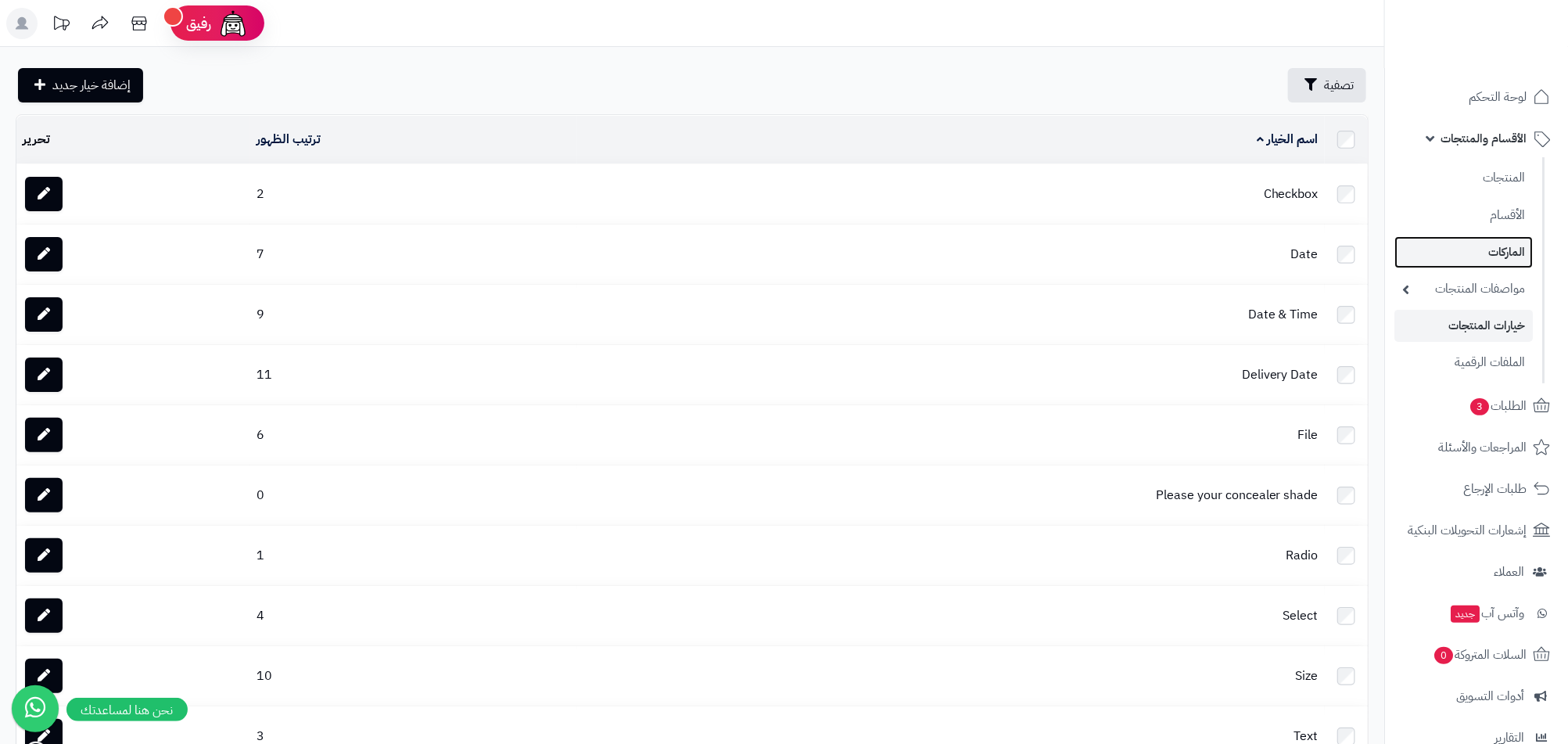
click at [1507, 248] on link "الماركات" at bounding box center [1463, 253] width 139 height 32
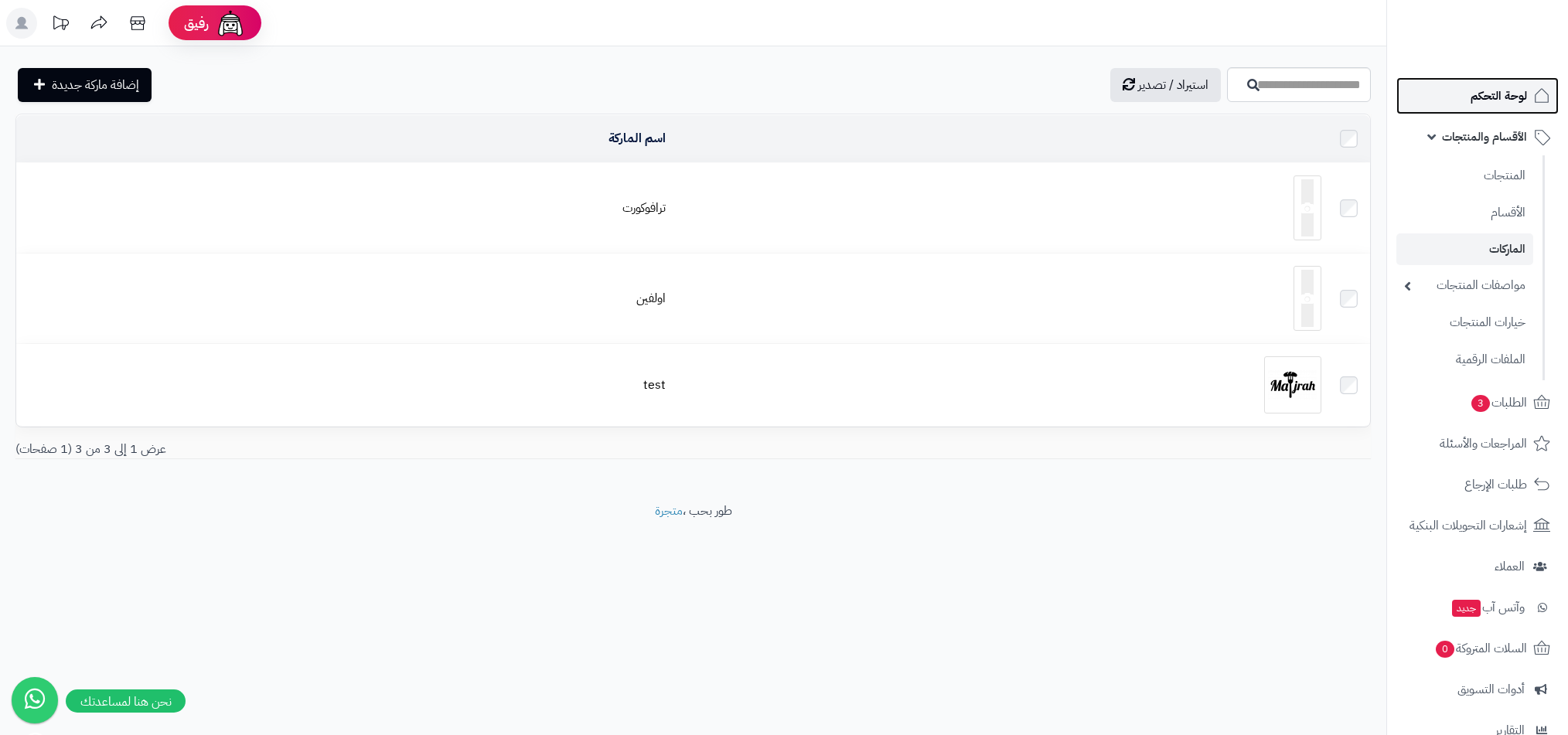
click at [1488, 110] on link "لوحة التحكم" at bounding box center [1477, 96] width 162 height 37
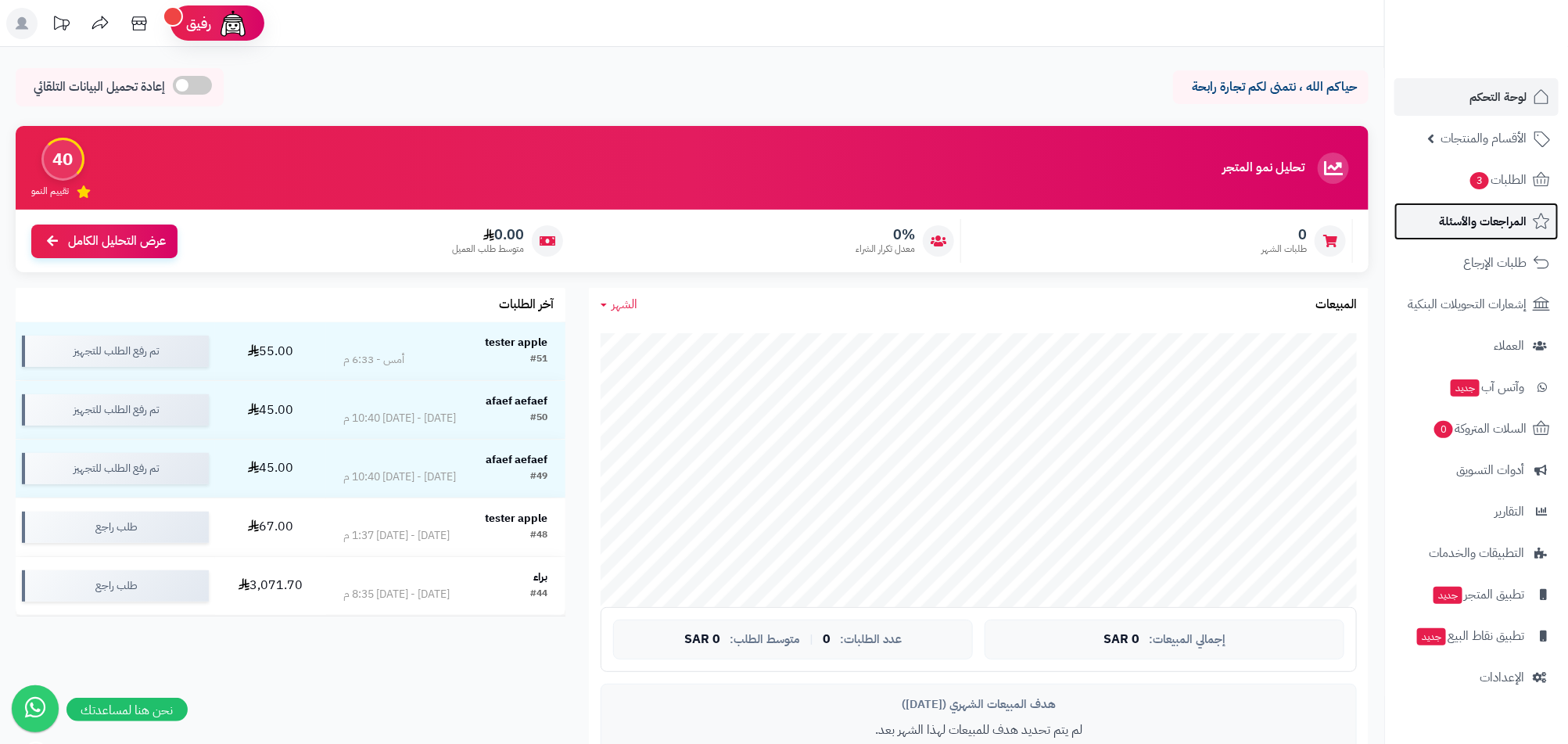
click at [1509, 220] on span "المراجعات والأسئلة" at bounding box center [1482, 221] width 88 height 22
